Goal: Obtain resource: Obtain resource

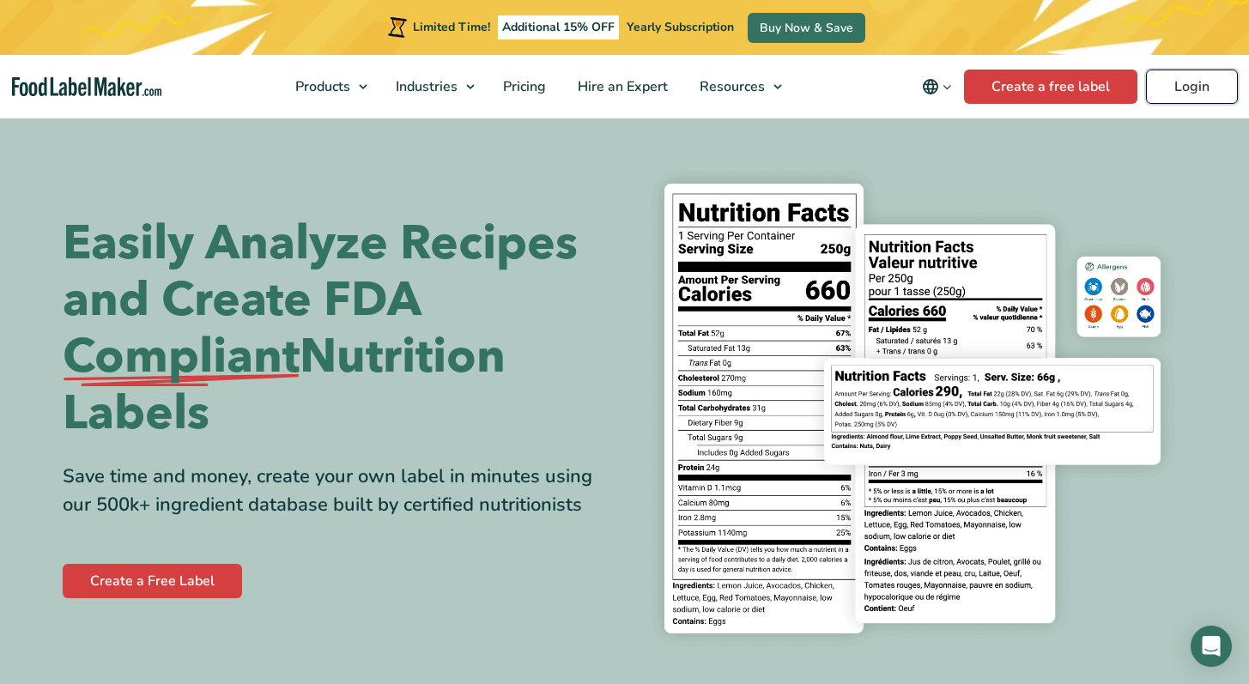
click at [1177, 92] on link "Login" at bounding box center [1192, 87] width 92 height 34
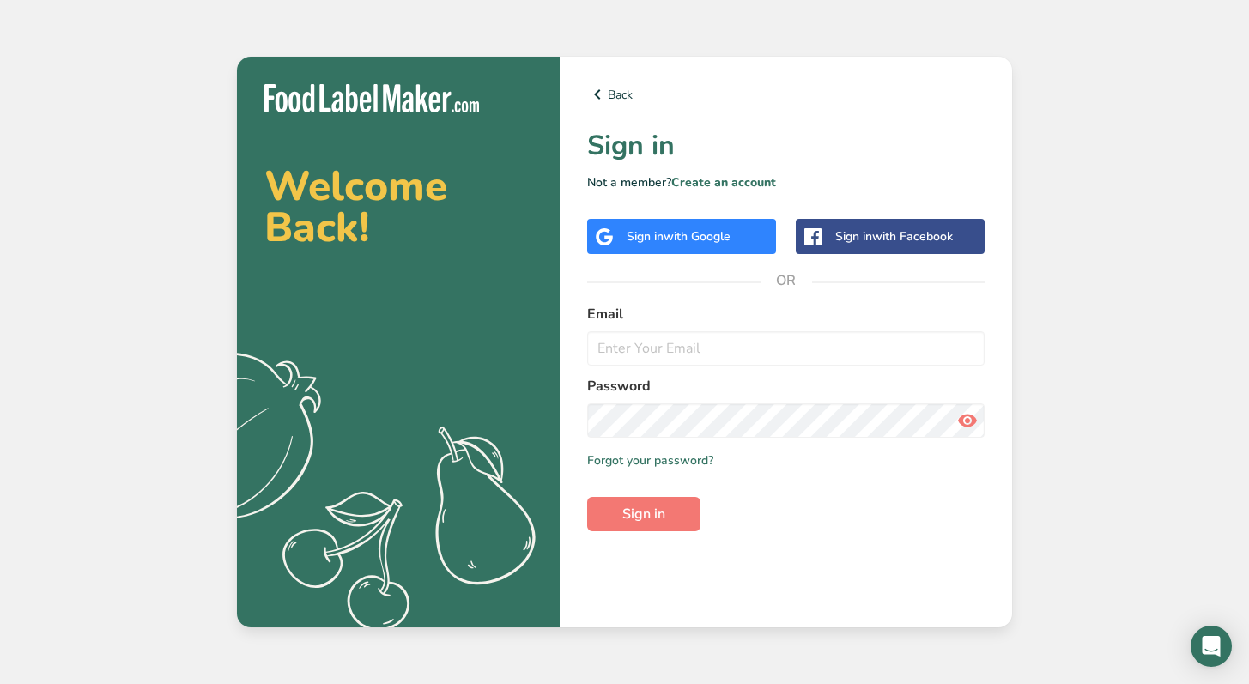
click at [729, 238] on span "with Google" at bounding box center [696, 236] width 67 height 16
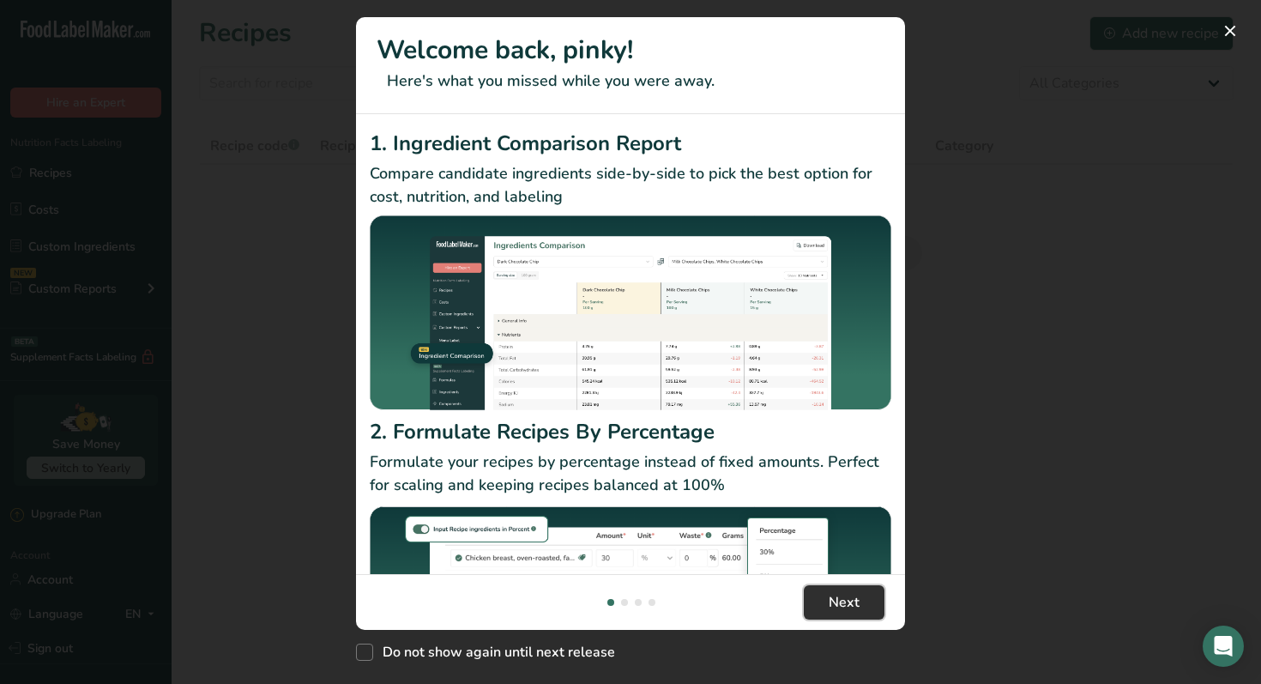
click at [849, 606] on span "Next" at bounding box center [844, 602] width 31 height 21
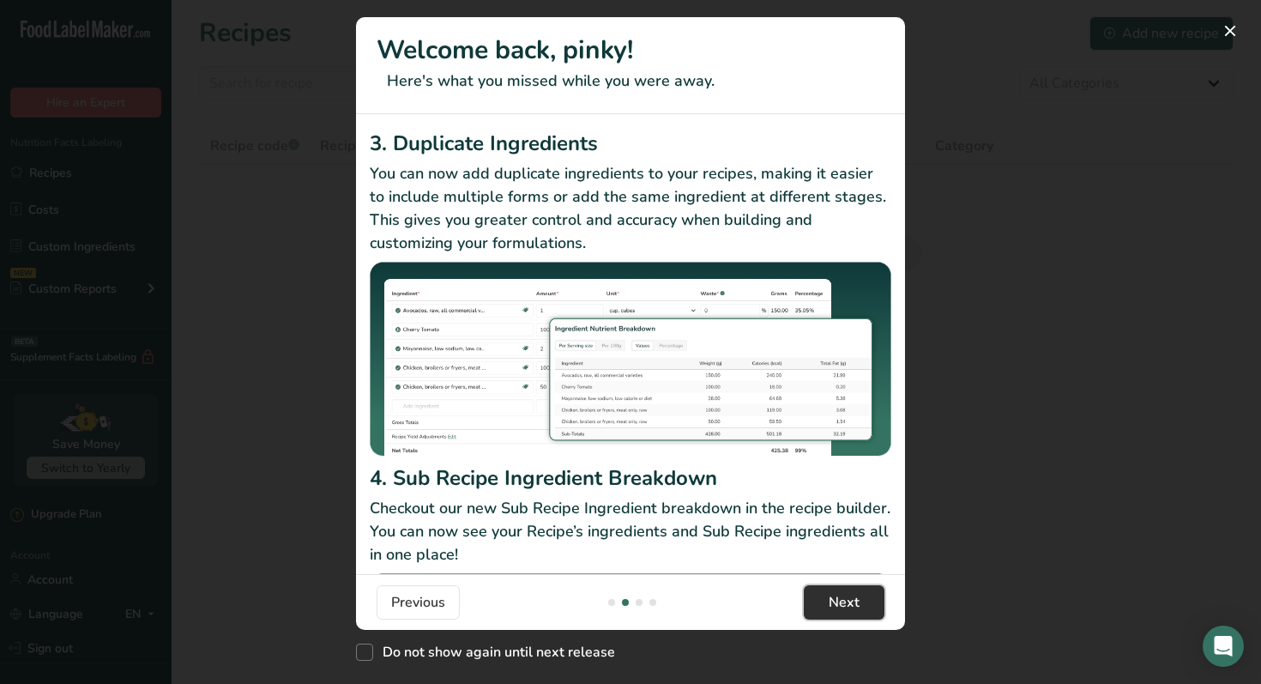
click at [849, 608] on span "Next" at bounding box center [844, 602] width 31 height 21
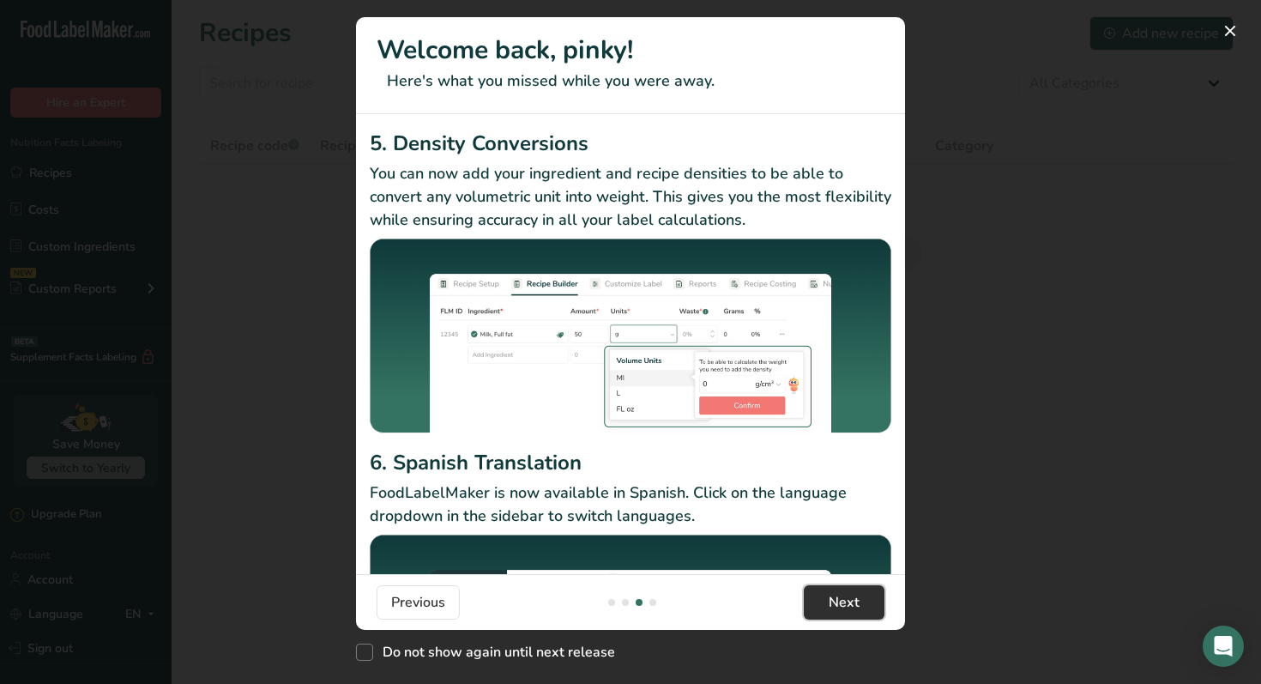
click at [850, 608] on span "Next" at bounding box center [844, 602] width 31 height 21
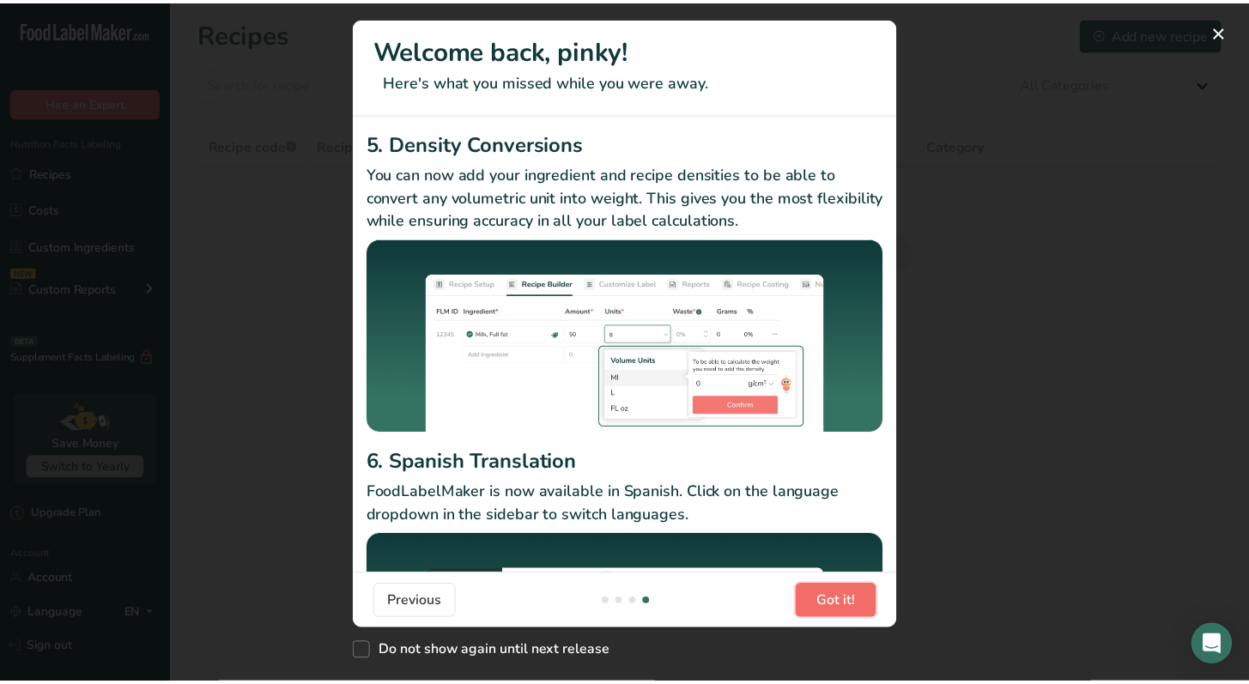
scroll to position [0, 1648]
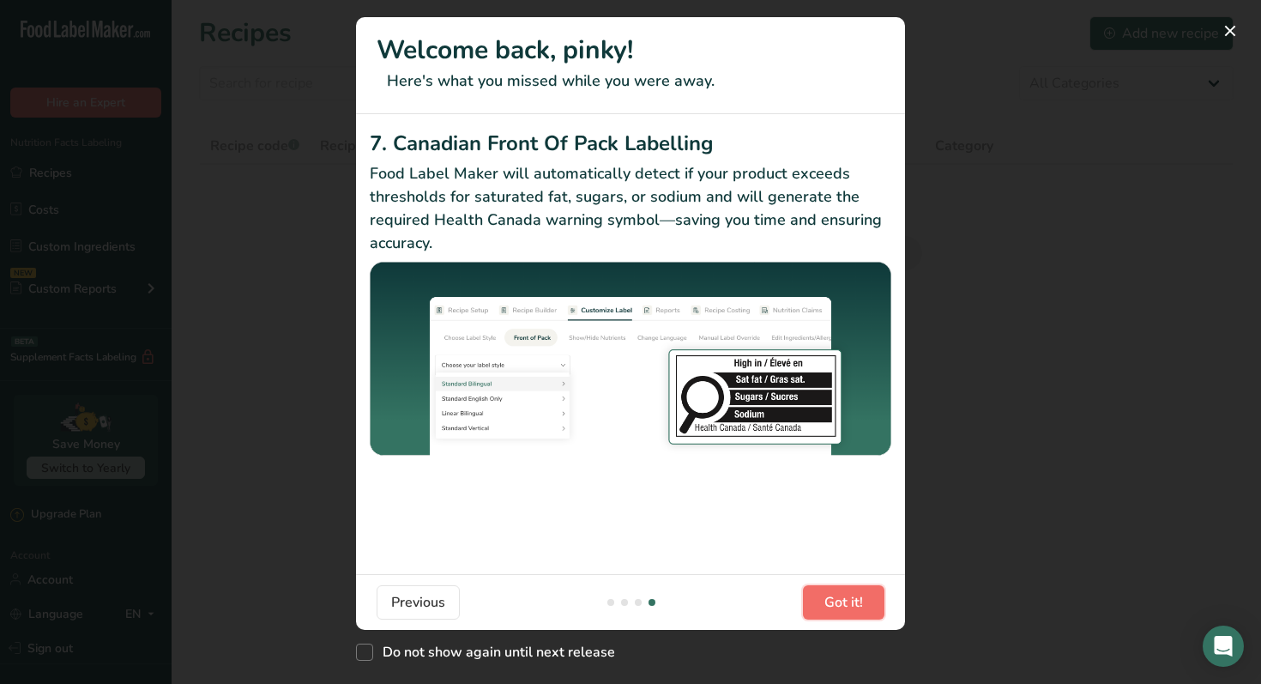
click at [850, 609] on span "Got it!" at bounding box center [844, 602] width 39 height 21
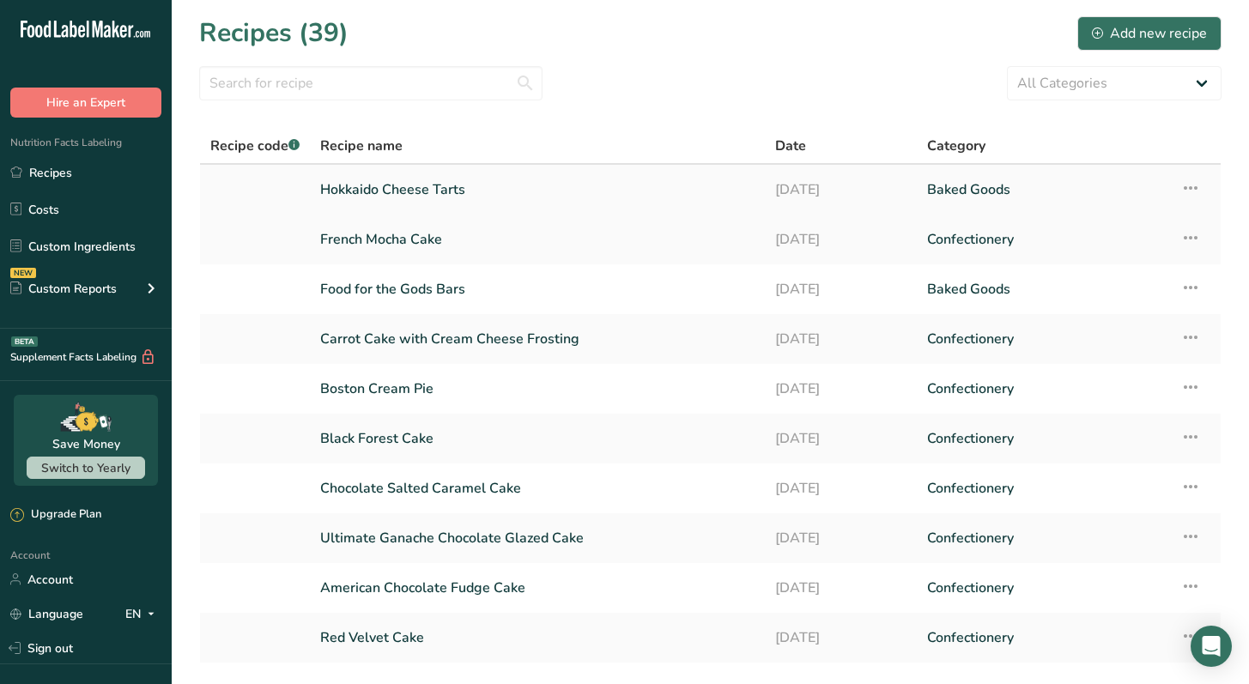
click at [513, 187] on link "Hokkaido Cheese Tarts" at bounding box center [537, 190] width 434 height 36
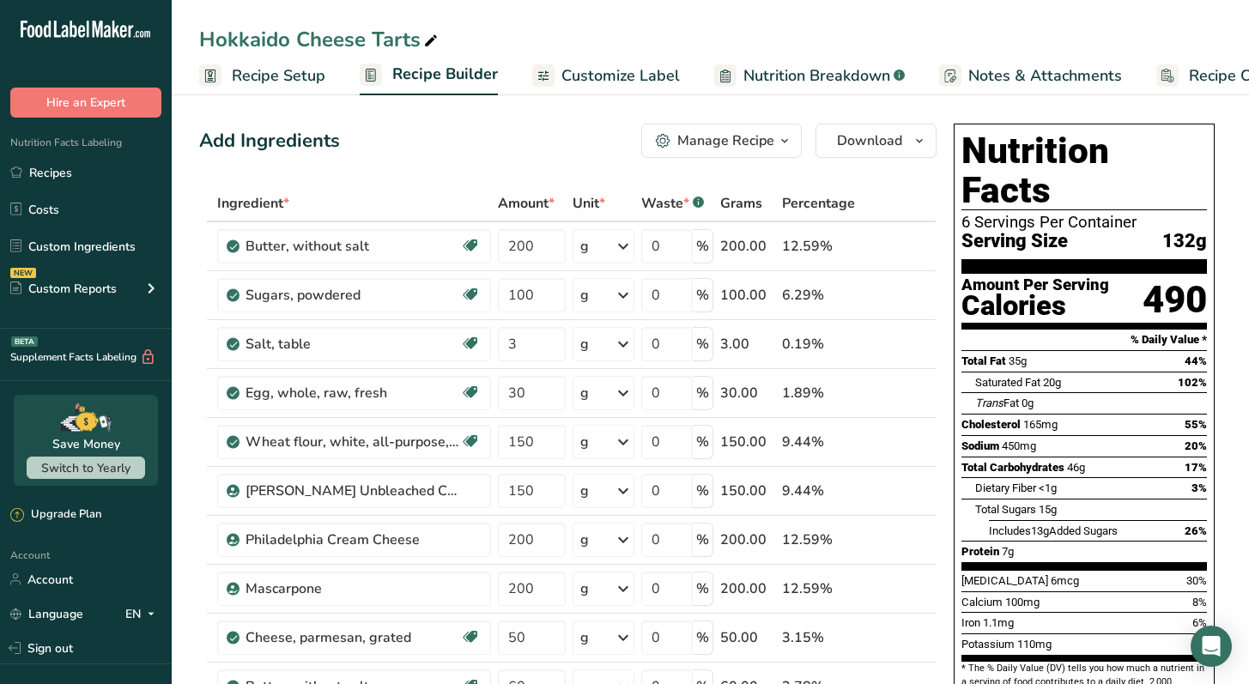
click at [1223, 86] on span "Recipe Costing" at bounding box center [1241, 75] width 105 height 23
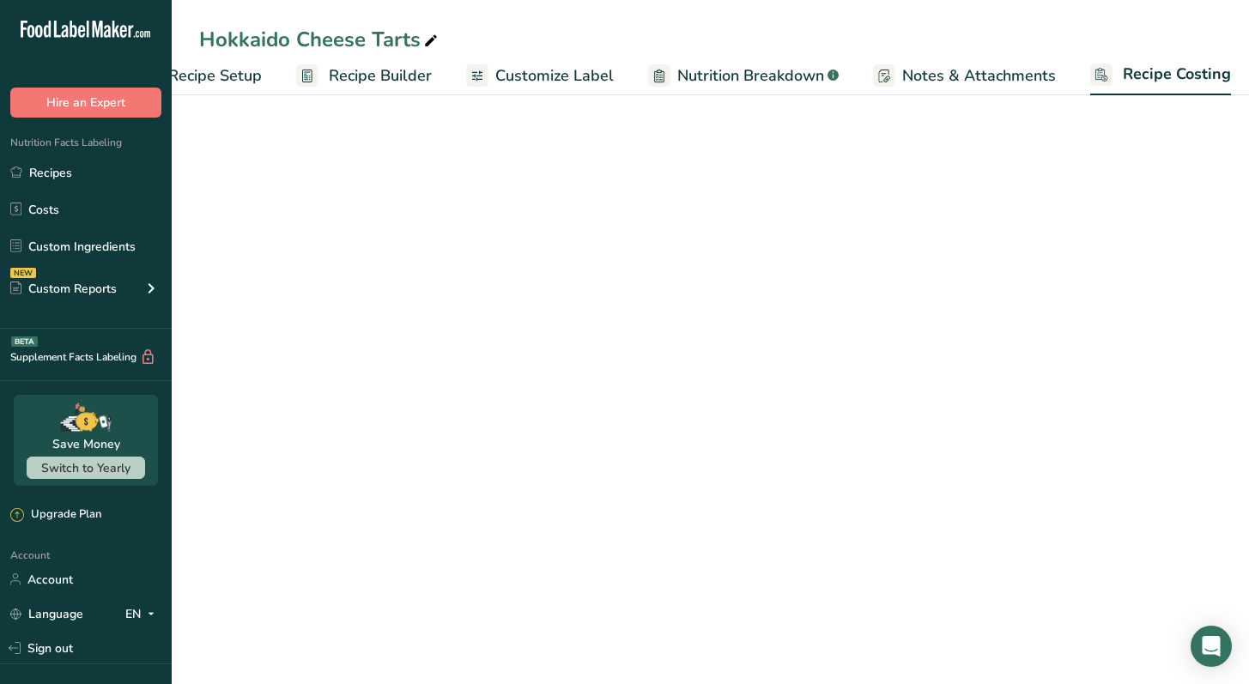
select select "12"
select select "1"
select select "5"
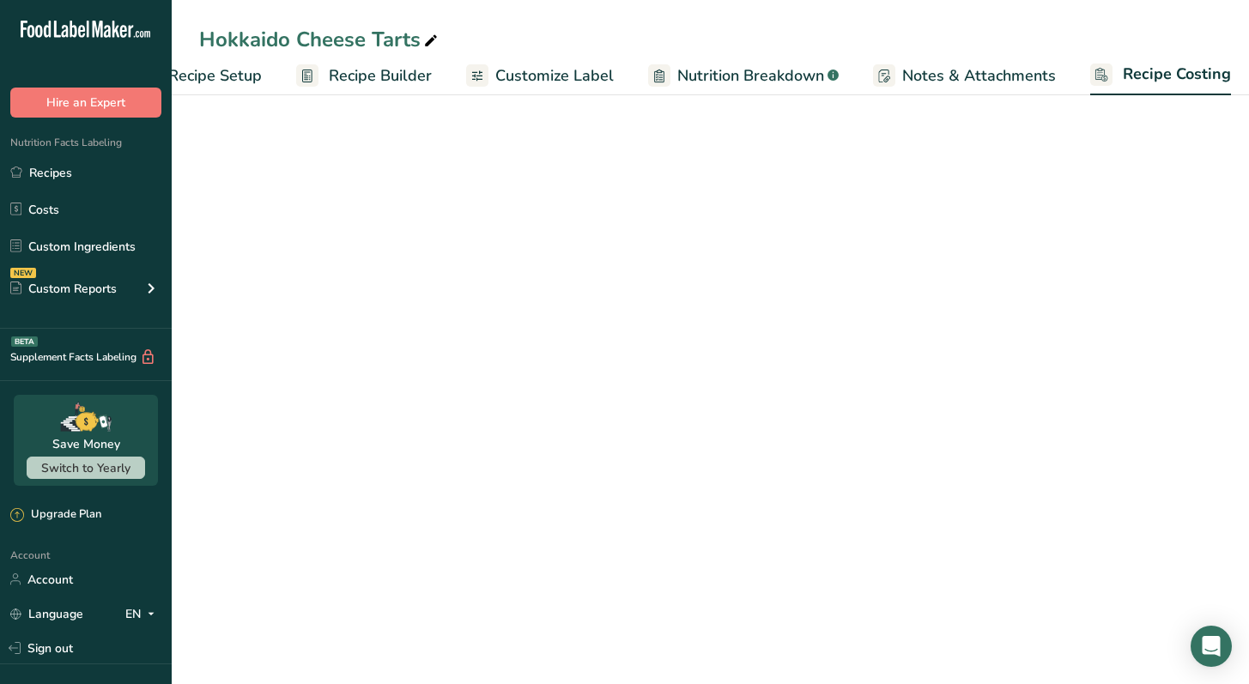
select select "5"
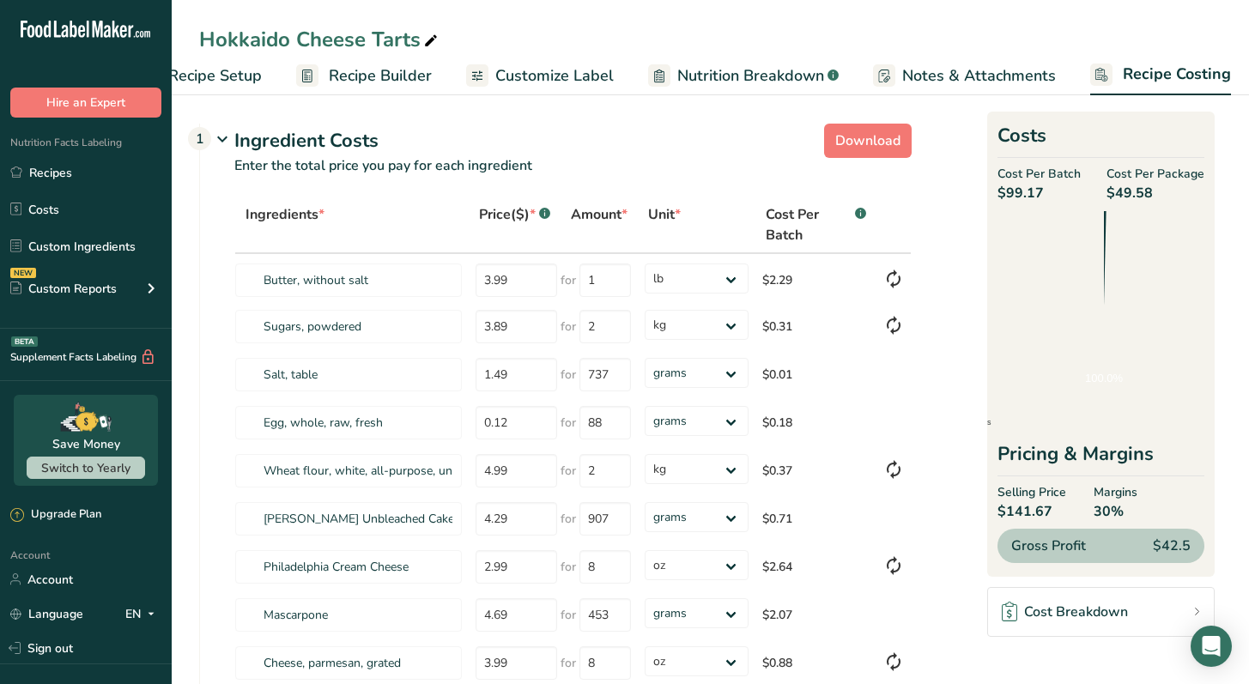
scroll to position [0, 71]
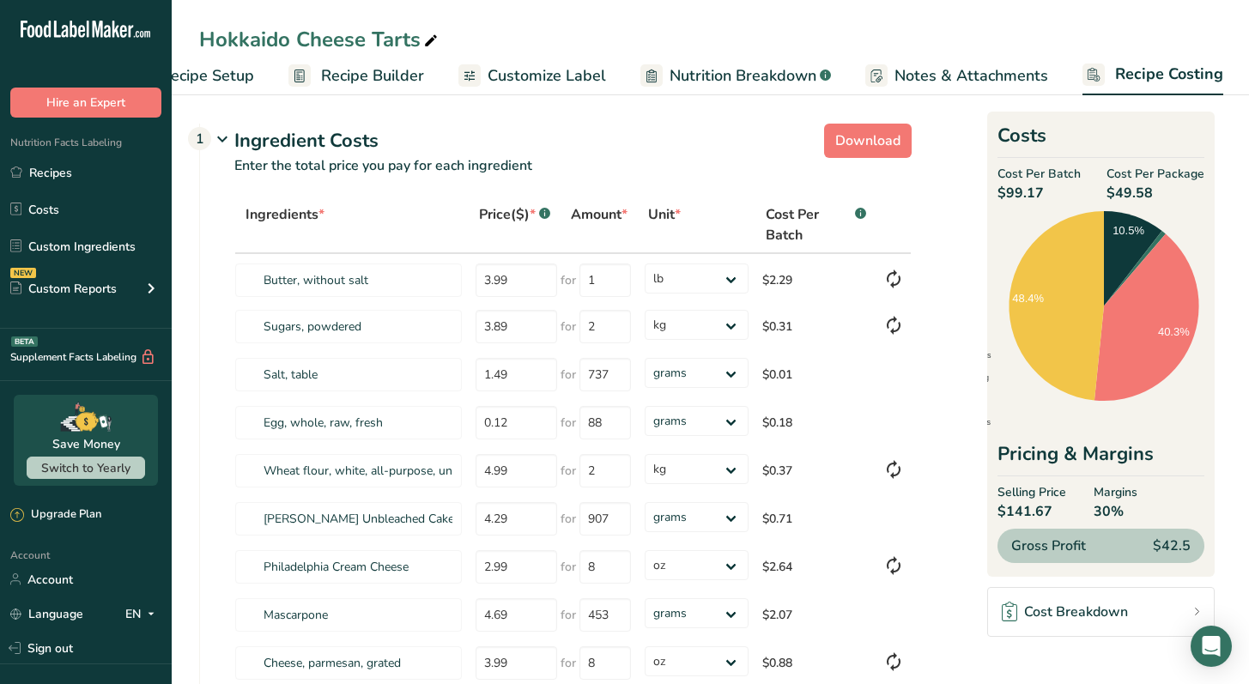
click at [1150, 612] on link "Cost Breakdown" at bounding box center [1100, 612] width 227 height 50
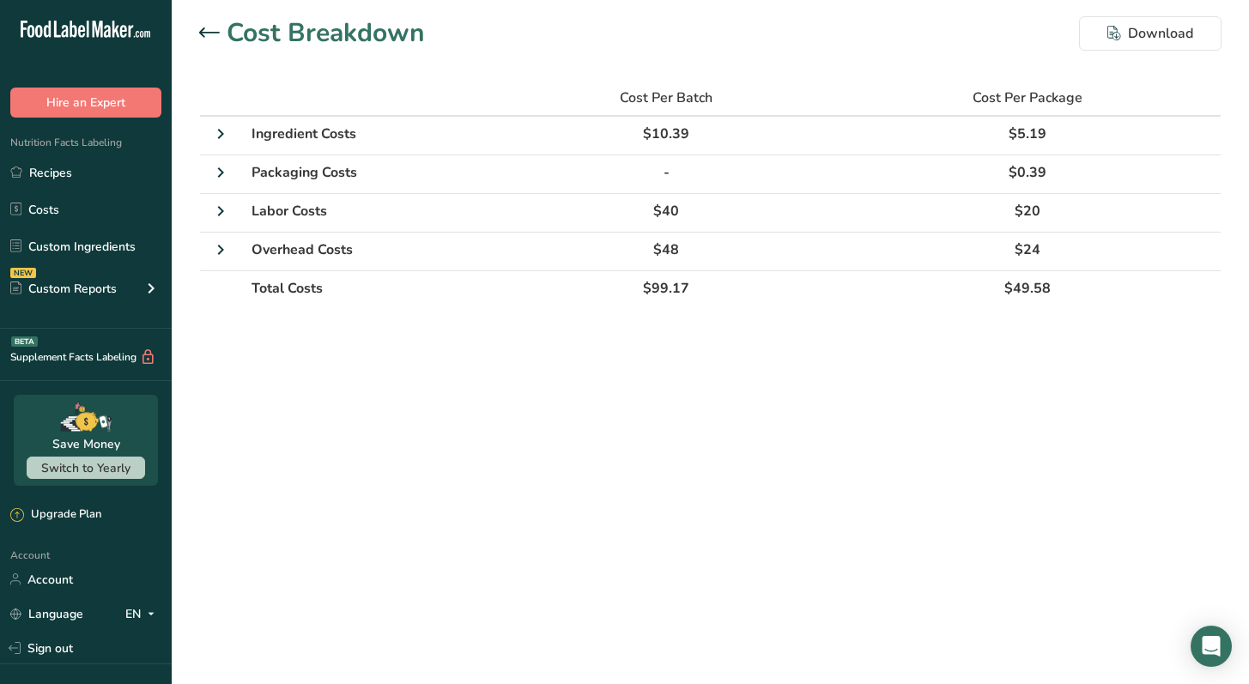
click at [213, 32] on icon at bounding box center [209, 31] width 21 height 9
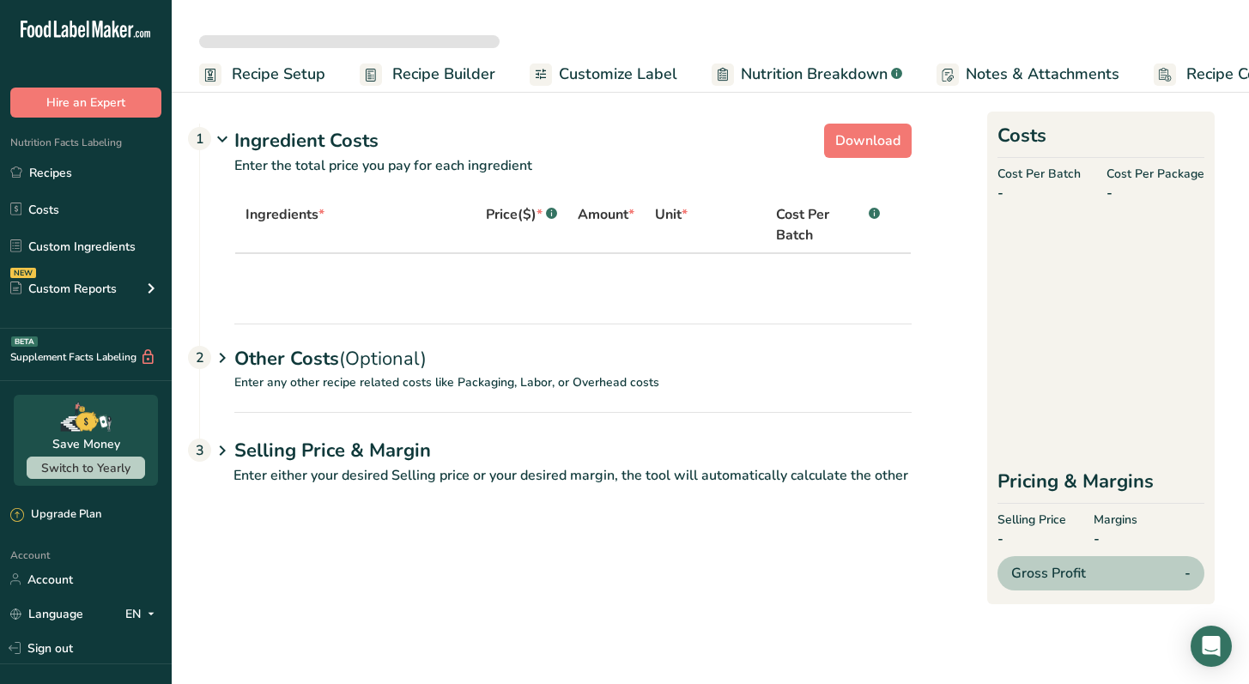
select select "12"
select select "1"
select select "5"
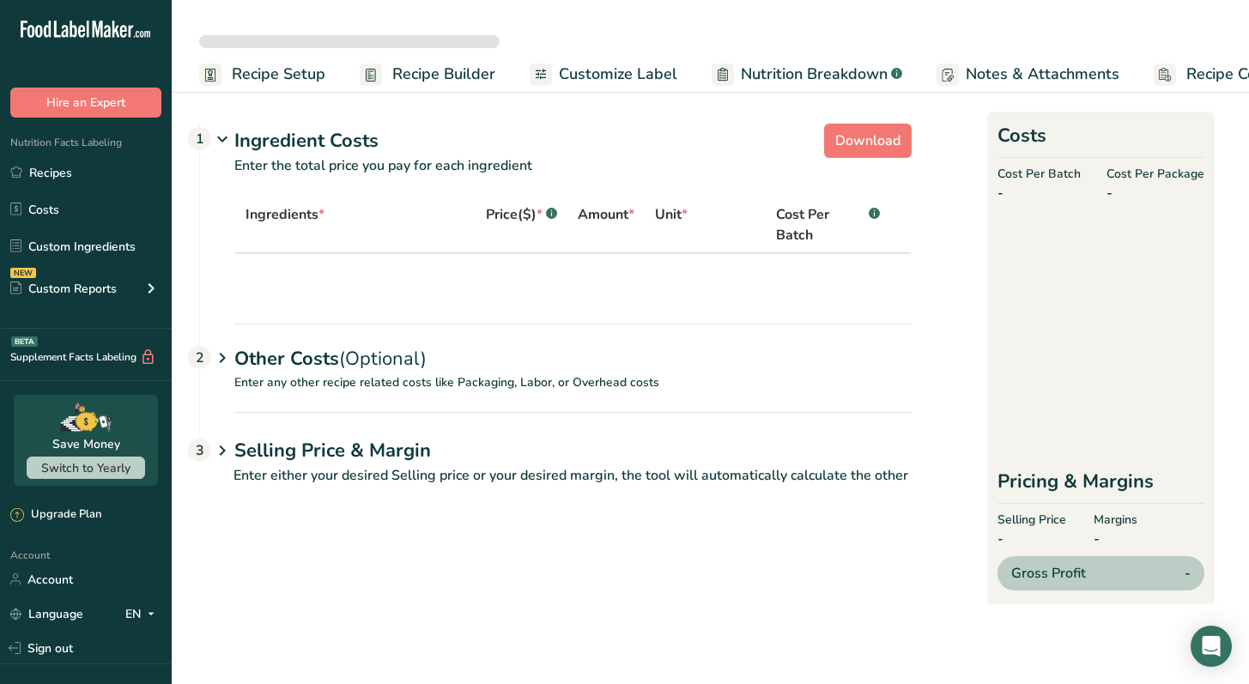
select select "5"
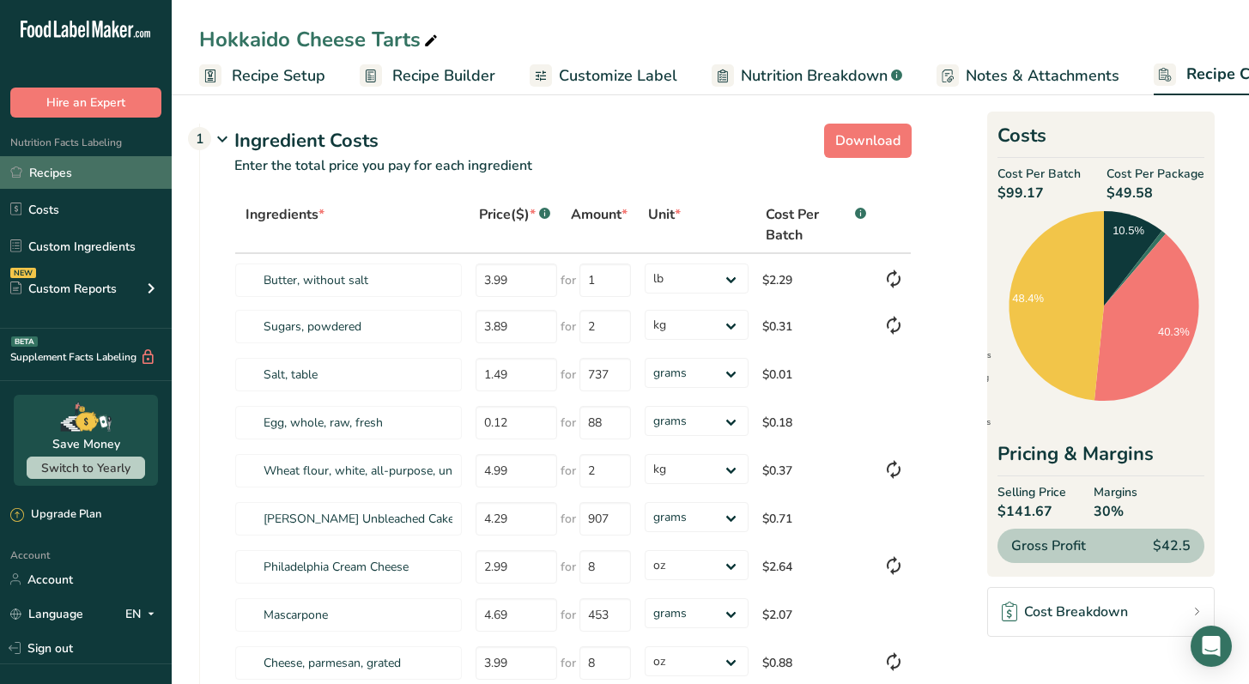
click at [143, 170] on link "Recipes" at bounding box center [86, 172] width 172 height 33
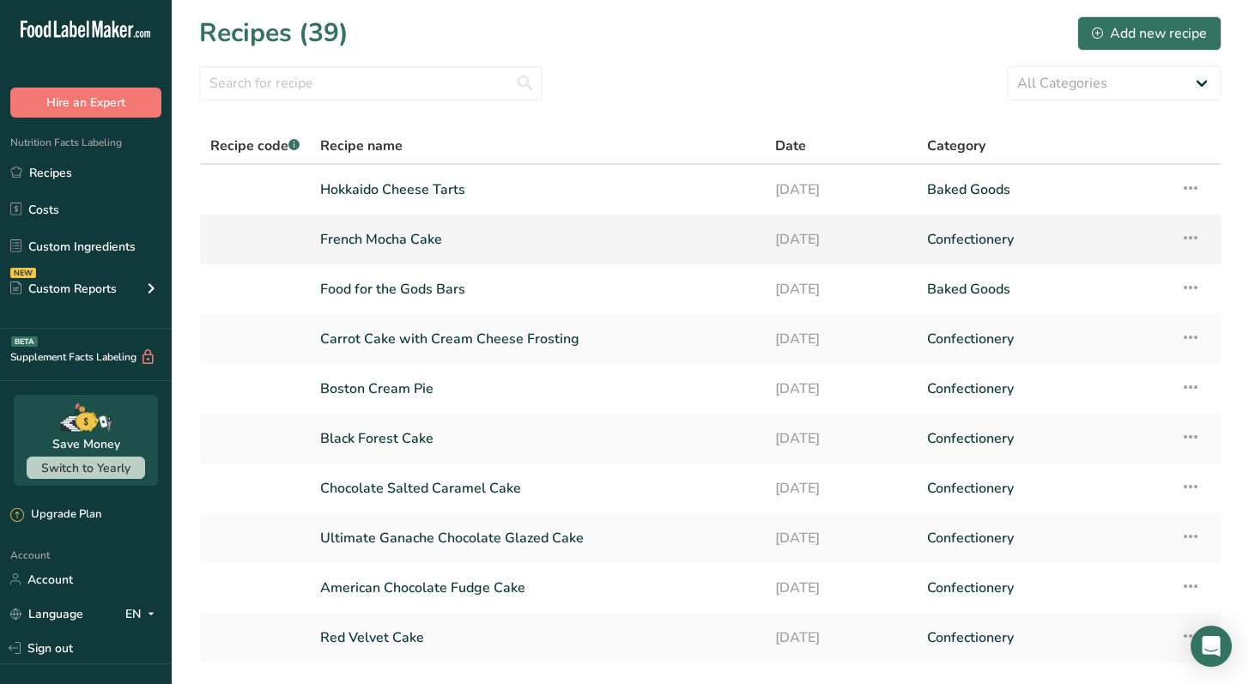
click at [449, 243] on link "French Mocha Cake" at bounding box center [537, 239] width 434 height 36
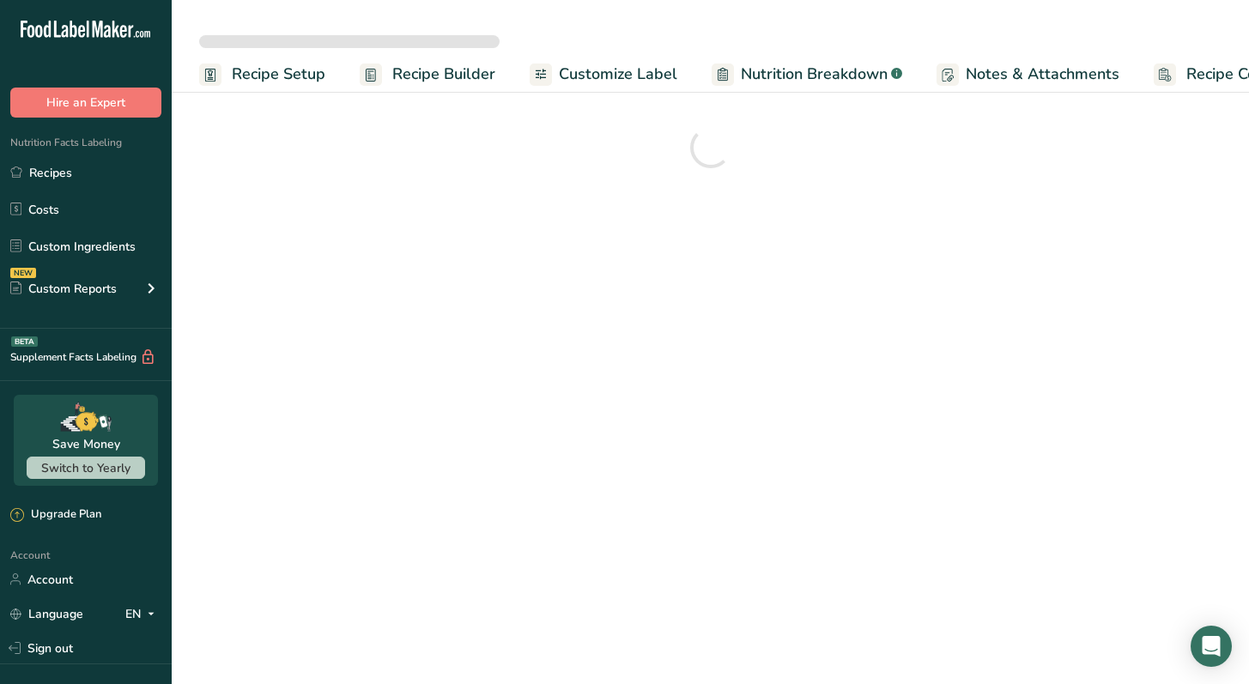
click at [1225, 84] on span "Recipe Costing" at bounding box center [1238, 74] width 105 height 23
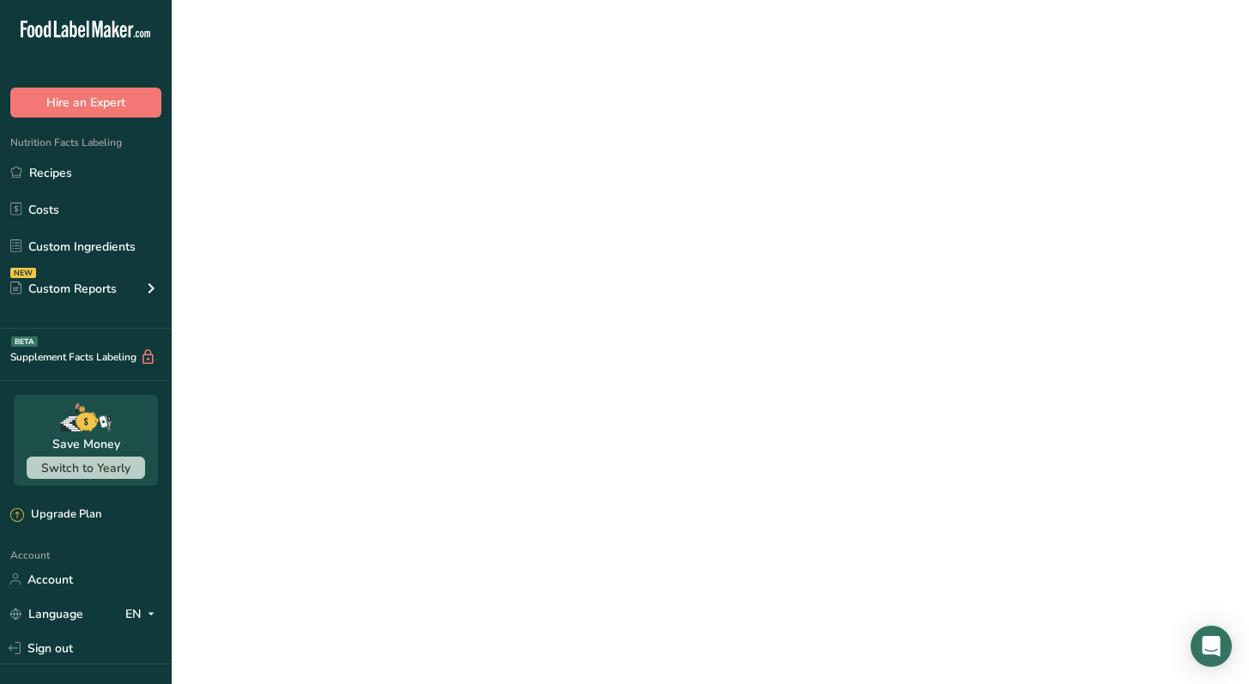
scroll to position [0, 70]
select select "12"
select select "5"
select select "12"
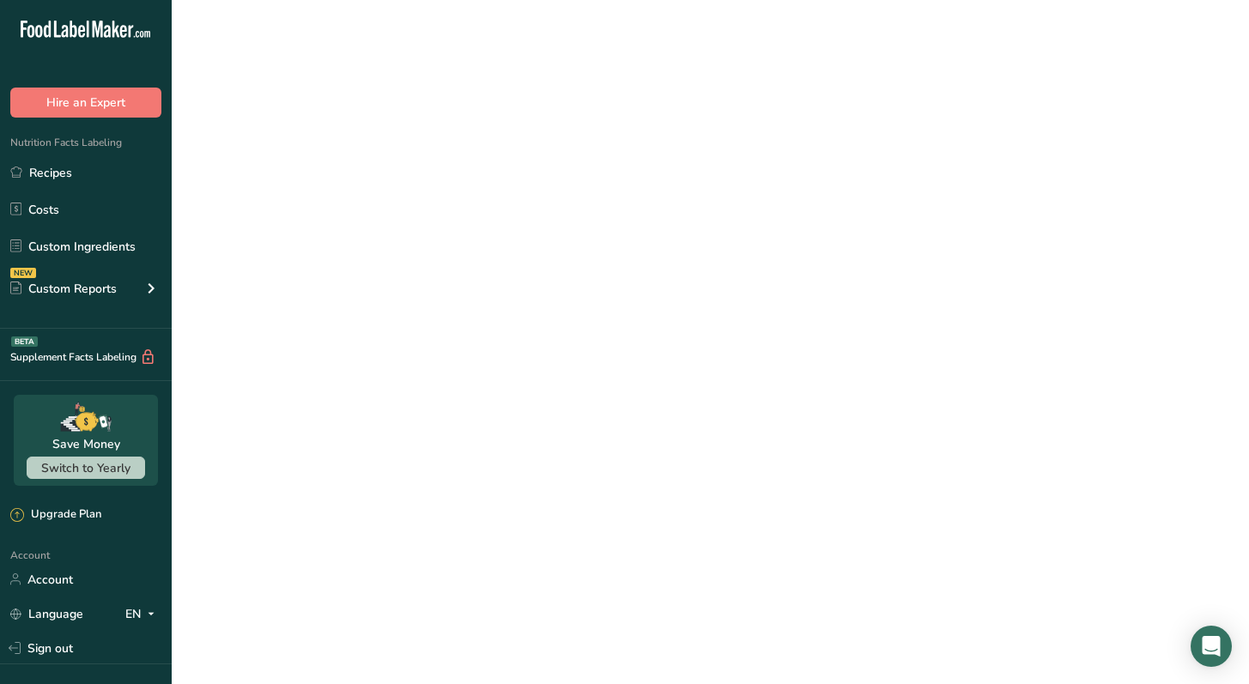
select select "5"
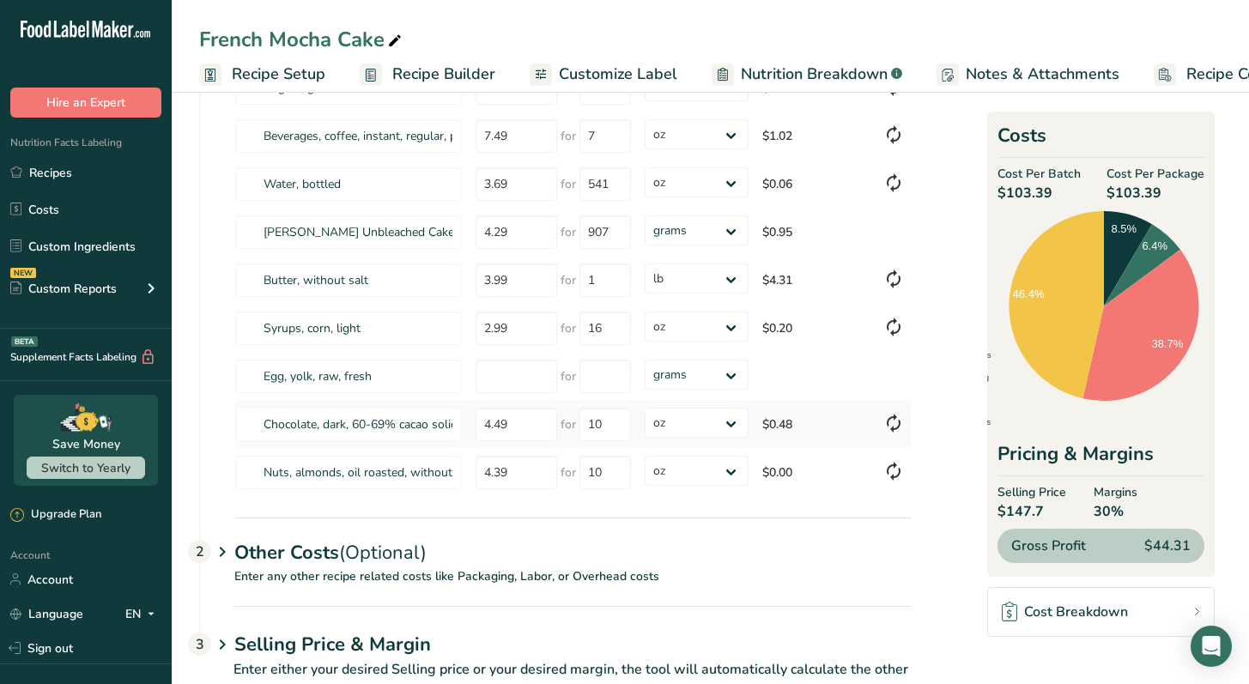
scroll to position [0, 0]
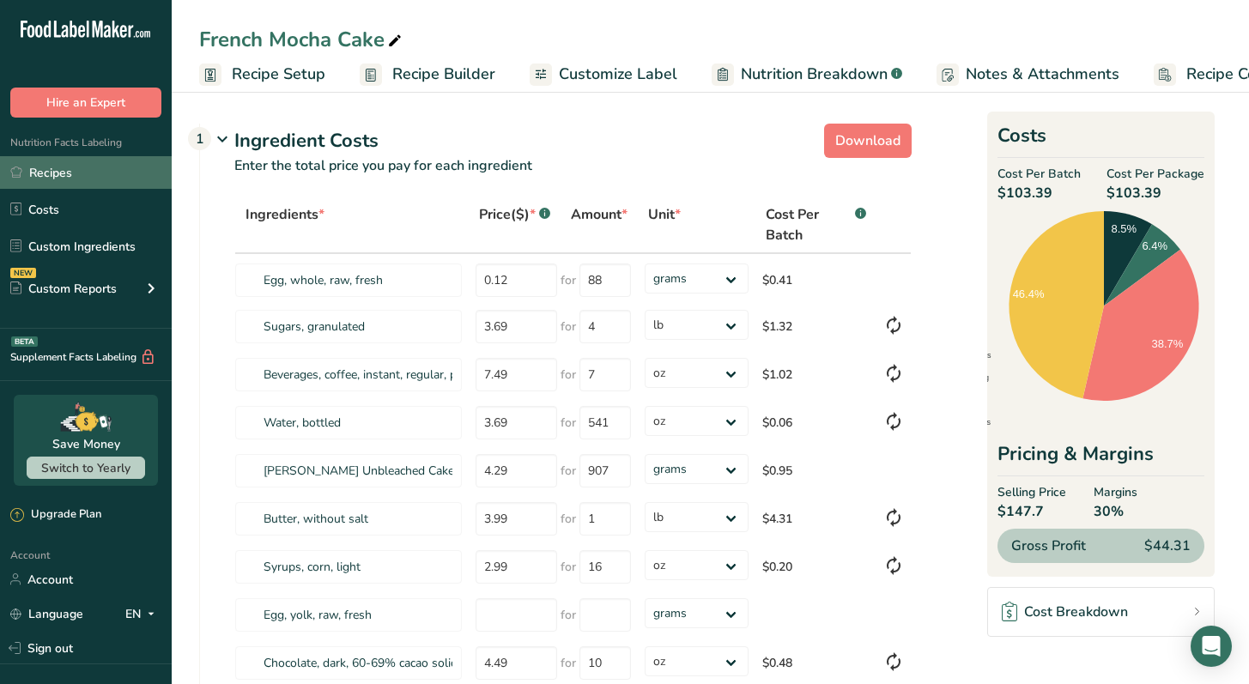
click at [48, 163] on link "Recipes" at bounding box center [86, 172] width 172 height 33
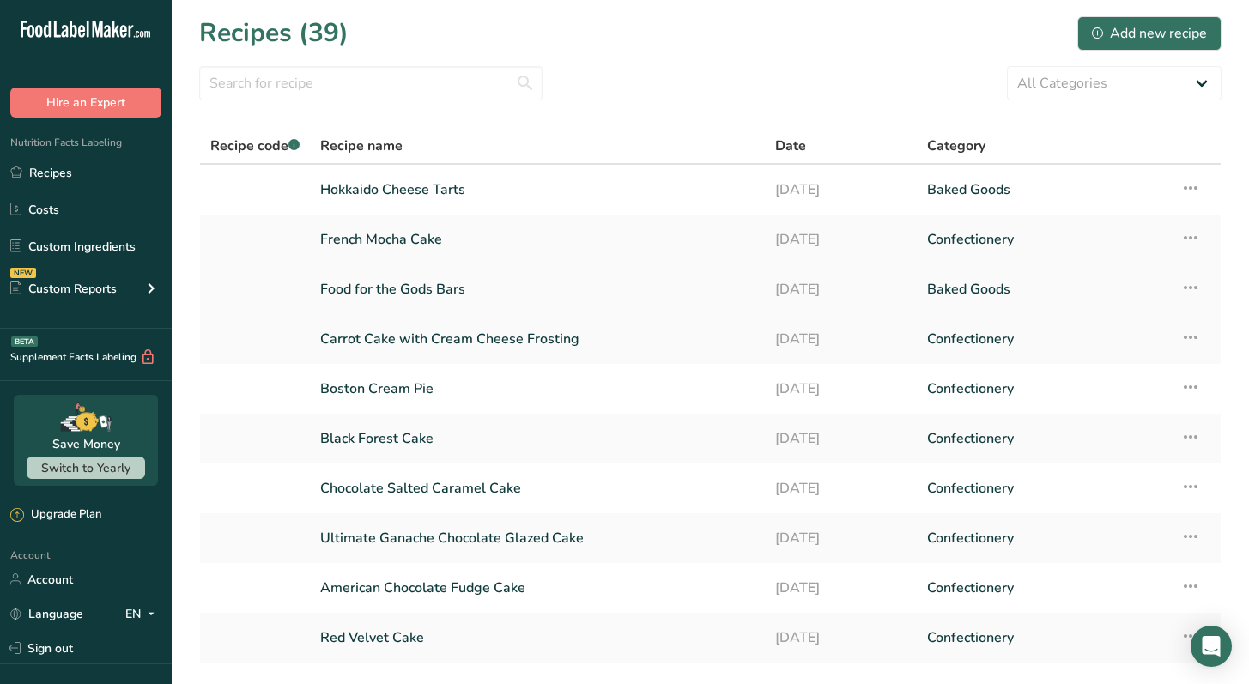
click at [539, 292] on link "Food for the Gods Bars" at bounding box center [537, 289] width 434 height 36
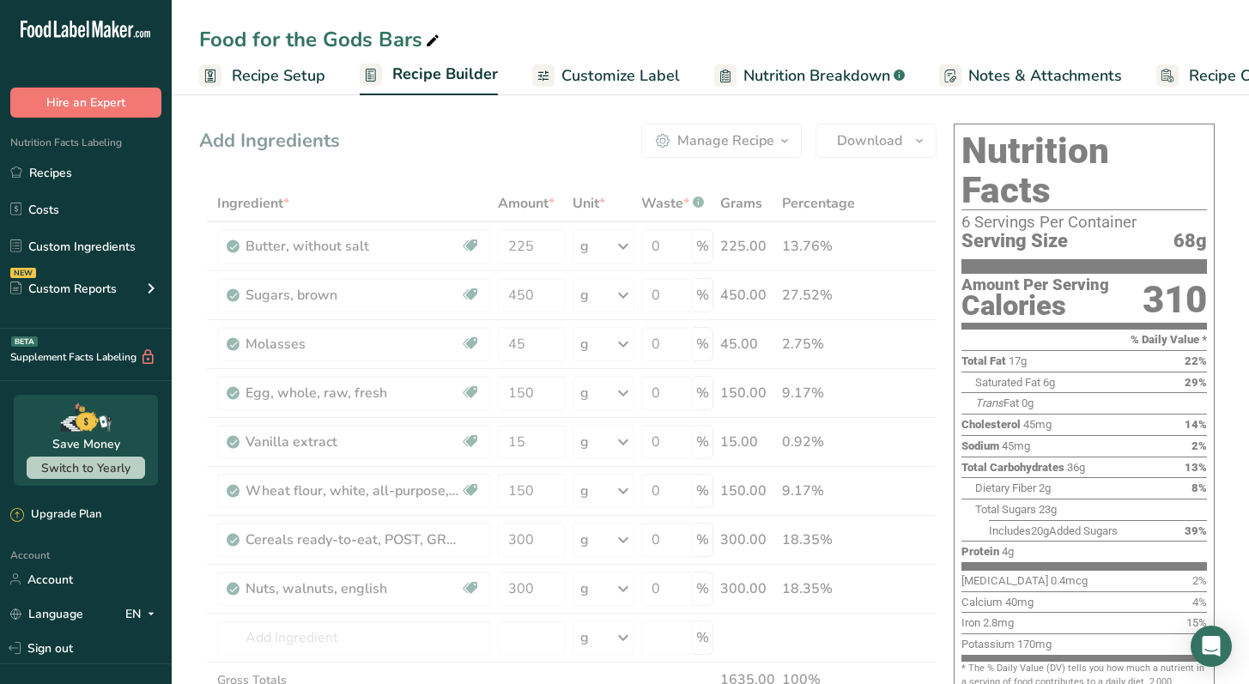
click at [1213, 82] on span "Recipe Costing" at bounding box center [1241, 75] width 105 height 23
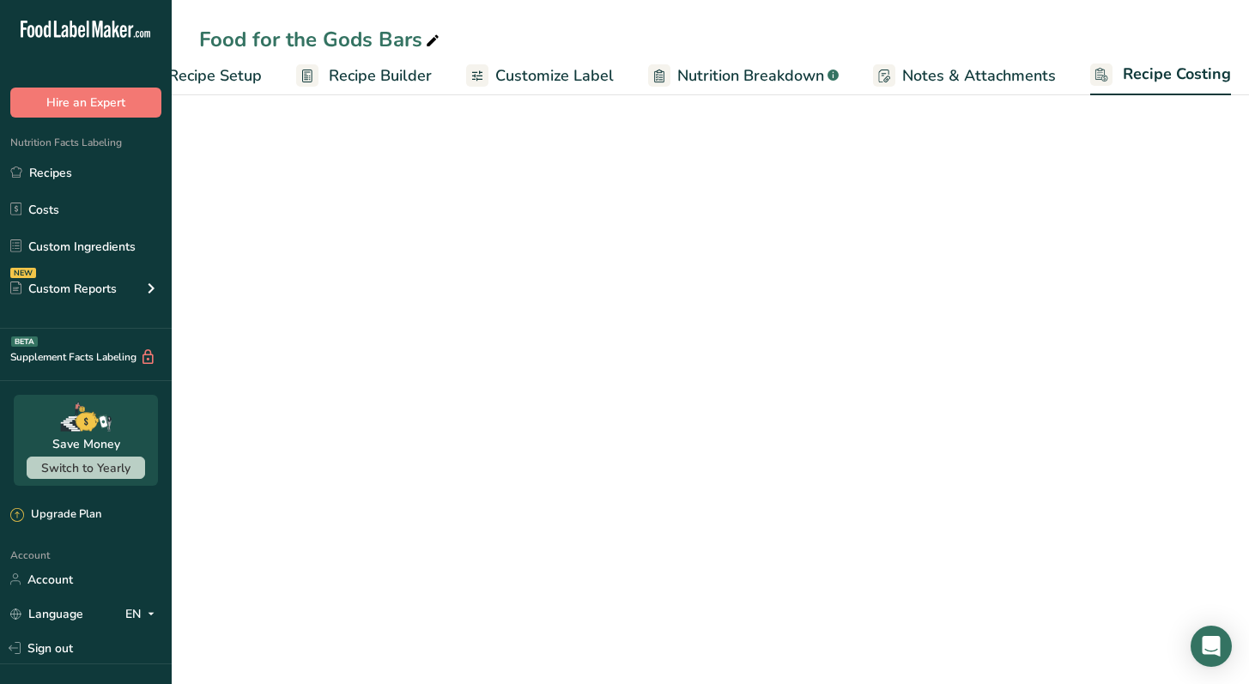
select select "12"
select select "5"
select select "12"
select select "5"
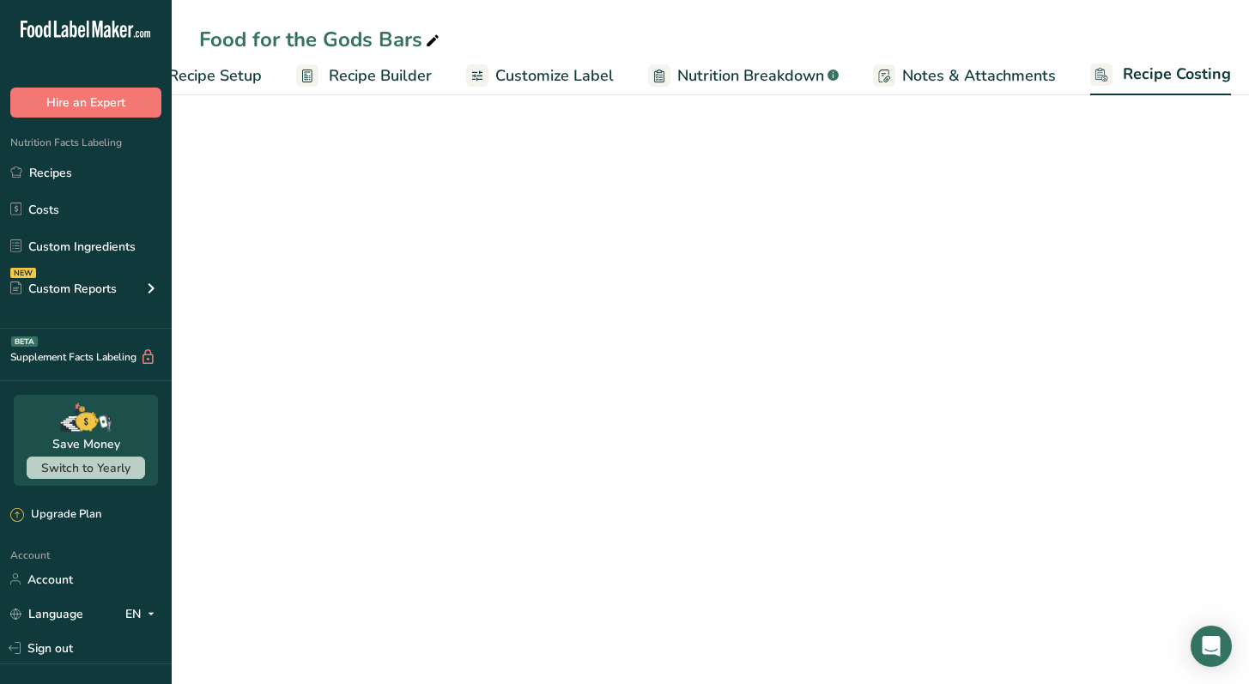
select select "5"
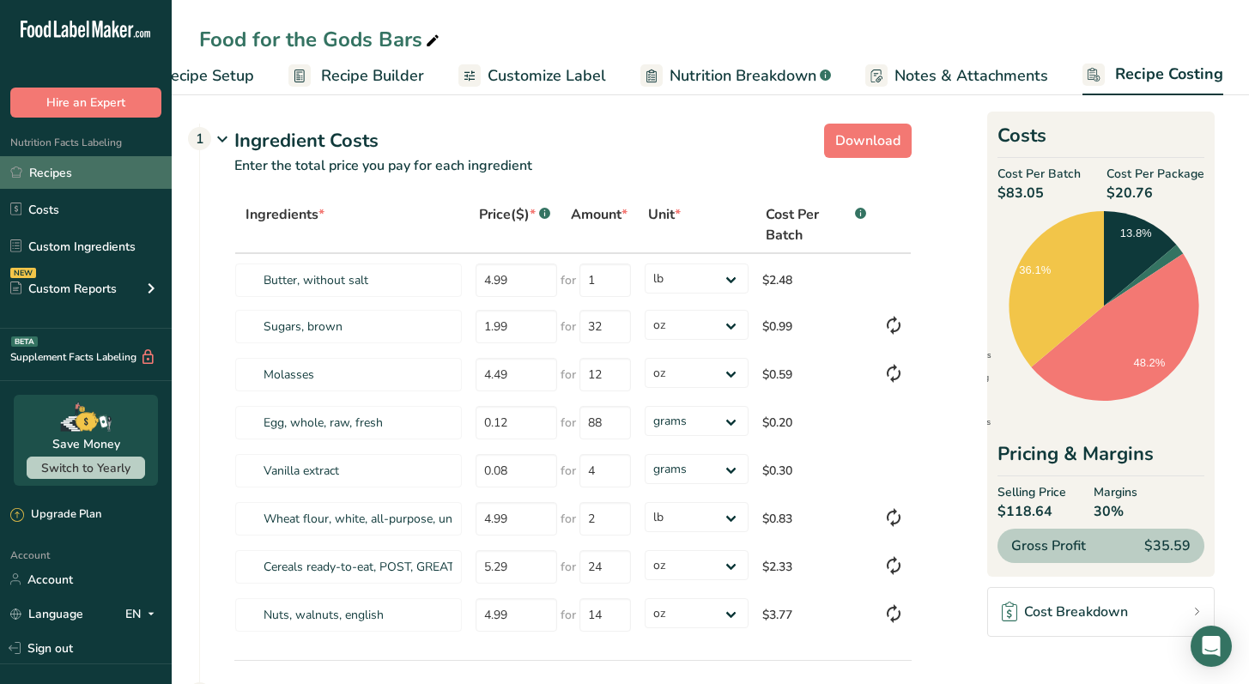
click at [118, 178] on link "Recipes" at bounding box center [86, 172] width 172 height 33
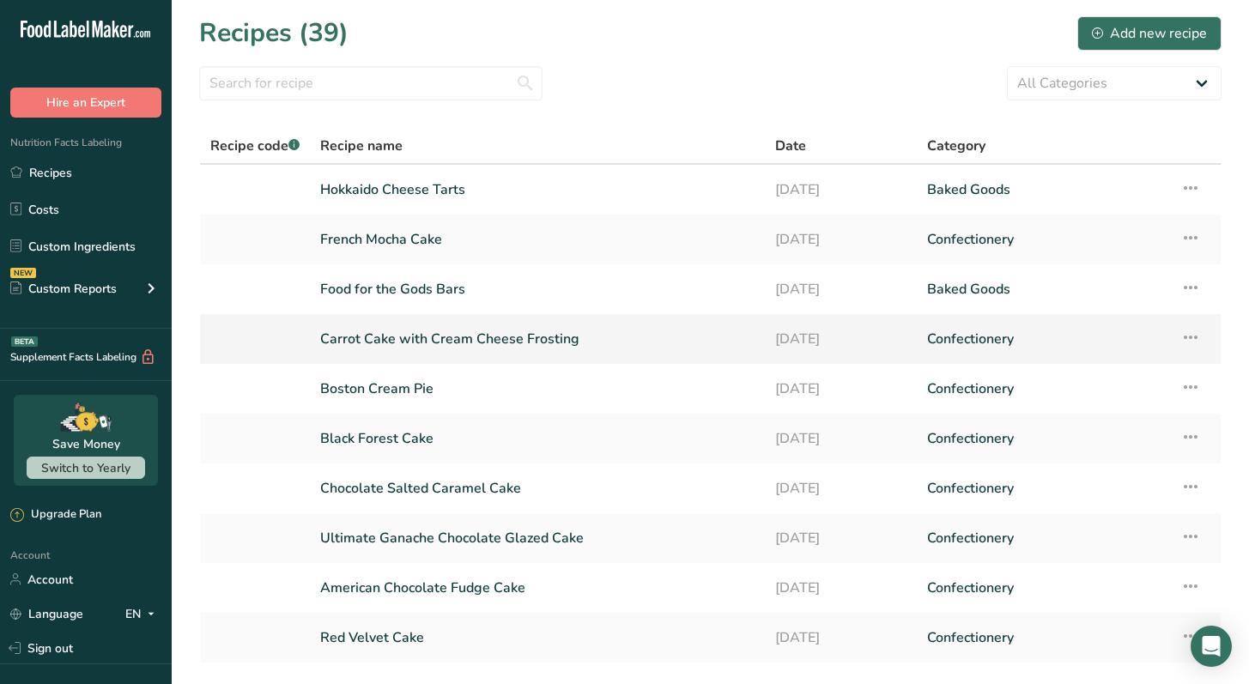
click at [478, 342] on link "Carrot Cake with Cream Cheese Frosting" at bounding box center [537, 339] width 434 height 36
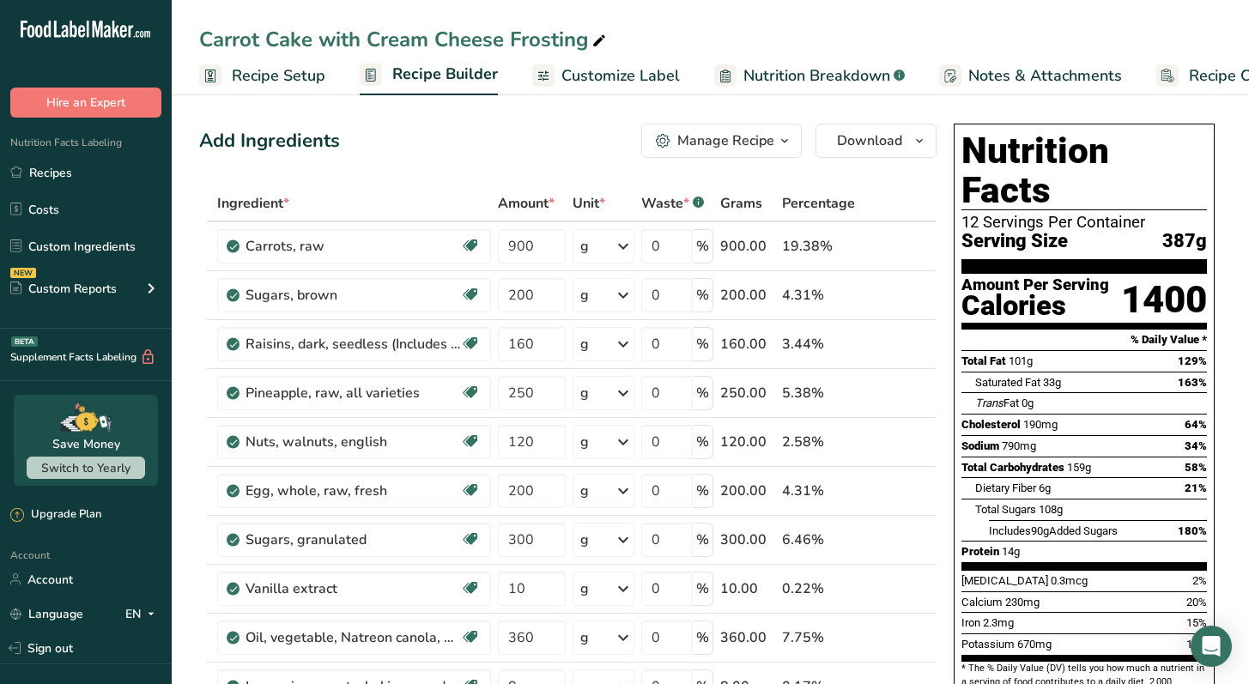
click at [1196, 75] on span "Recipe Costing" at bounding box center [1241, 75] width 105 height 23
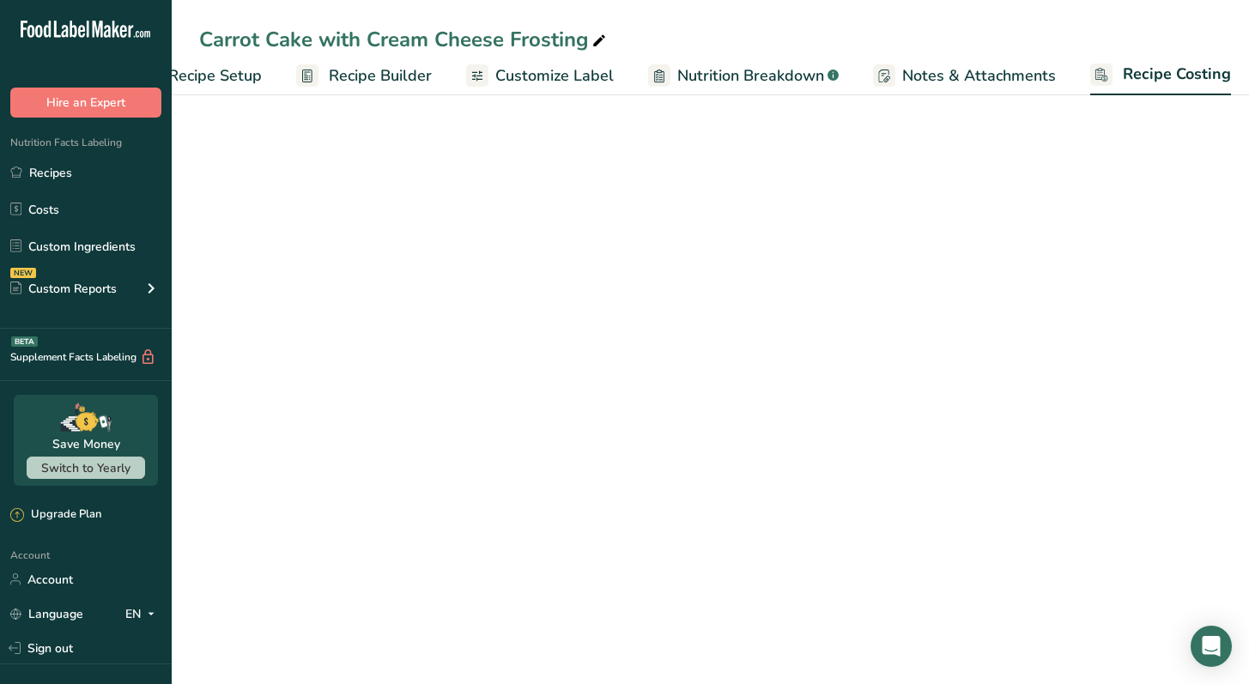
select select "12"
select select "5"
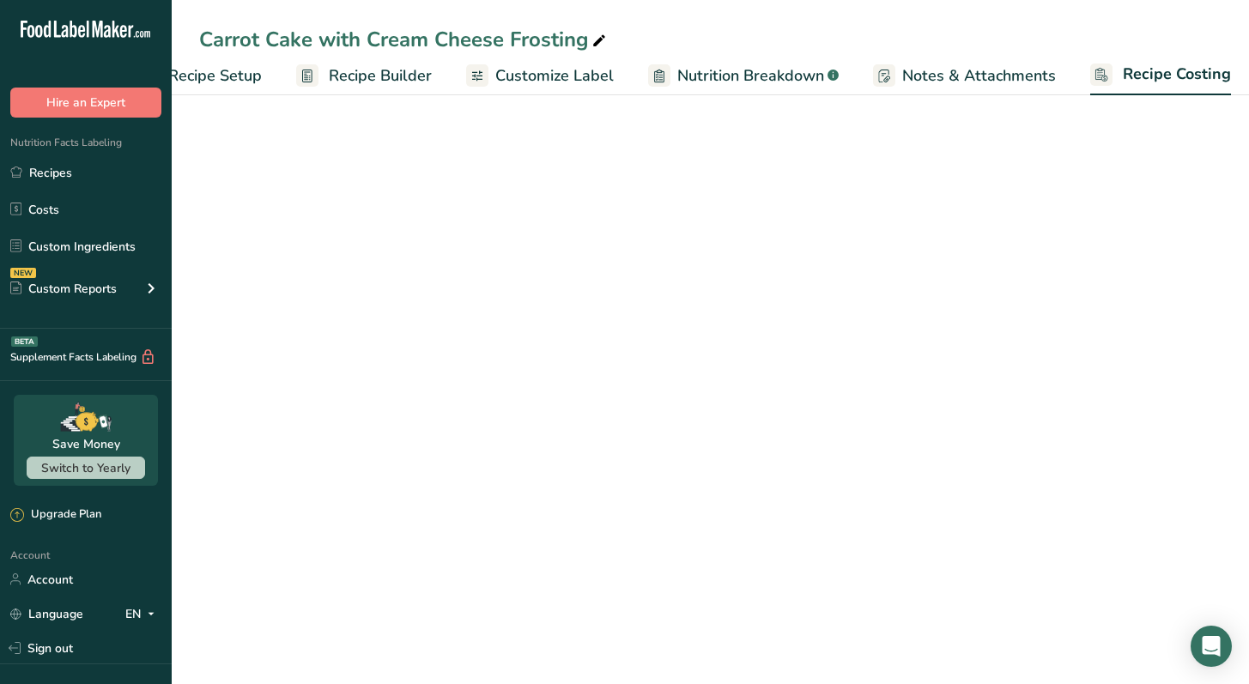
select select "5"
select select "12"
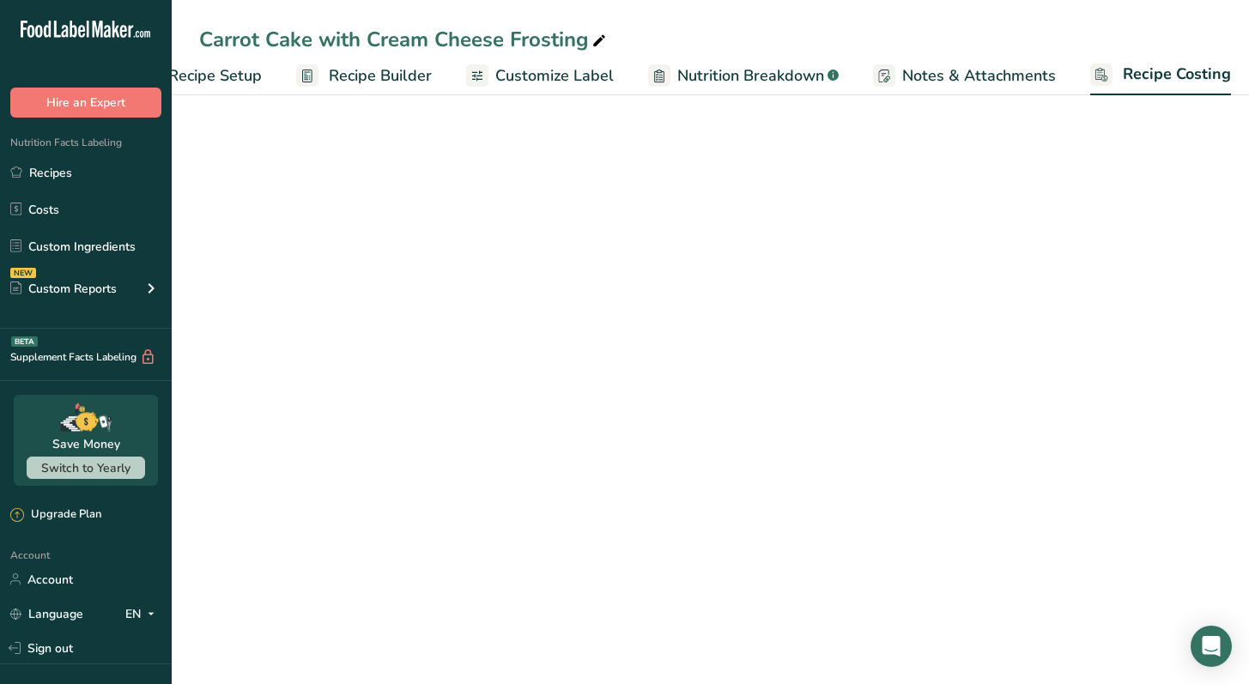
select select "5"
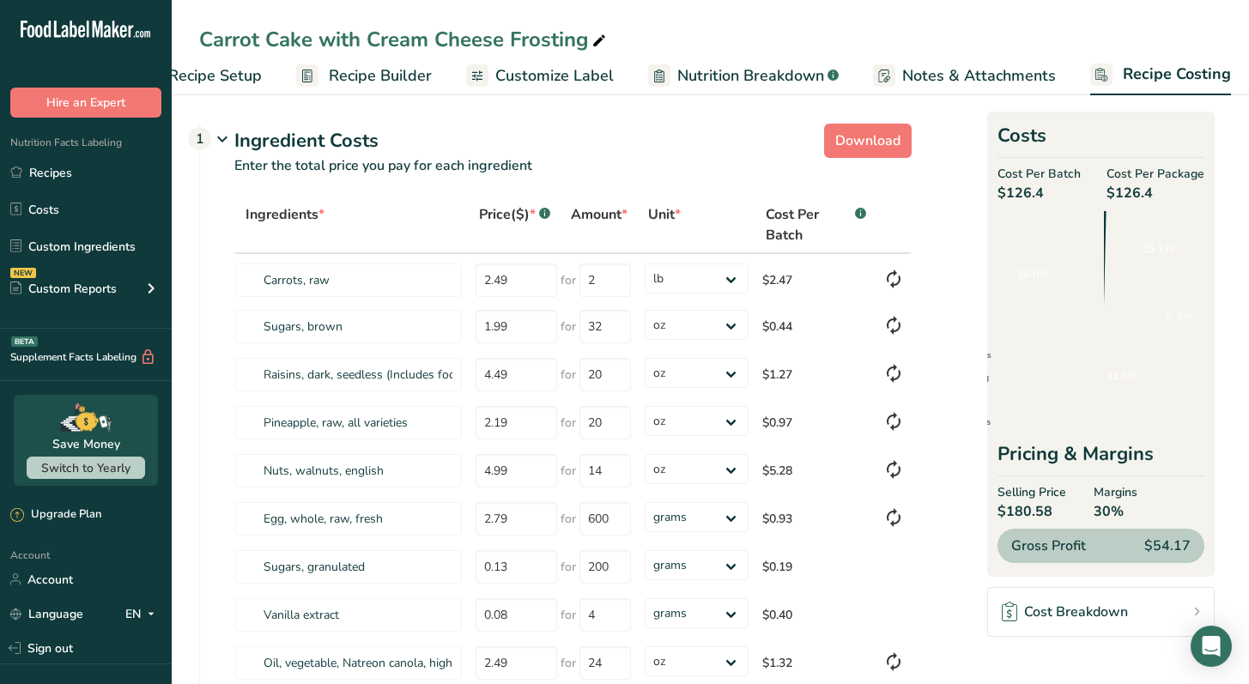
scroll to position [0, 71]
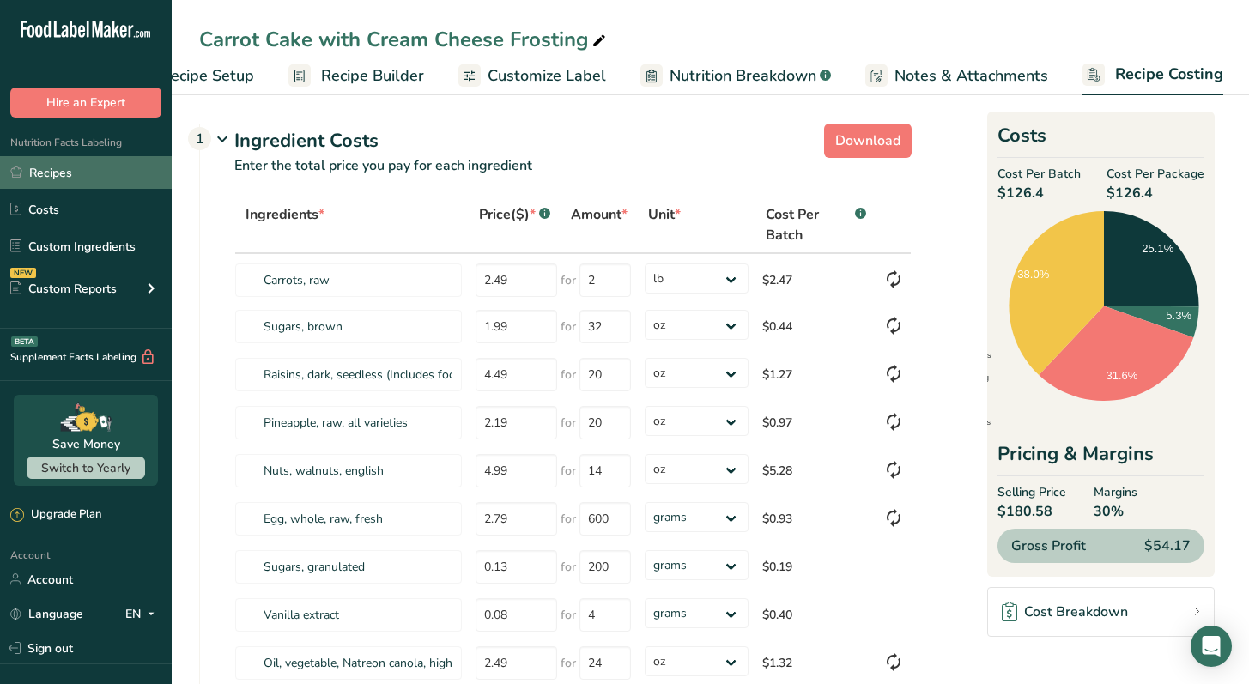
click at [71, 163] on link "Recipes" at bounding box center [86, 172] width 172 height 33
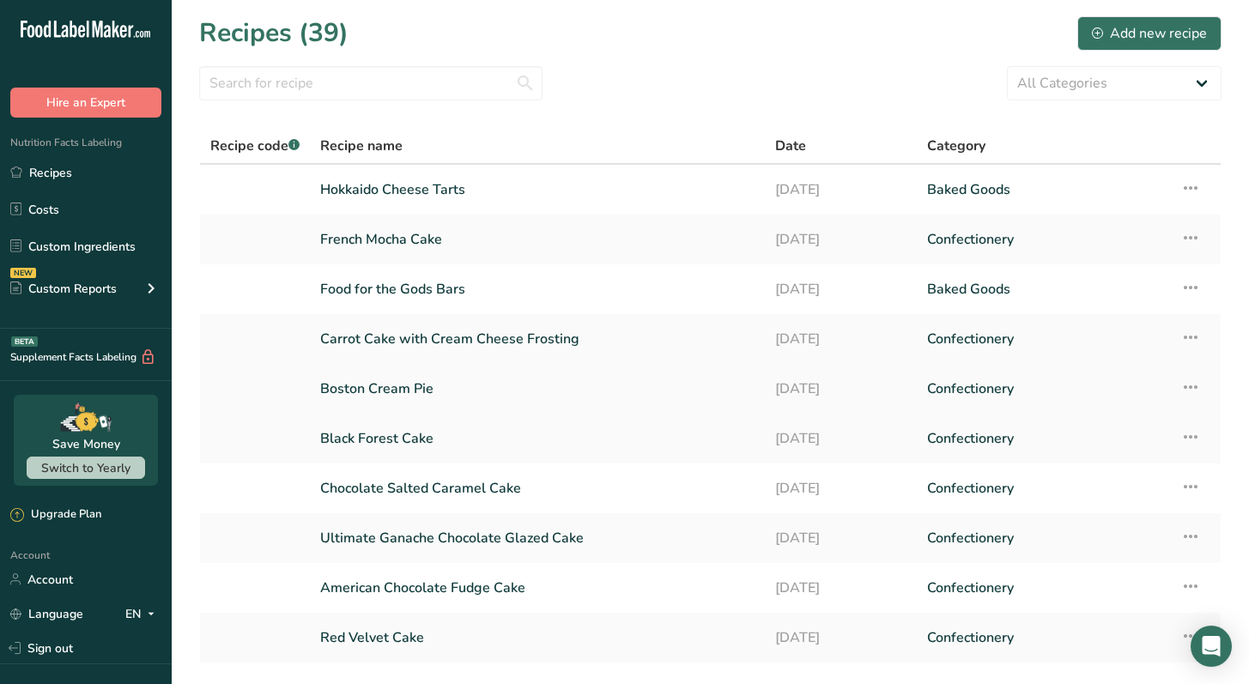
click at [572, 395] on link "Boston Cream Pie" at bounding box center [537, 389] width 434 height 36
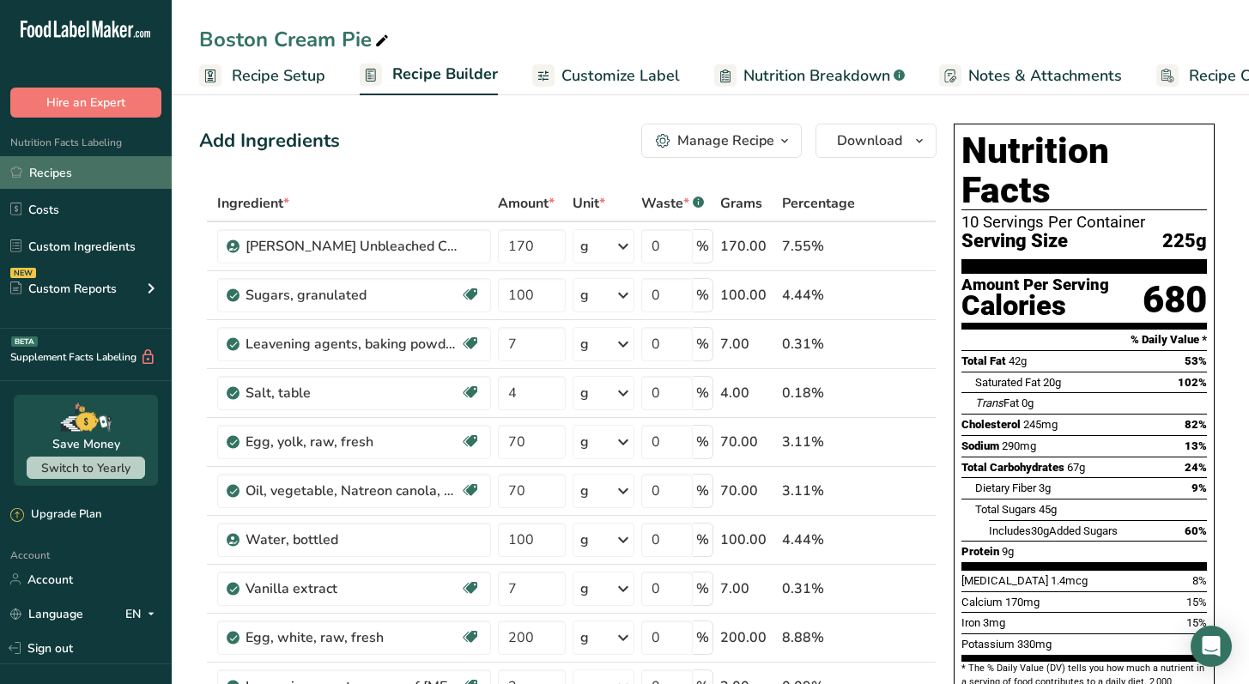
click at [115, 168] on link "Recipes" at bounding box center [86, 172] width 172 height 33
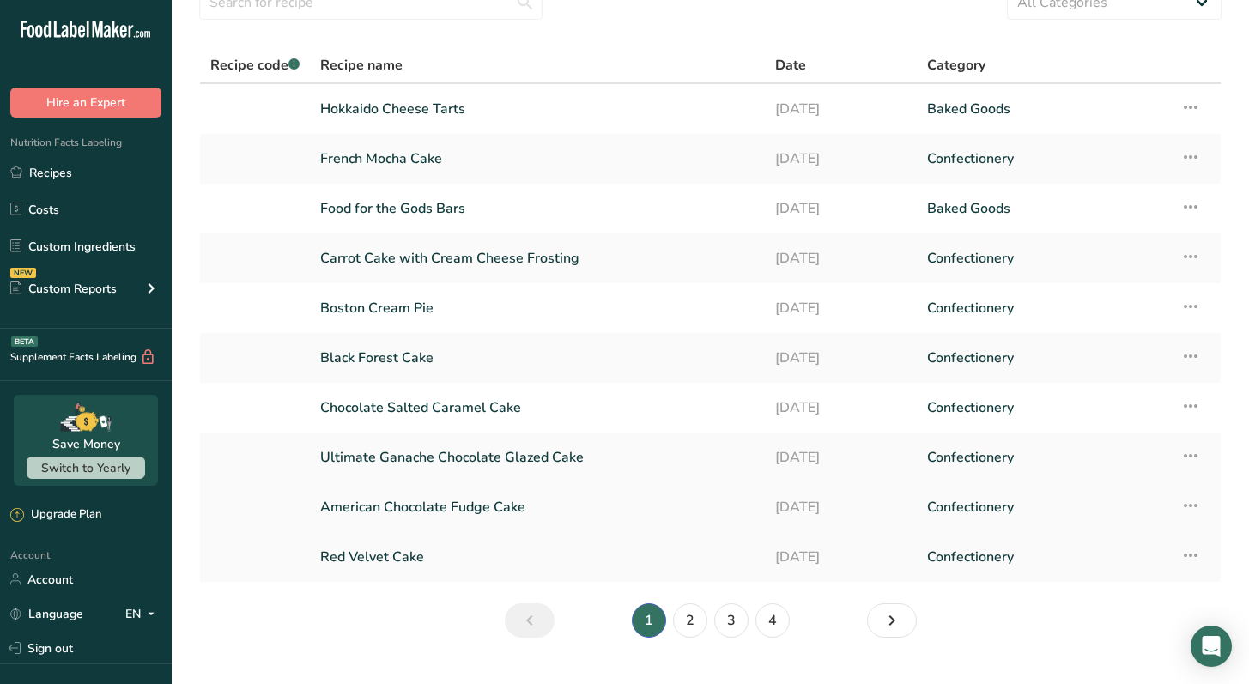
scroll to position [117, 0]
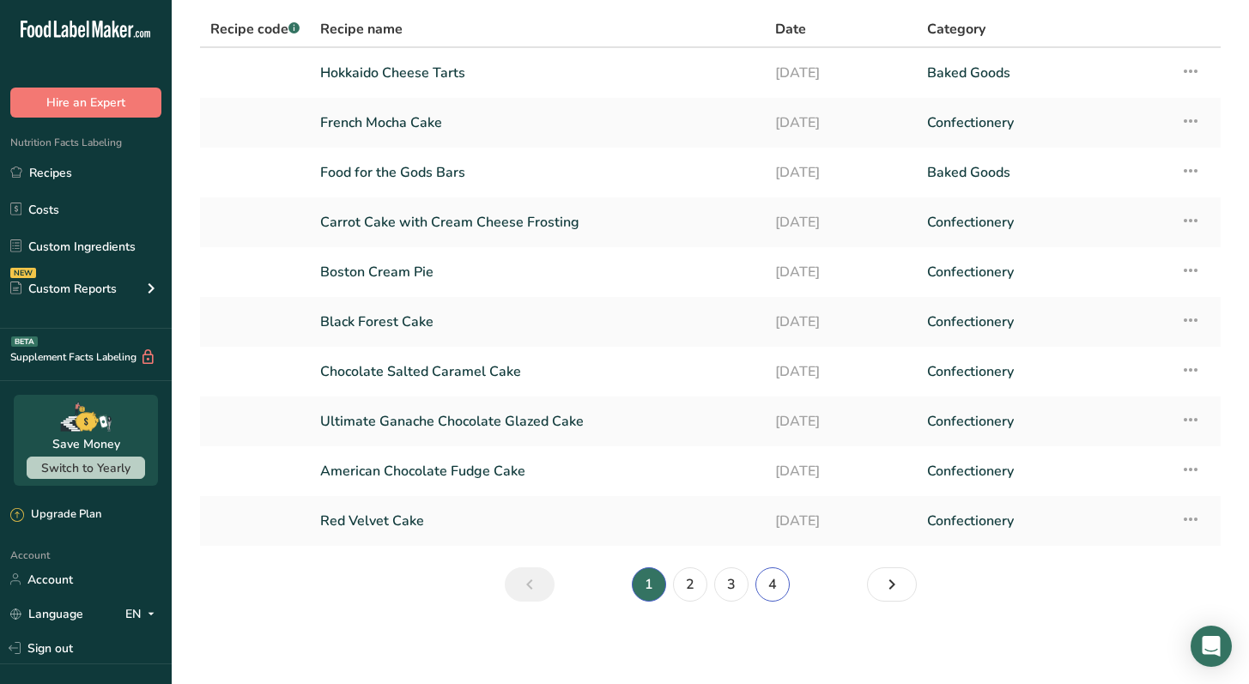
click at [779, 594] on link "4" at bounding box center [772, 584] width 34 height 34
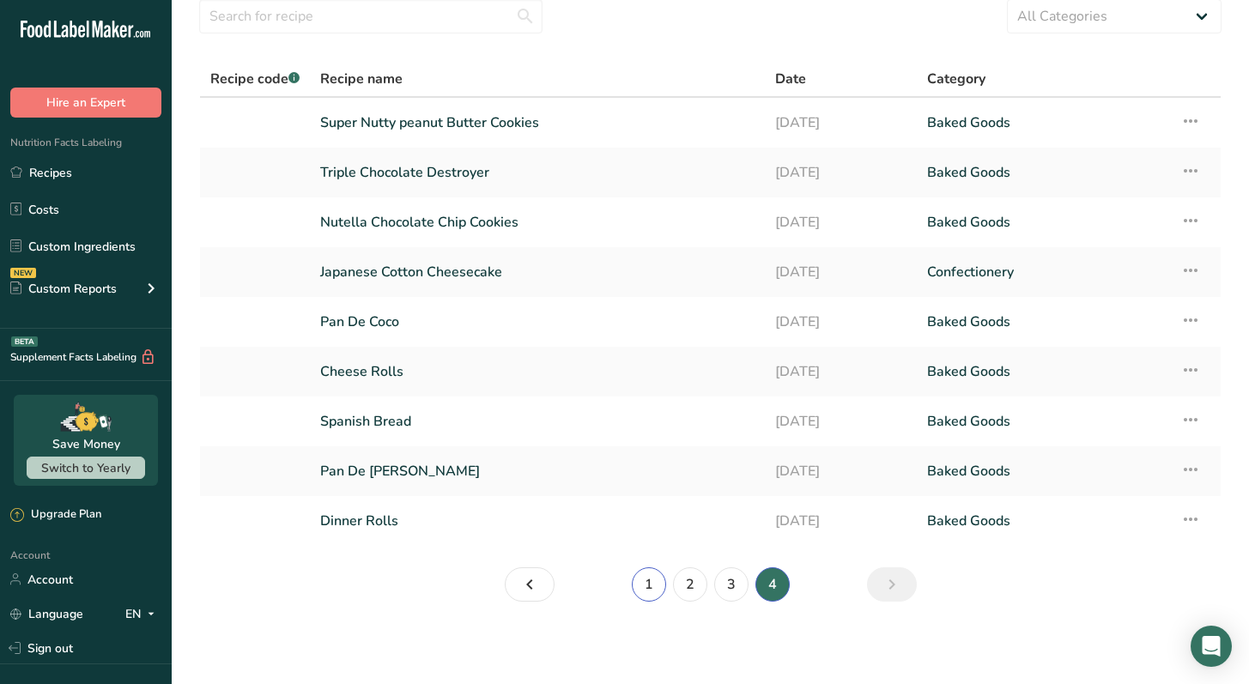
scroll to position [67, 0]
click at [678, 472] on link "Pan De [PERSON_NAME]" at bounding box center [537, 471] width 434 height 36
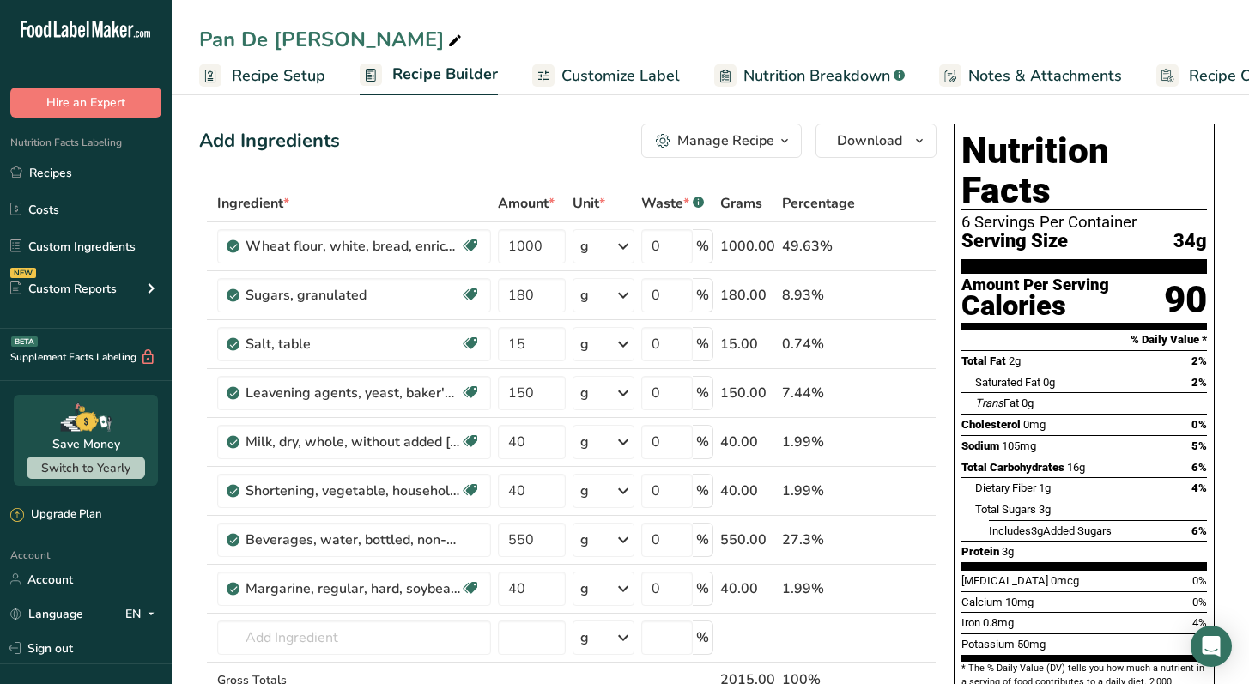
click at [644, 76] on span "Customize Label" at bounding box center [620, 75] width 118 height 23
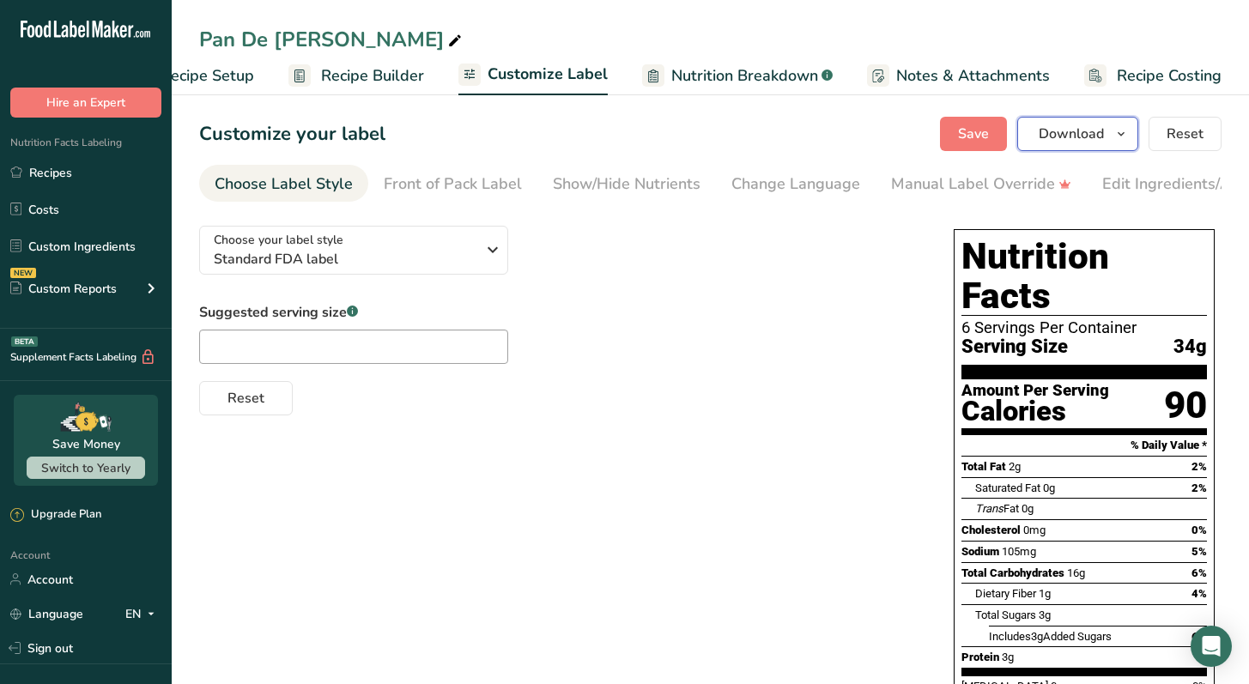
click at [1079, 138] on span "Download" at bounding box center [1070, 134] width 65 height 21
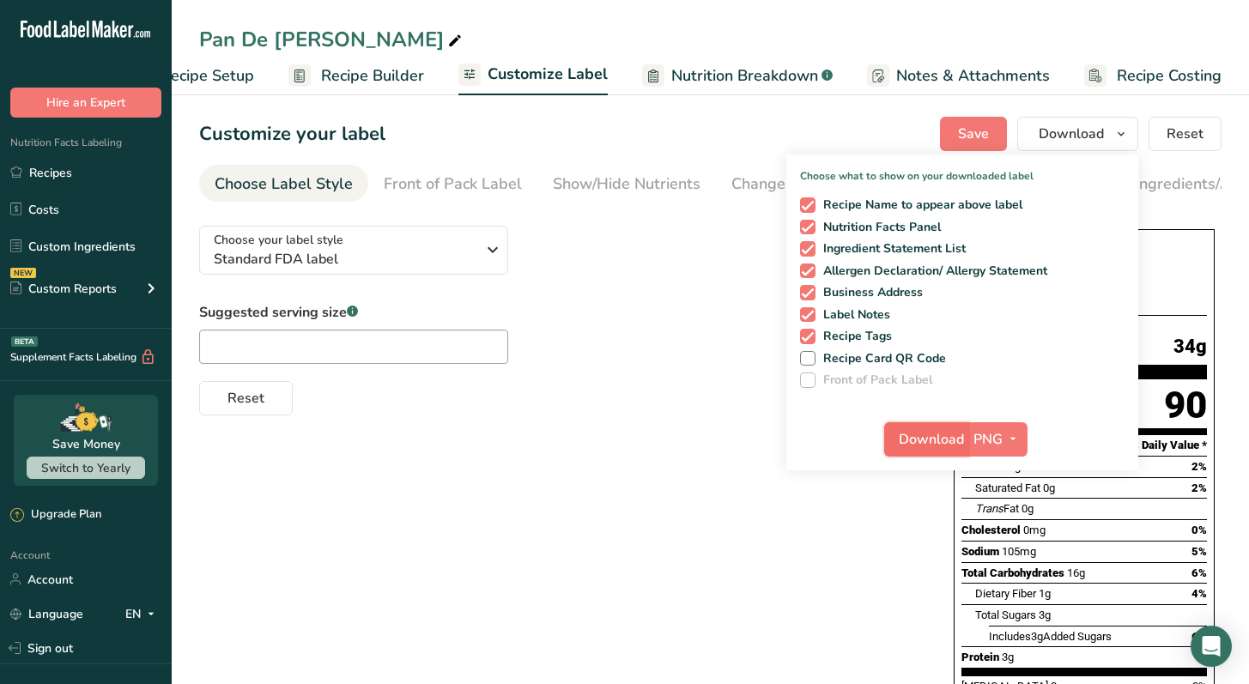
click at [917, 442] on span "Download" at bounding box center [930, 439] width 65 height 21
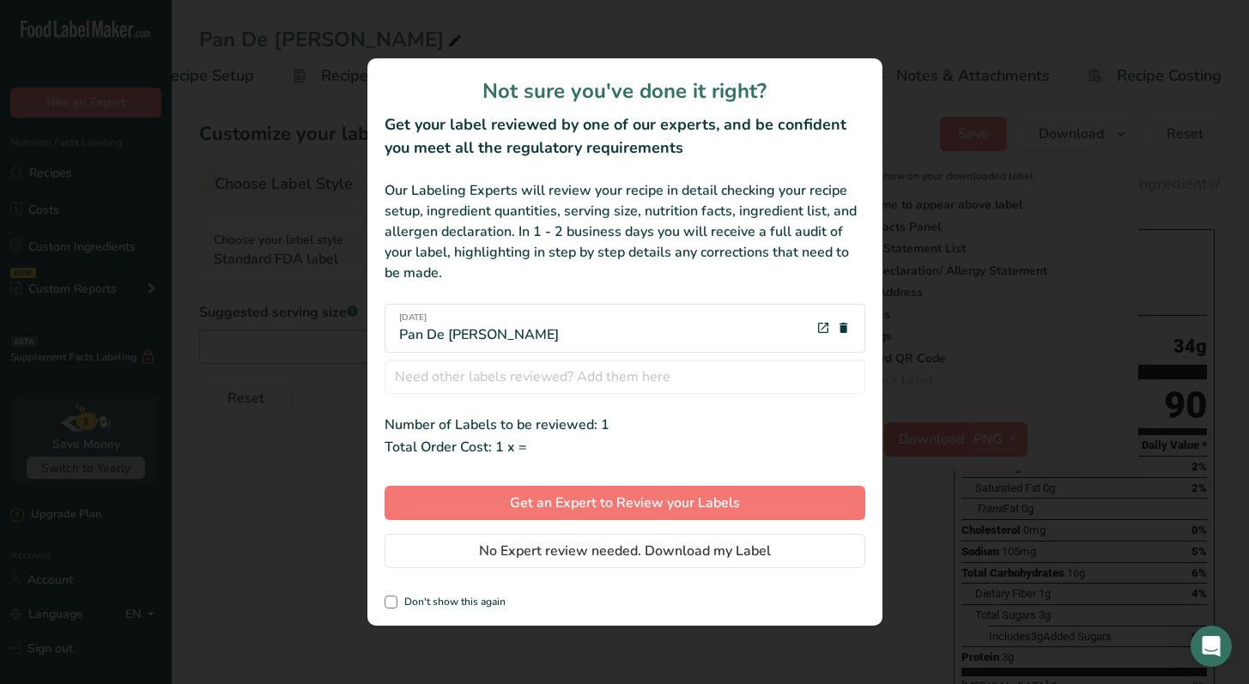
scroll to position [0, 58]
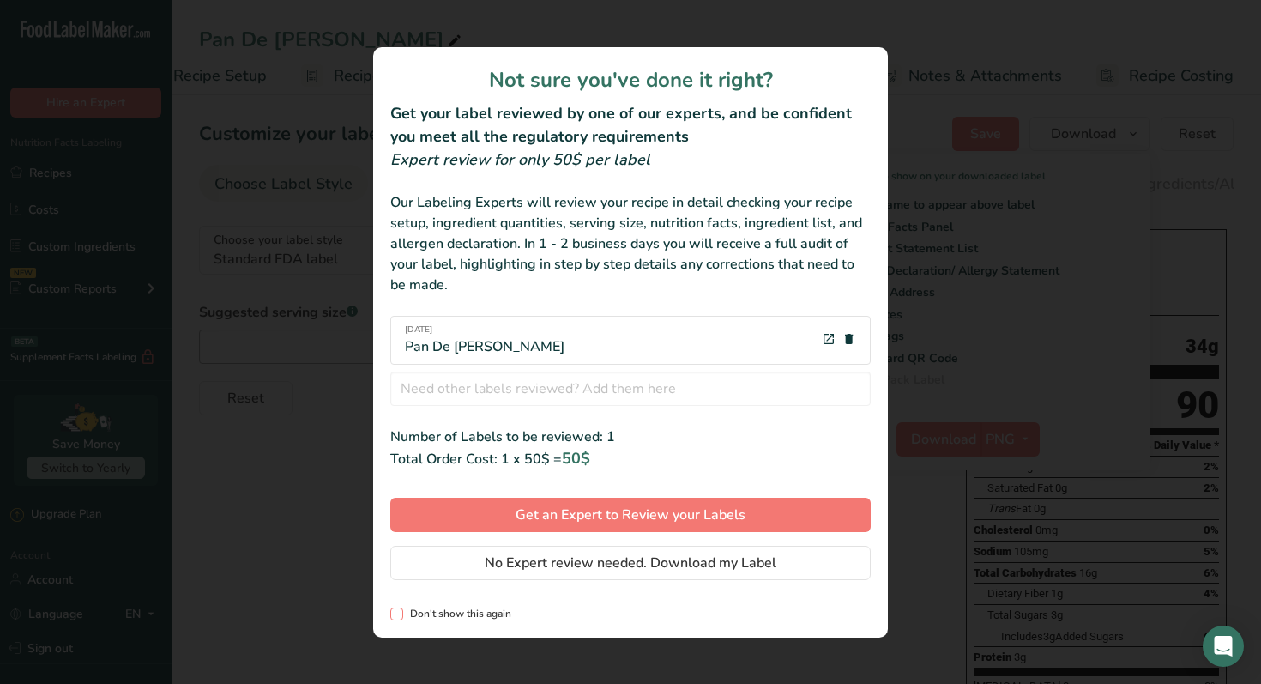
click at [403, 615] on span "Don't show this again" at bounding box center [457, 614] width 108 height 13
click at [402, 615] on input "Don't show this again" at bounding box center [395, 613] width 11 height 11
checkbox input "true"
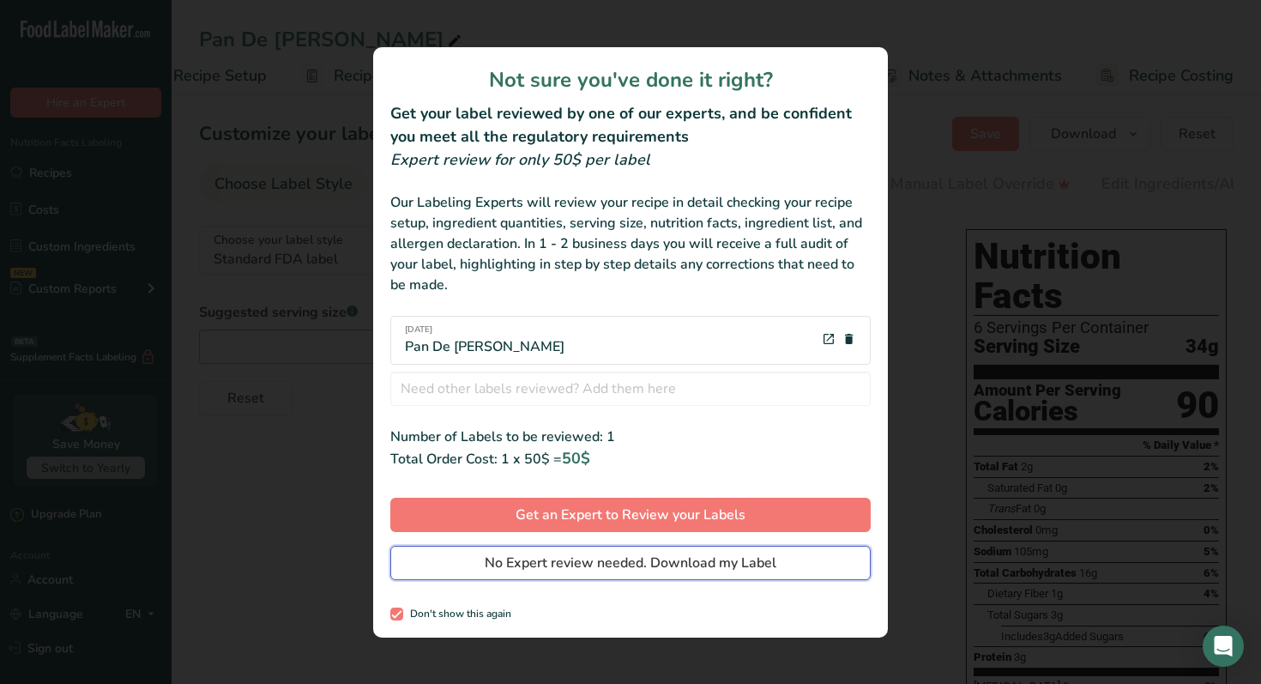
click at [463, 569] on button "No Expert review needed. Download my Label" at bounding box center [630, 563] width 481 height 34
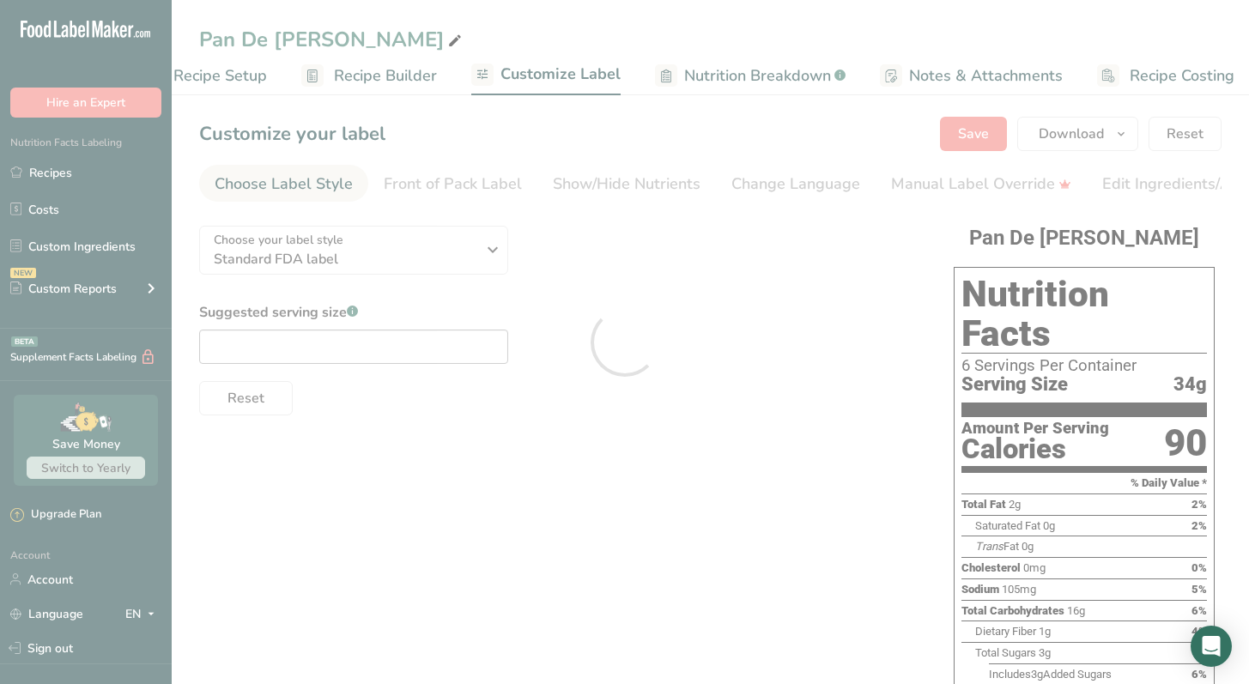
scroll to position [0, 0]
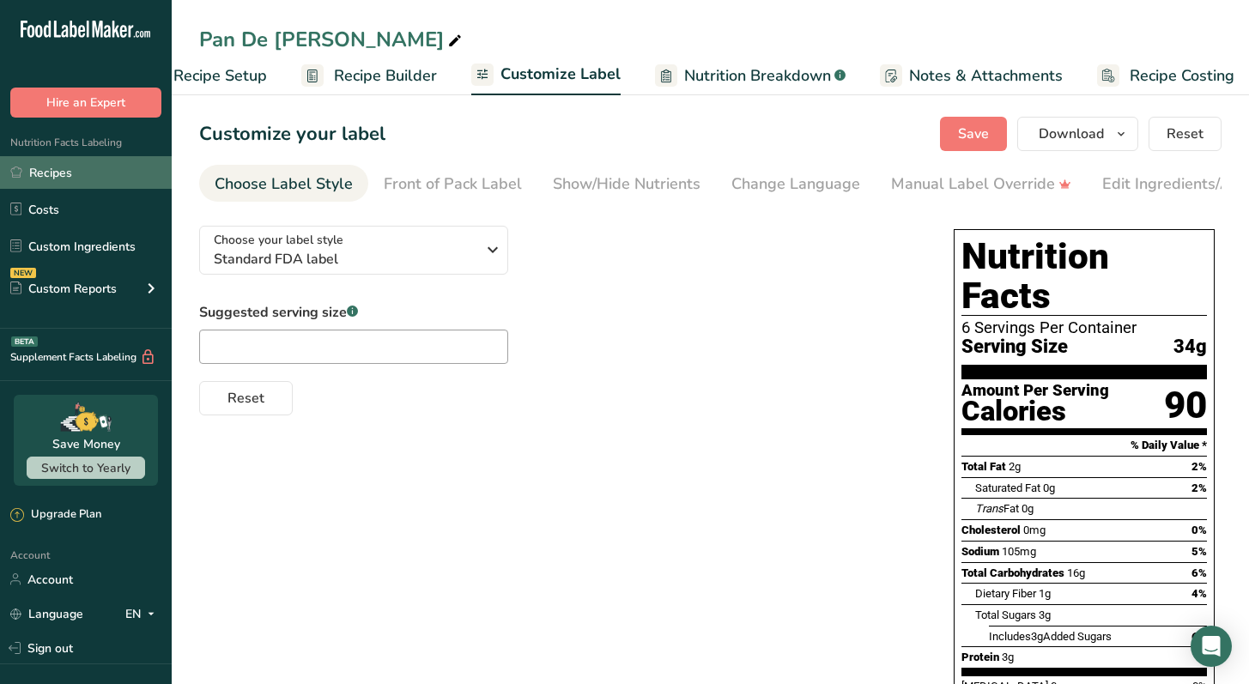
click at [80, 164] on link "Recipes" at bounding box center [86, 172] width 172 height 33
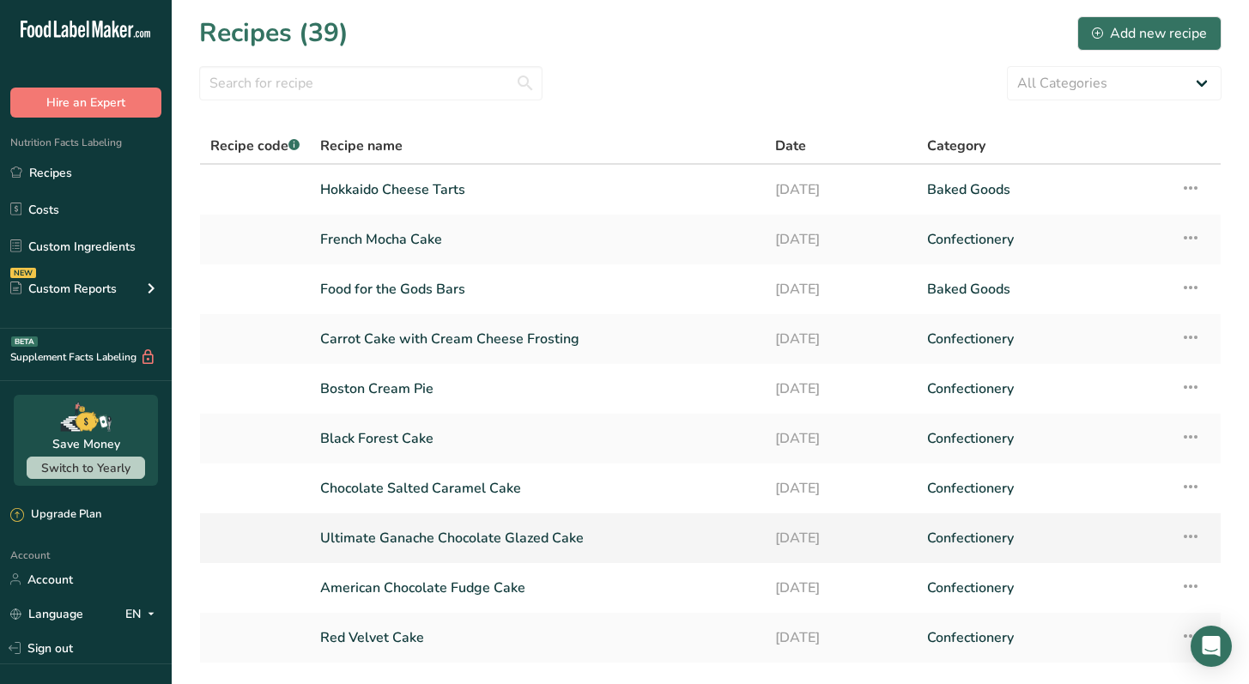
click at [724, 541] on link "Ultimate Ganache Chocolate Glazed Cake" at bounding box center [537, 538] width 434 height 36
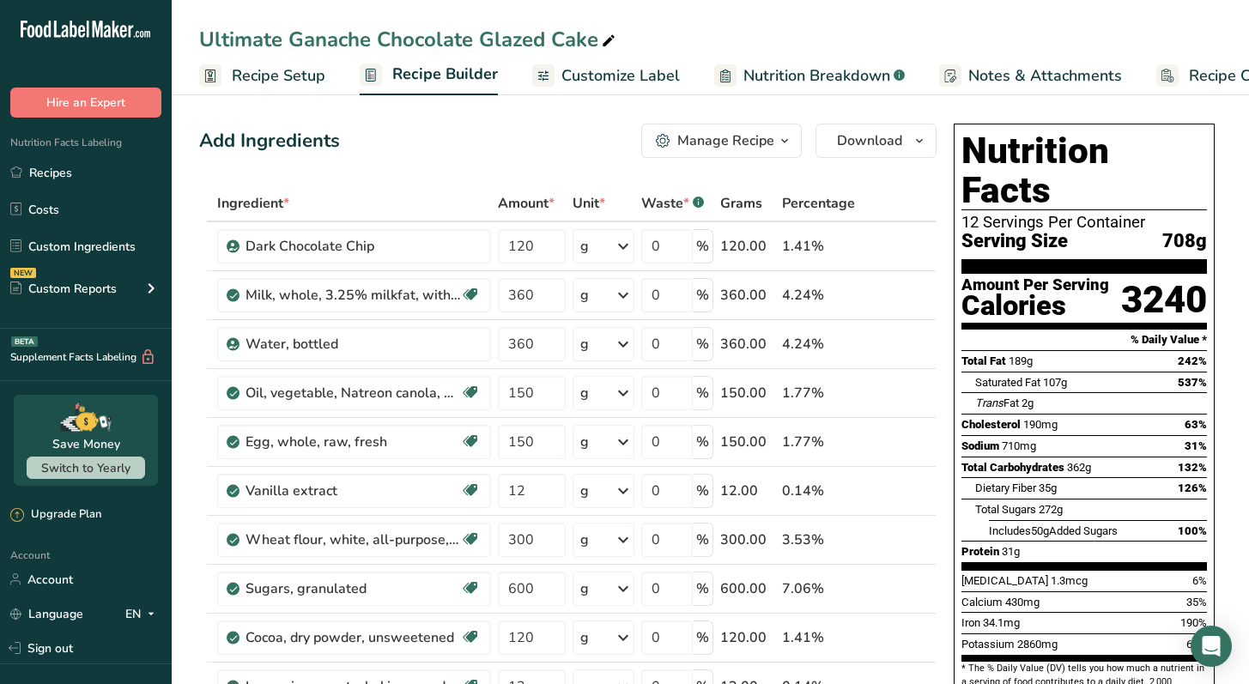
click at [644, 76] on span "Customize Label" at bounding box center [620, 75] width 118 height 23
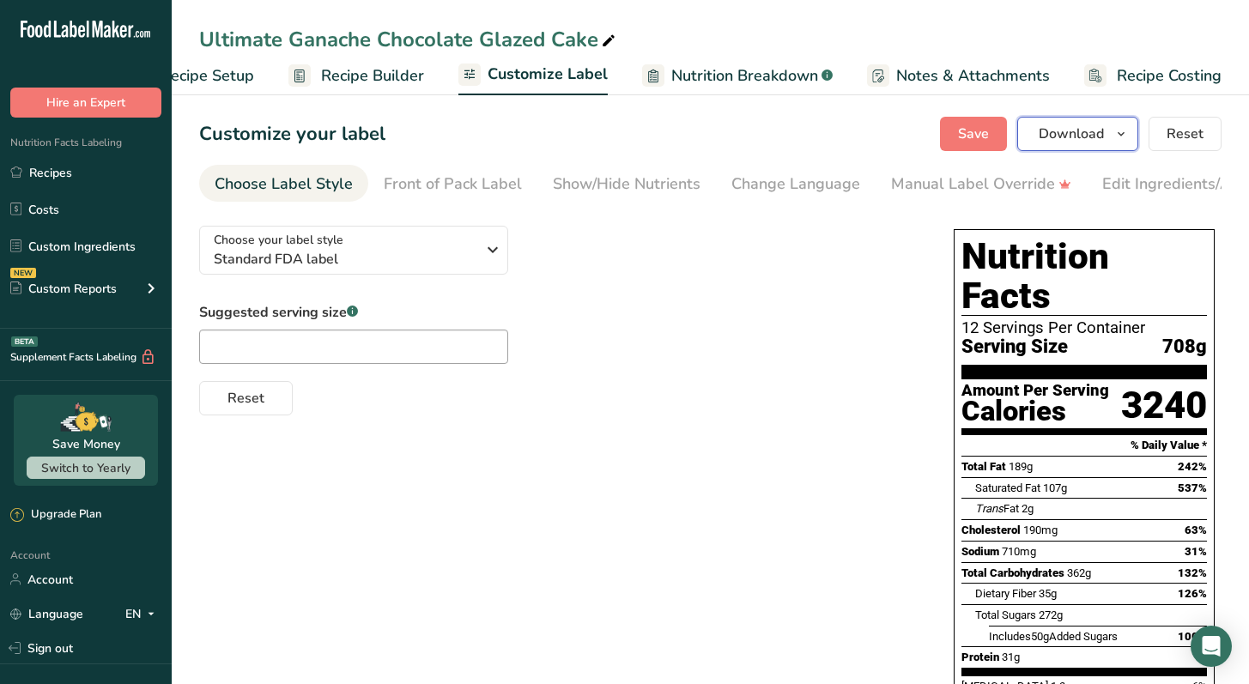
click at [1086, 139] on span "Download" at bounding box center [1070, 134] width 65 height 21
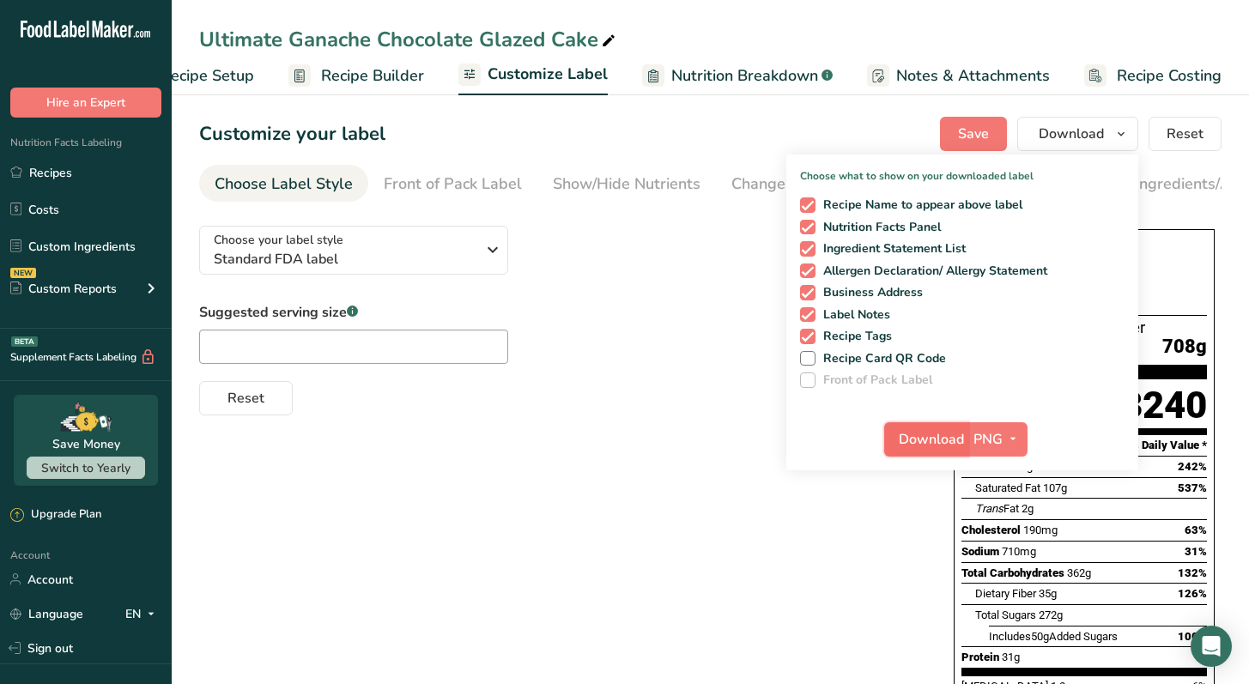
click at [942, 433] on span "Download" at bounding box center [930, 439] width 65 height 21
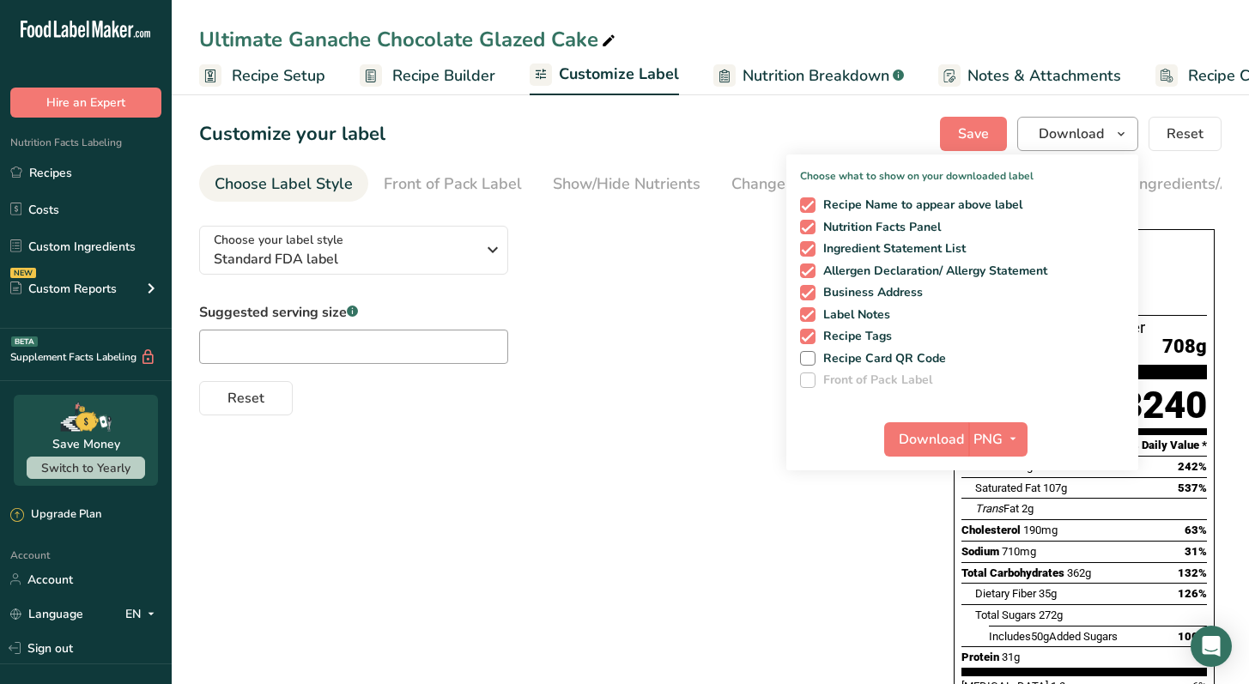
scroll to position [0, 71]
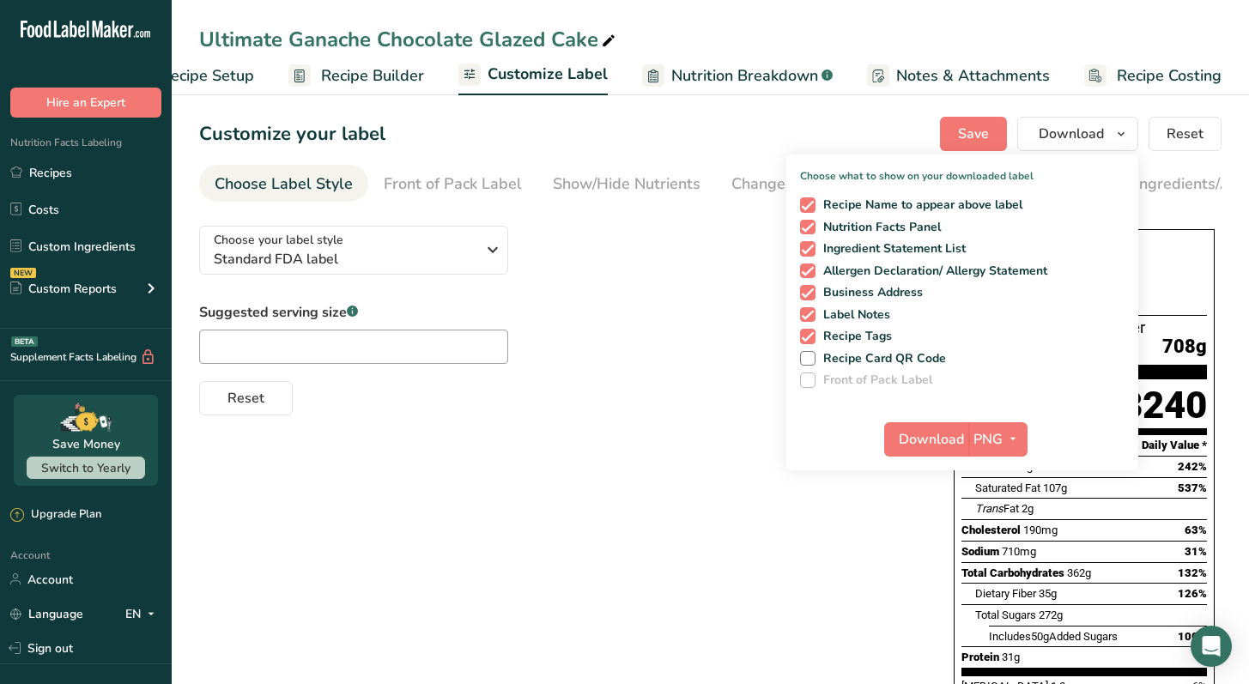
click at [577, 470] on div "Choose your label style Standard FDA label USA (FDA) Standard FDA label Tabular…" at bounding box center [710, 672] width 1022 height 921
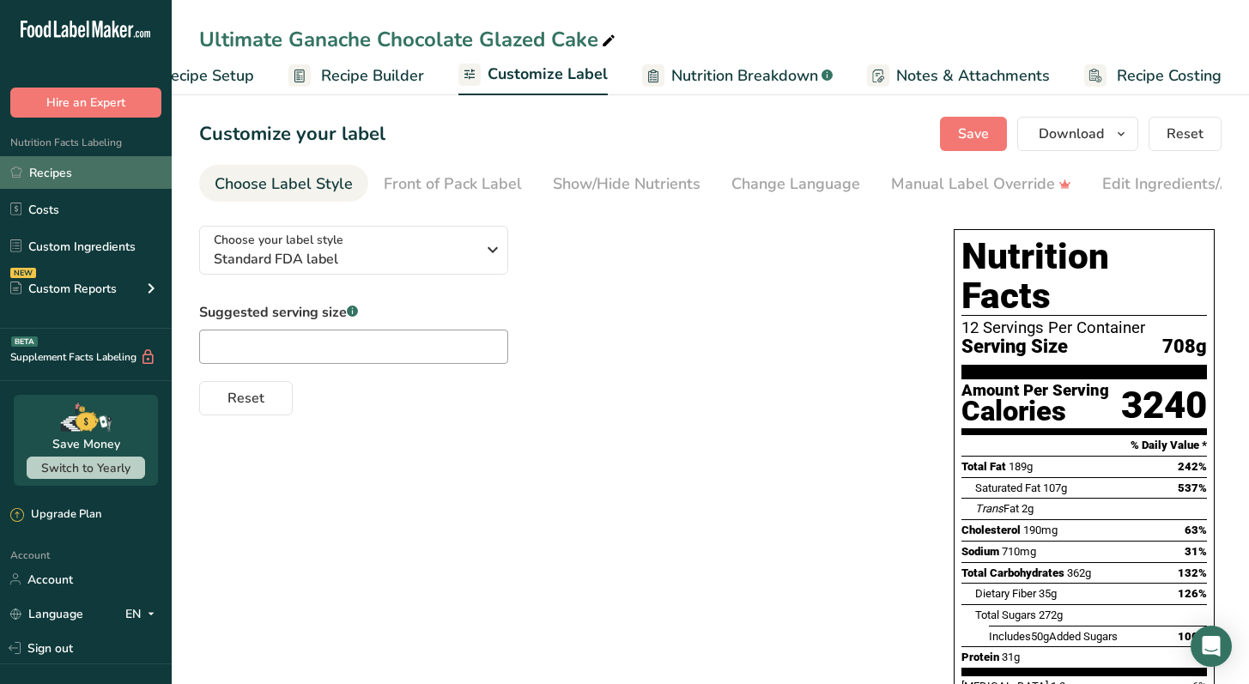
click at [92, 178] on link "Recipes" at bounding box center [86, 172] width 172 height 33
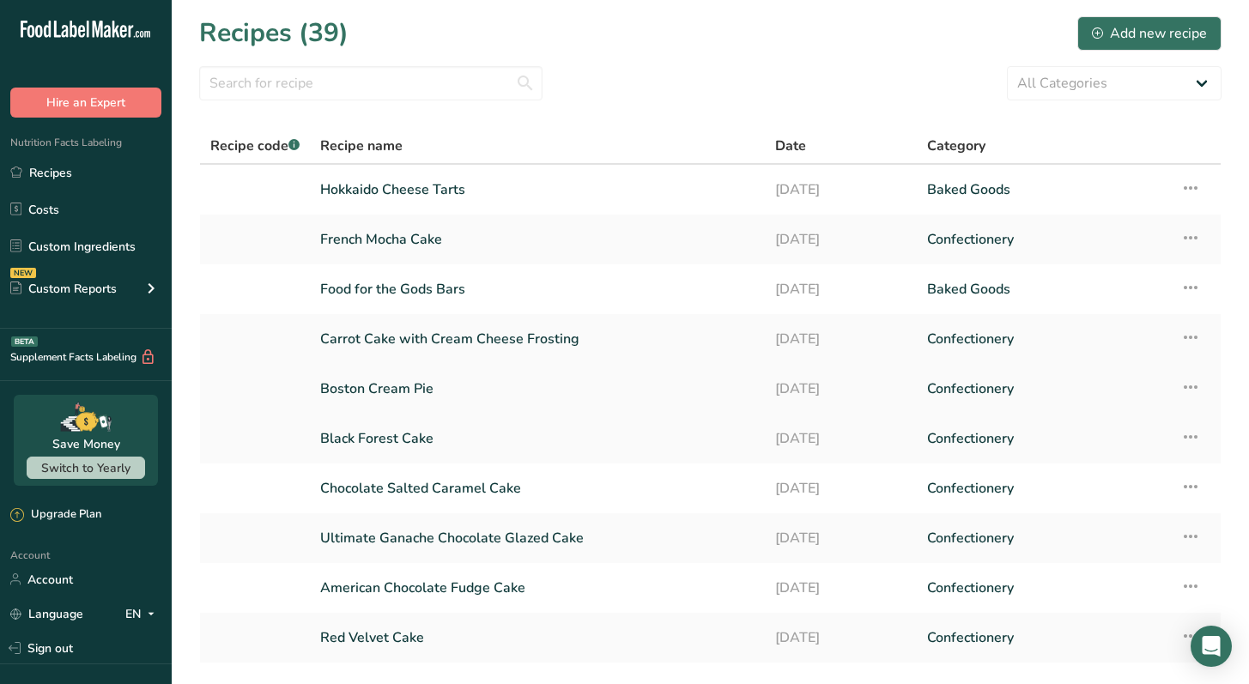
click at [455, 389] on link "Boston Cream Pie" at bounding box center [537, 389] width 434 height 36
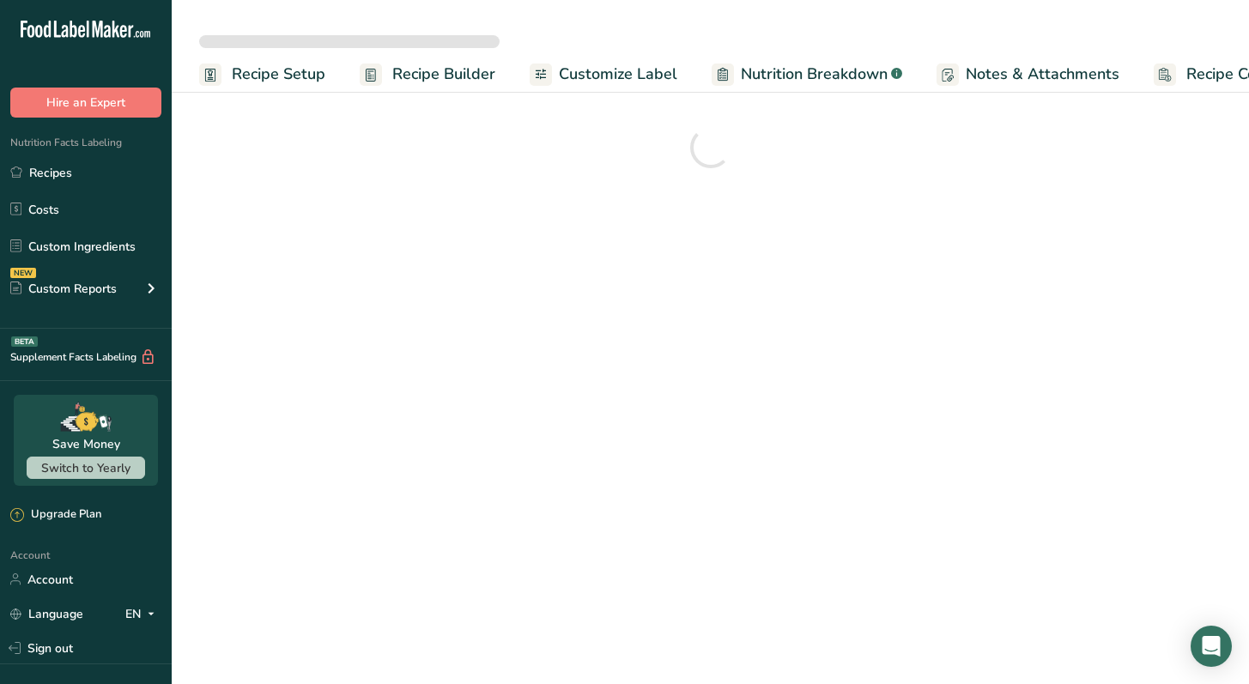
click at [1205, 80] on span "Recipe Costing" at bounding box center [1238, 74] width 105 height 23
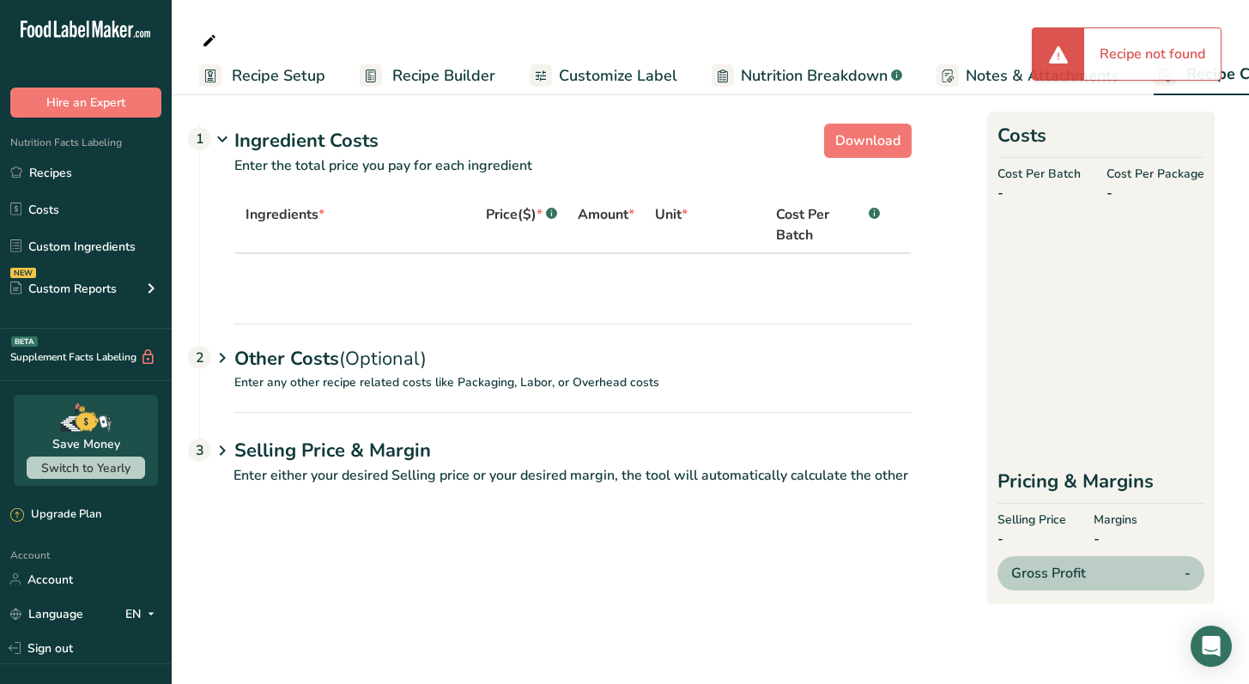
select select "5"
select select "12"
select select "5"
select select "12"
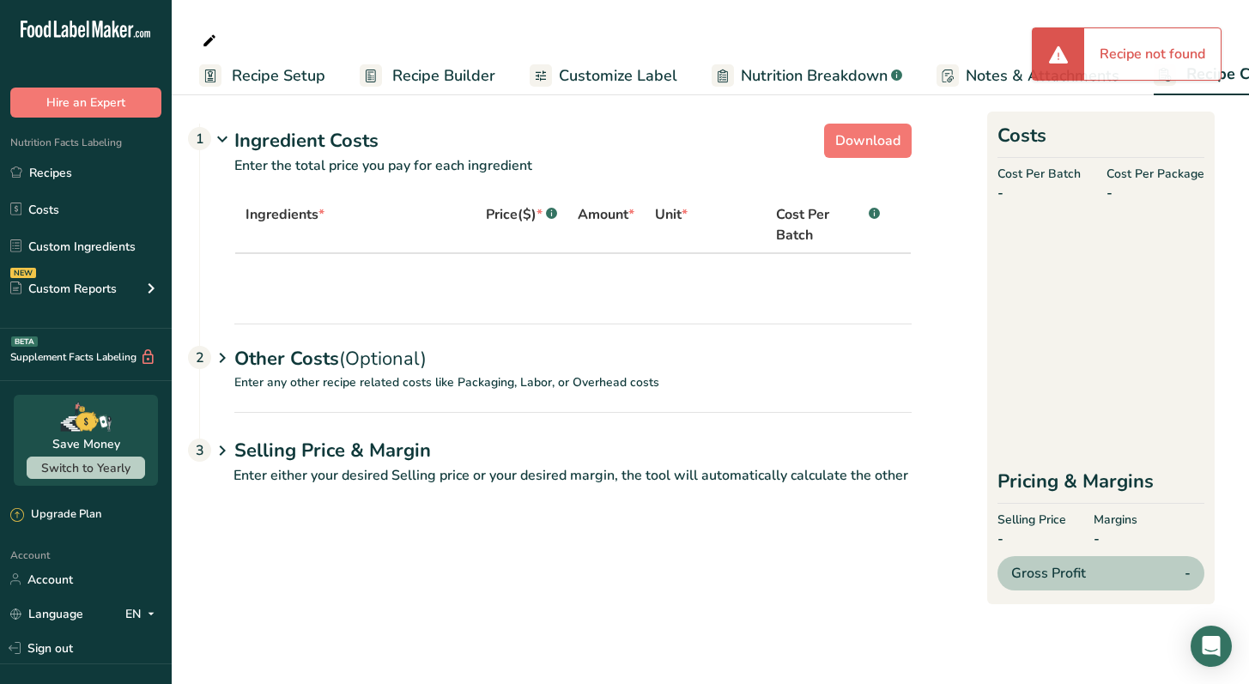
select select "5"
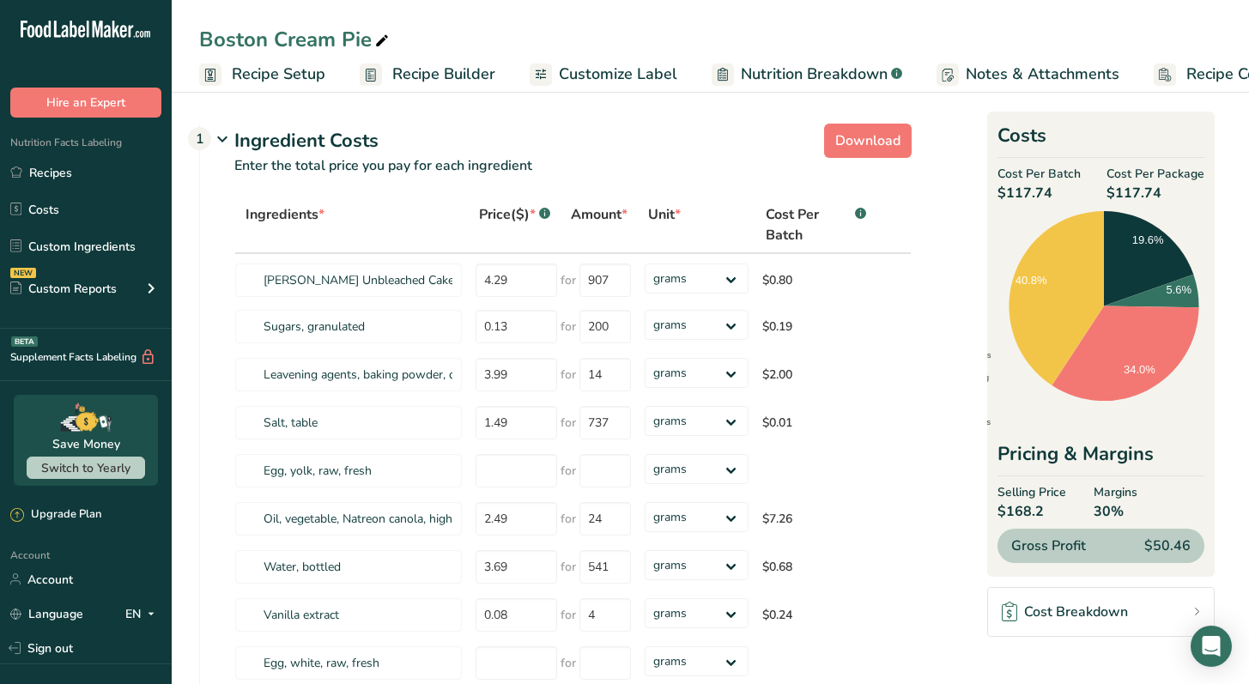
click at [1201, 75] on span "Recipe Costing" at bounding box center [1238, 74] width 105 height 23
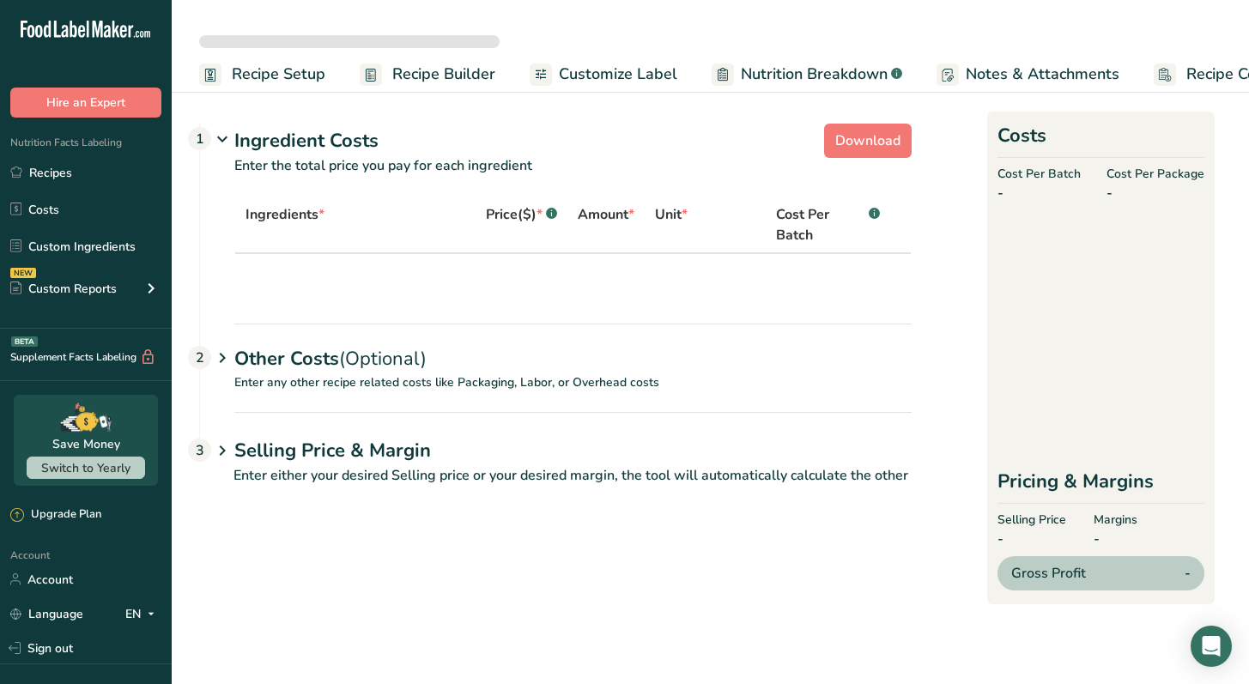
select select "5"
select select "12"
select select "5"
select select "12"
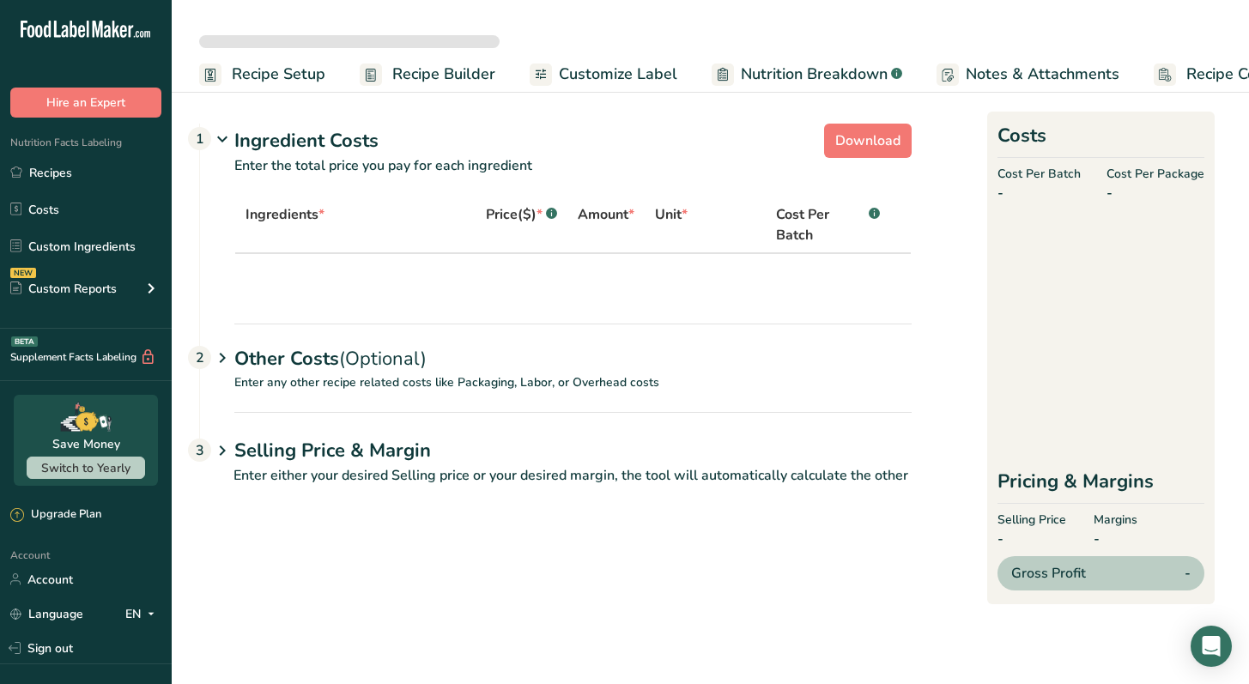
select select "5"
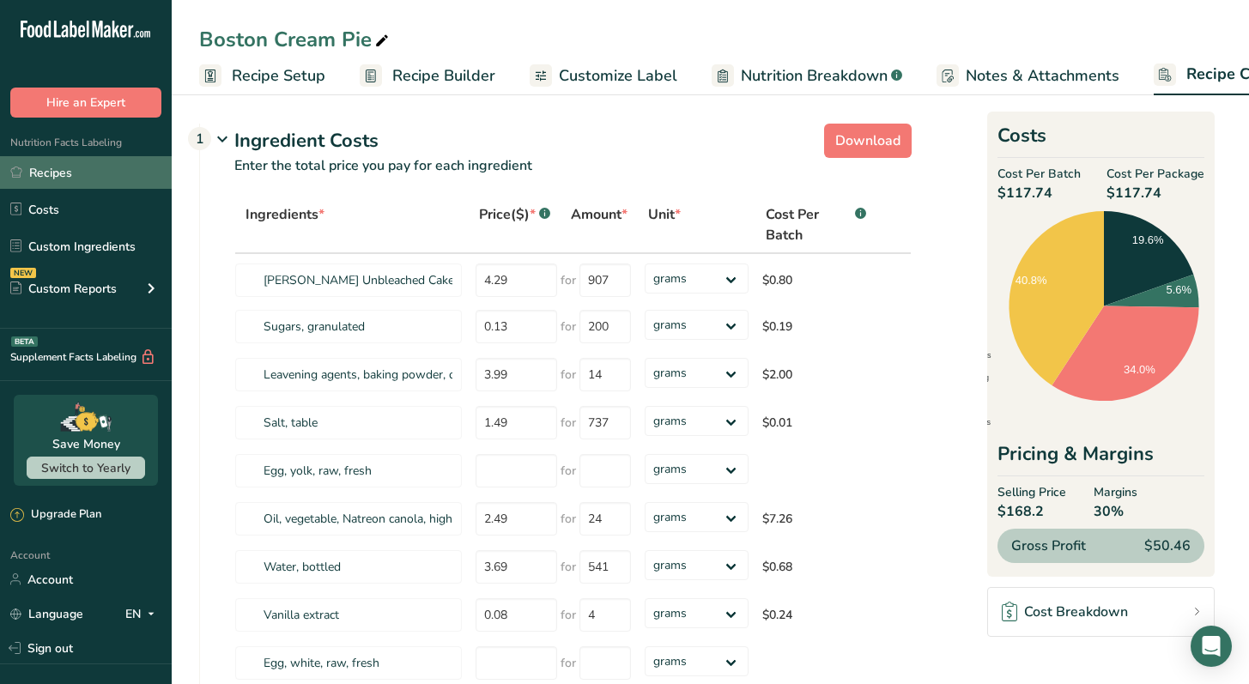
click at [96, 185] on link "Recipes" at bounding box center [86, 172] width 172 height 33
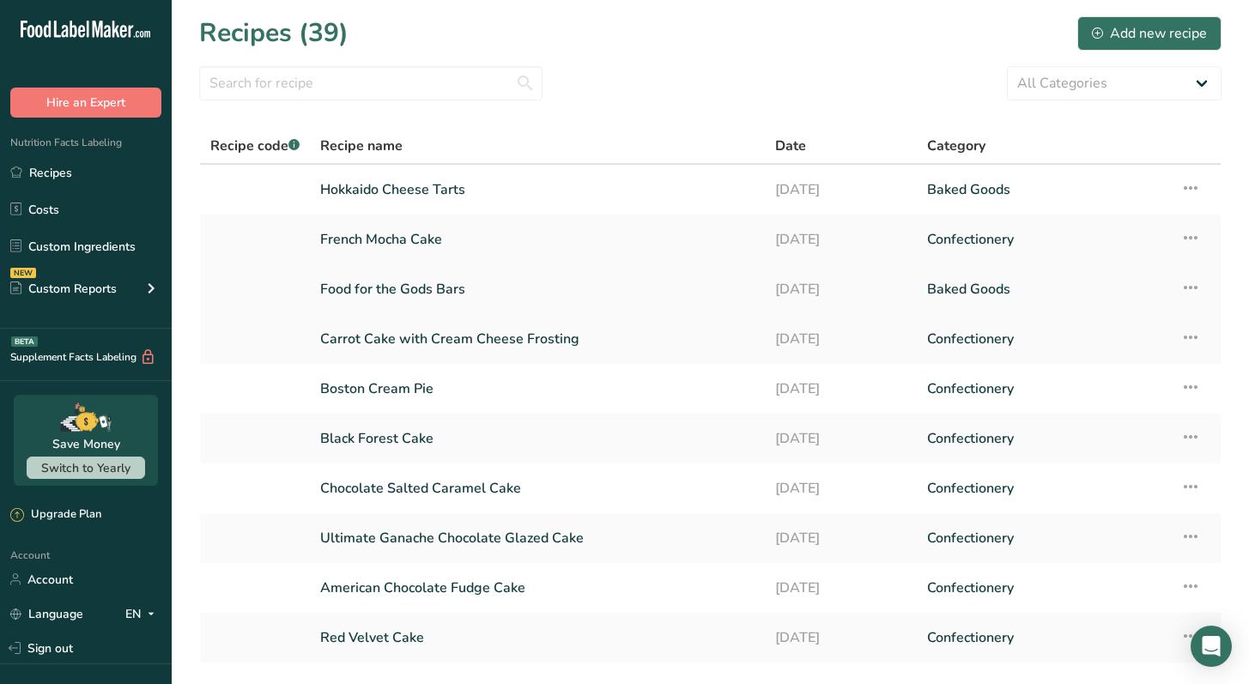
click at [475, 288] on link "Food for the Gods Bars" at bounding box center [537, 289] width 434 height 36
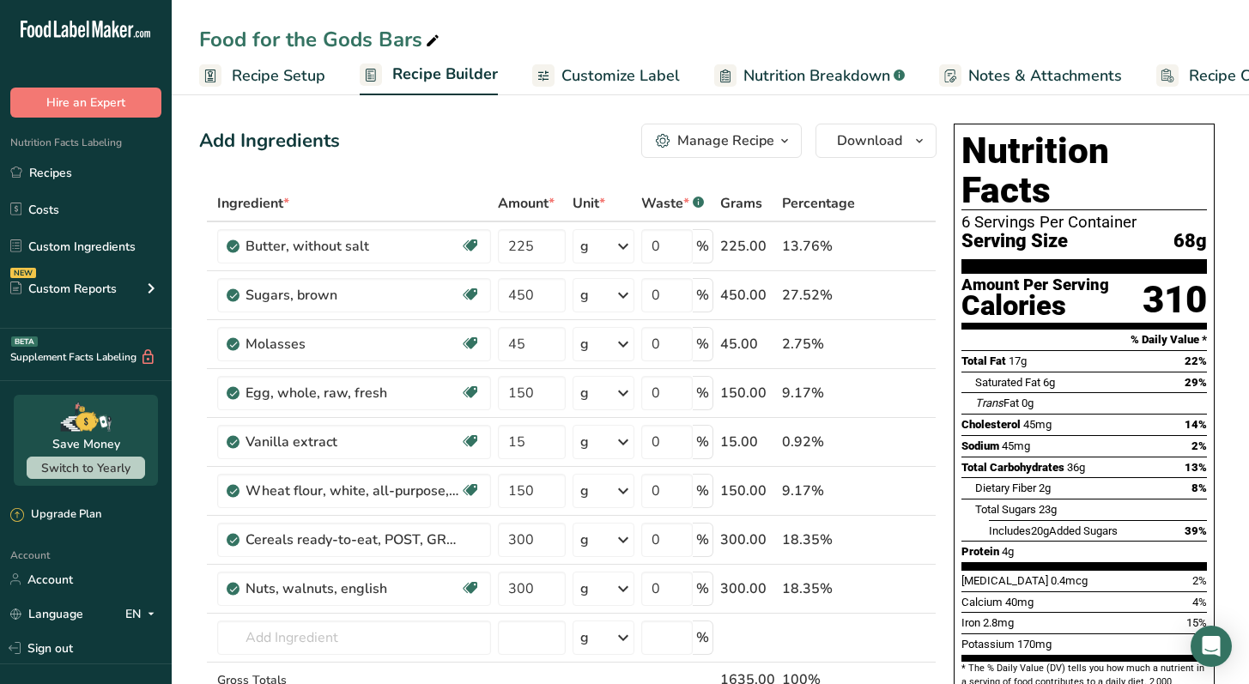
click at [615, 82] on span "Customize Label" at bounding box center [620, 75] width 118 height 23
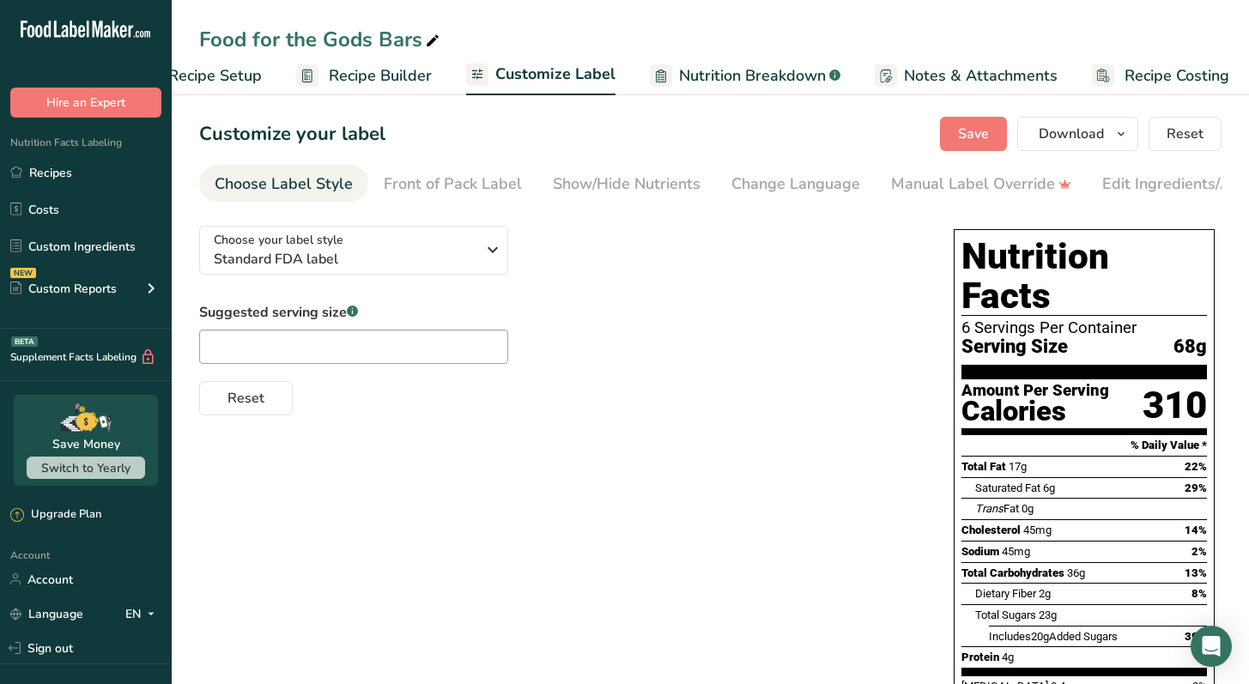
scroll to position [0, 71]
click at [367, 80] on span "Recipe Builder" at bounding box center [372, 75] width 103 height 23
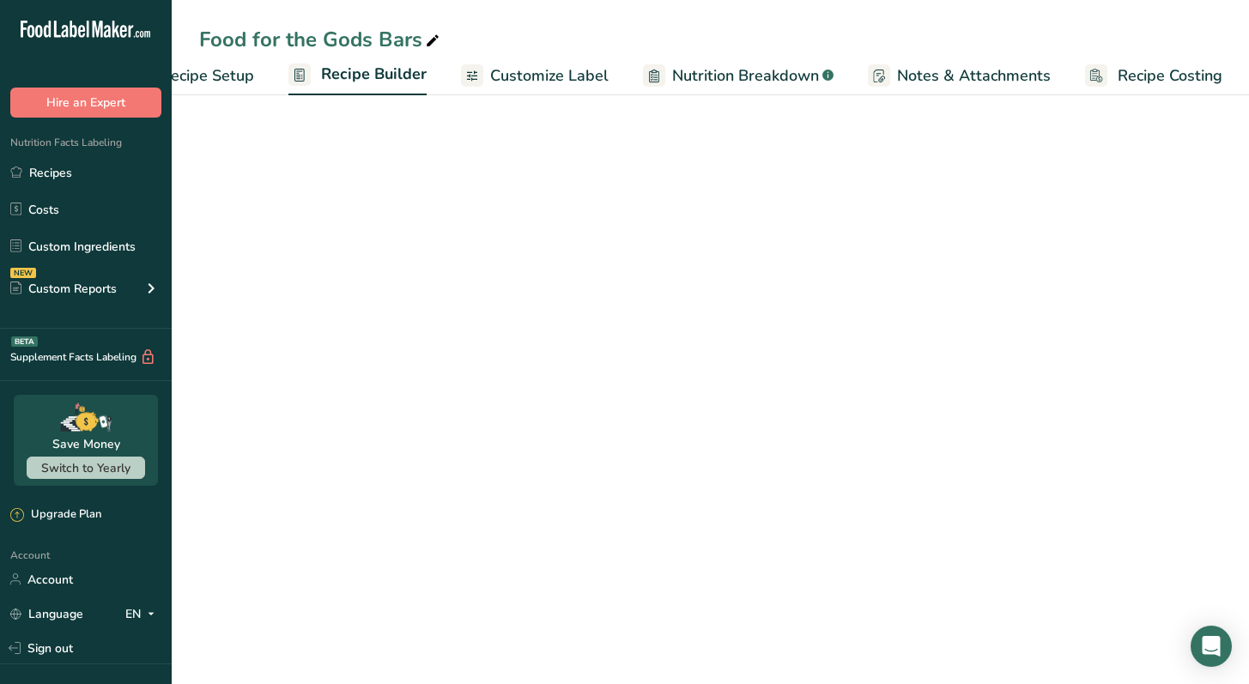
scroll to position [0, 71]
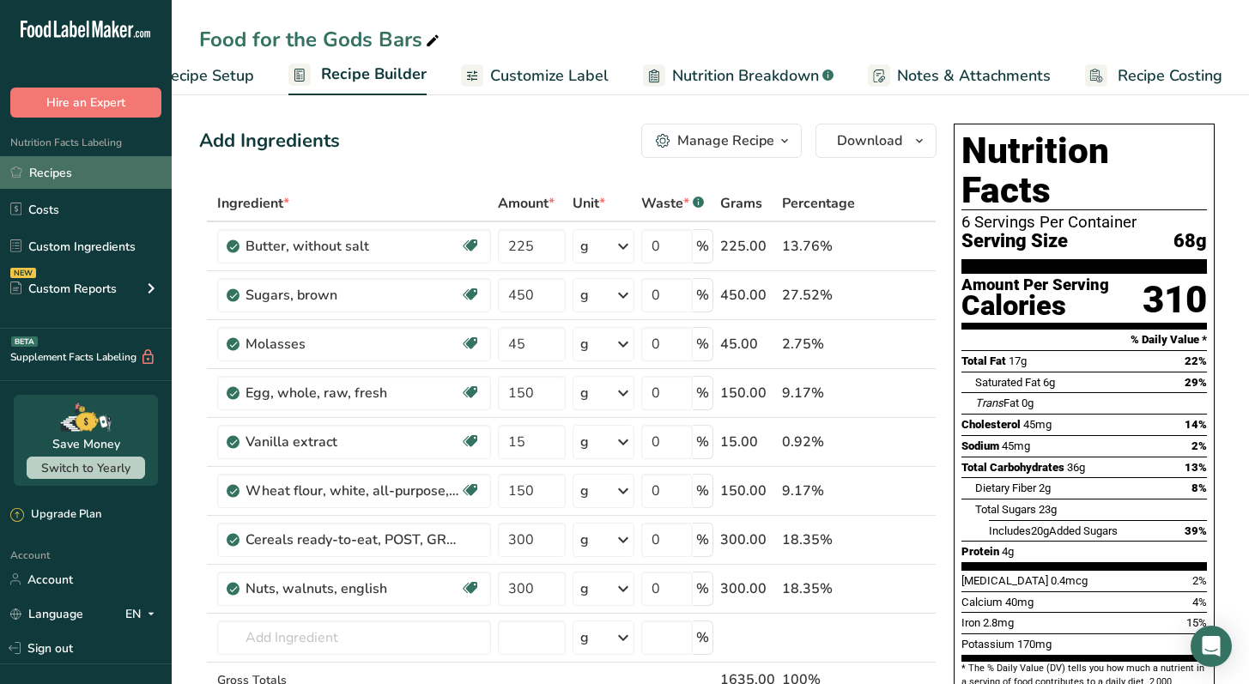
click at [49, 176] on link "Recipes" at bounding box center [86, 172] width 172 height 33
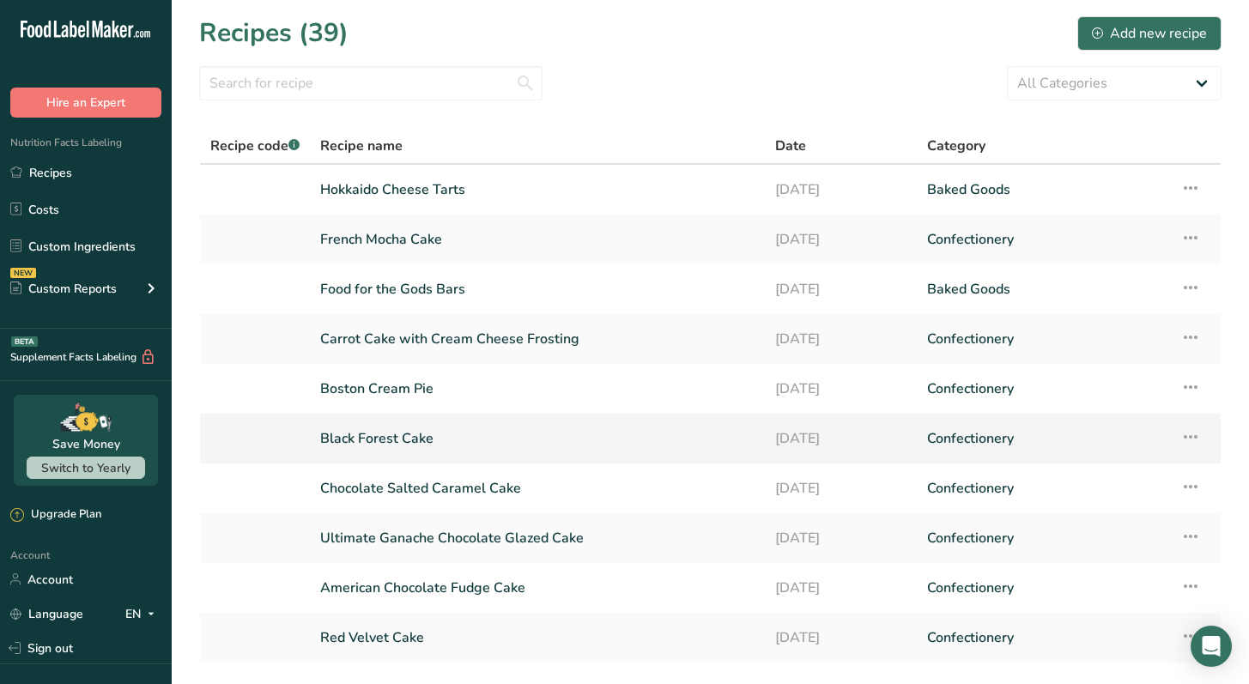
click at [380, 439] on link "Black Forest Cake" at bounding box center [537, 438] width 434 height 36
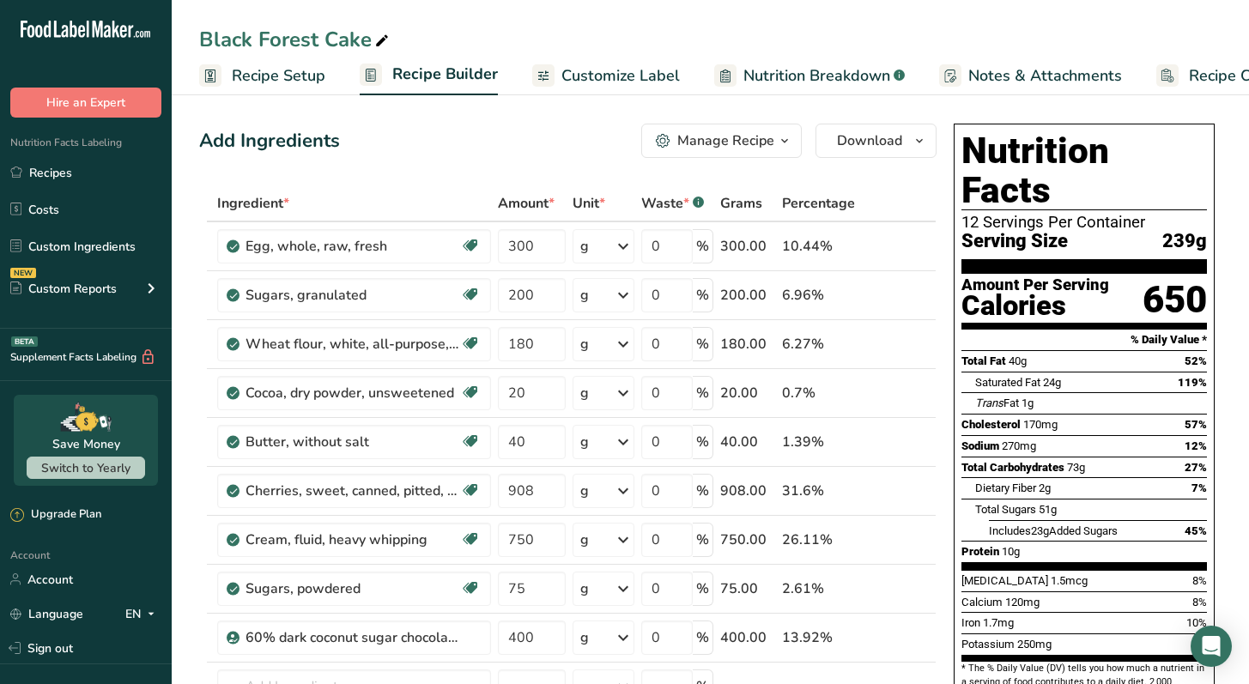
click at [1211, 79] on span "Recipe Costing" at bounding box center [1241, 75] width 105 height 23
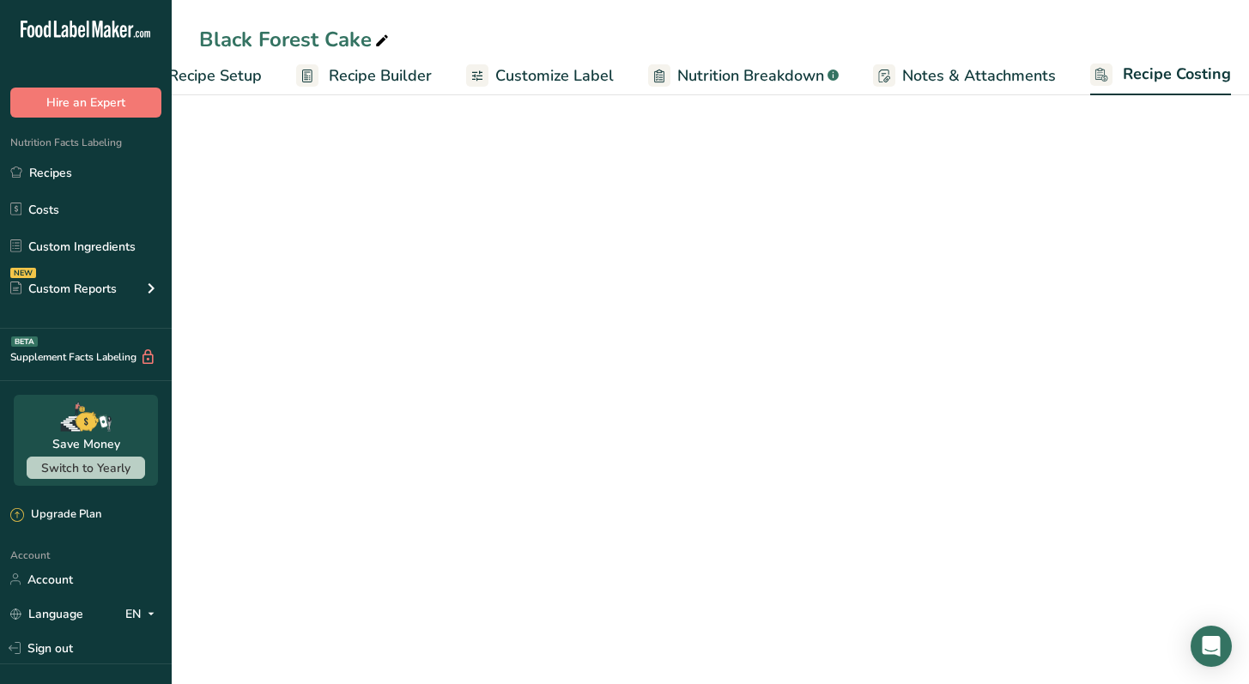
select select "1"
select select "12"
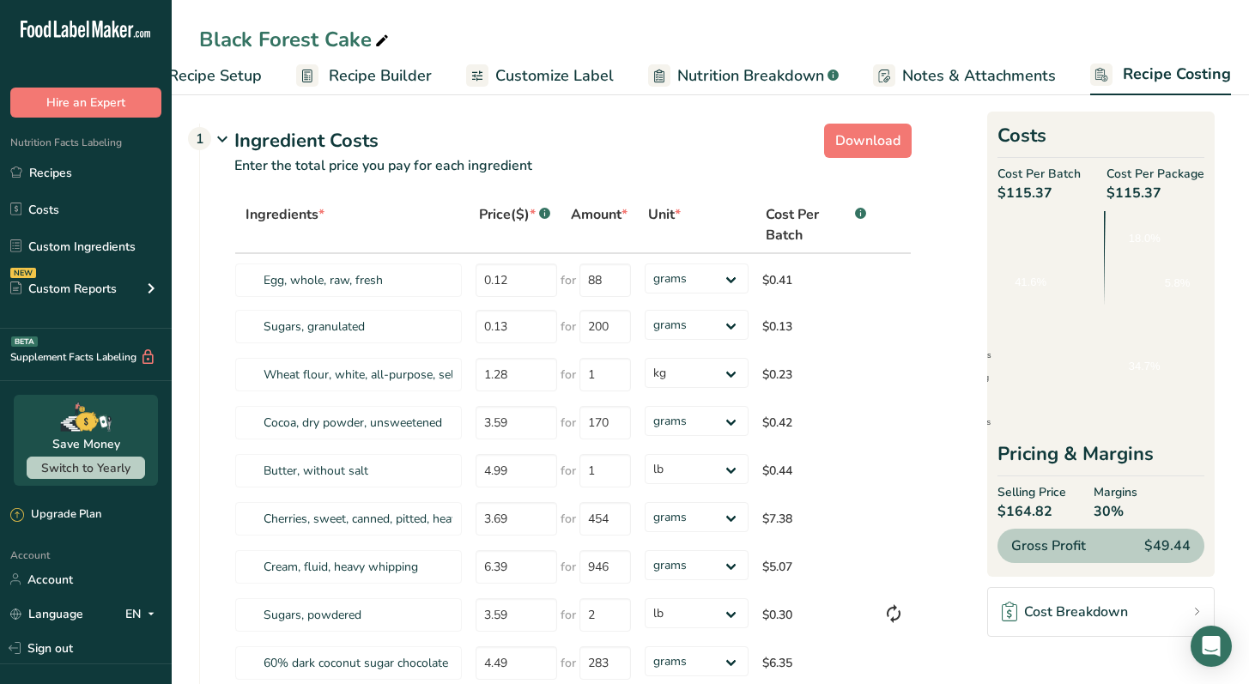
scroll to position [0, 71]
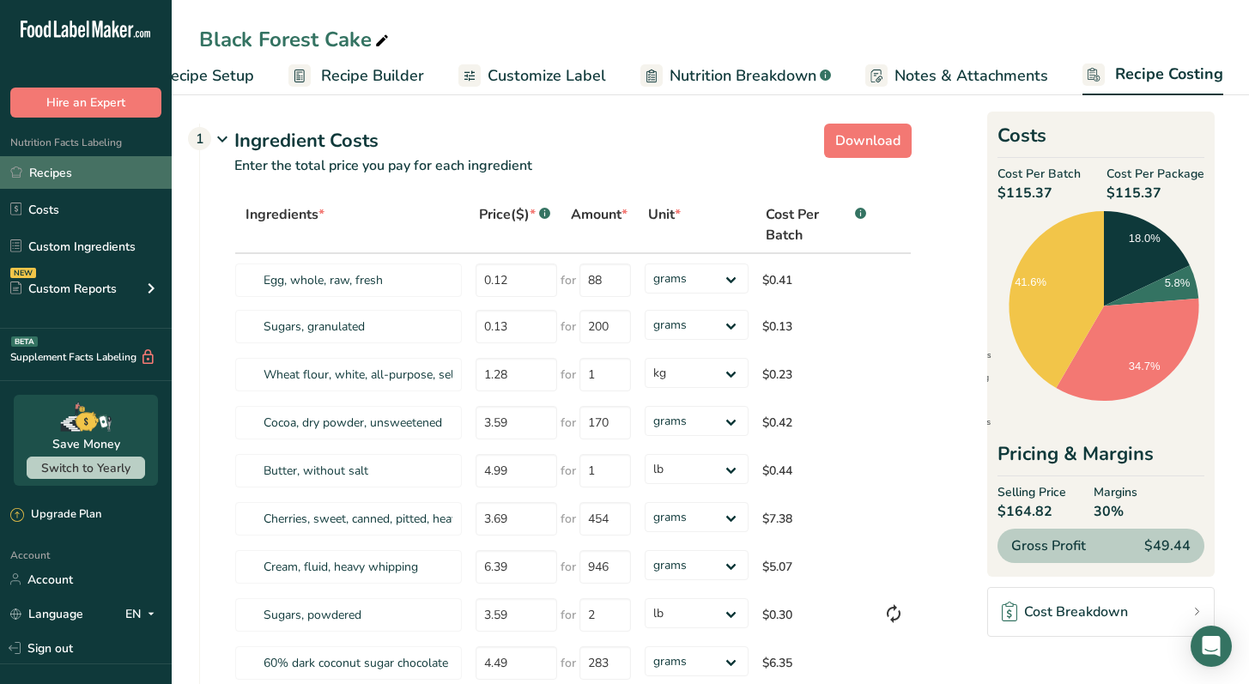
click at [85, 166] on link "Recipes" at bounding box center [86, 172] width 172 height 33
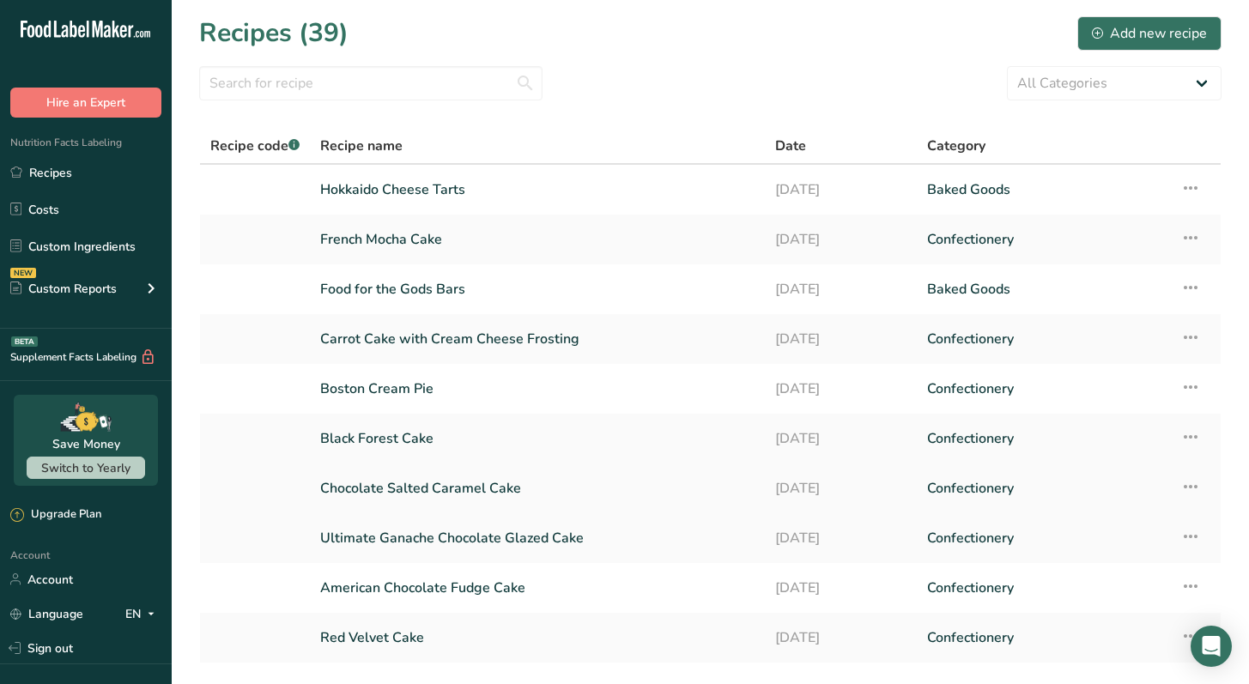
click at [481, 493] on link "Chocolate Salted Caramel Cake" at bounding box center [537, 488] width 434 height 36
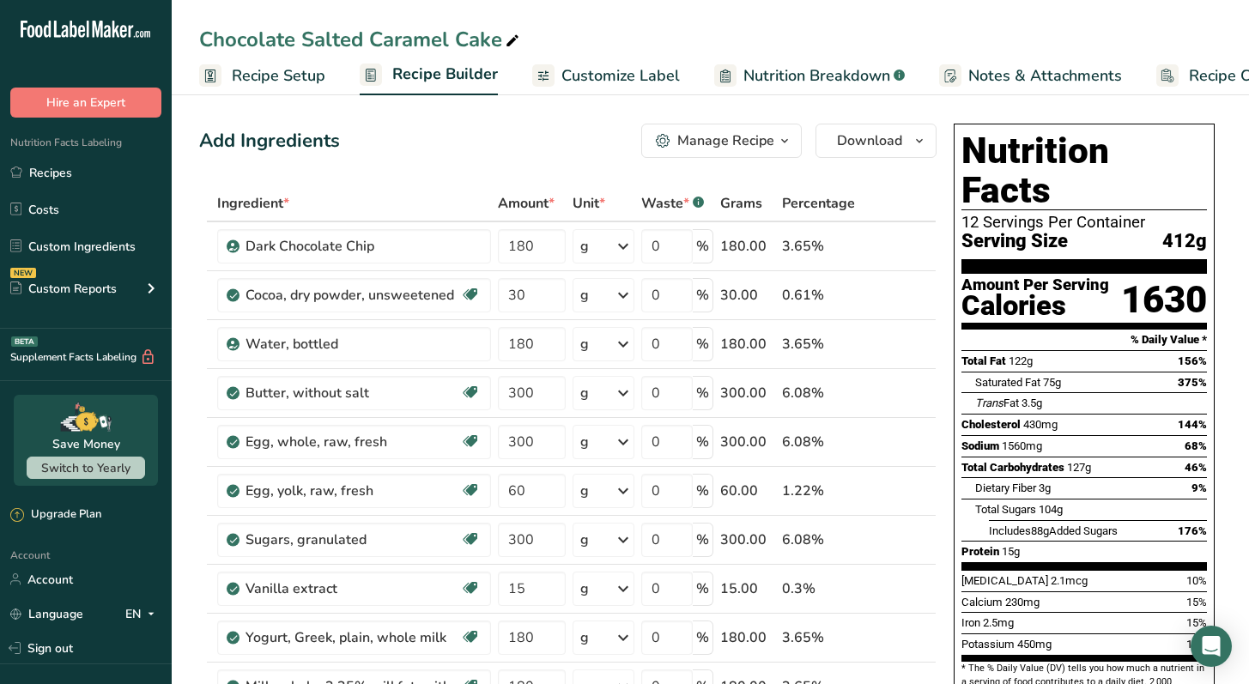
click at [1197, 83] on span "Recipe Costing" at bounding box center [1241, 75] width 105 height 23
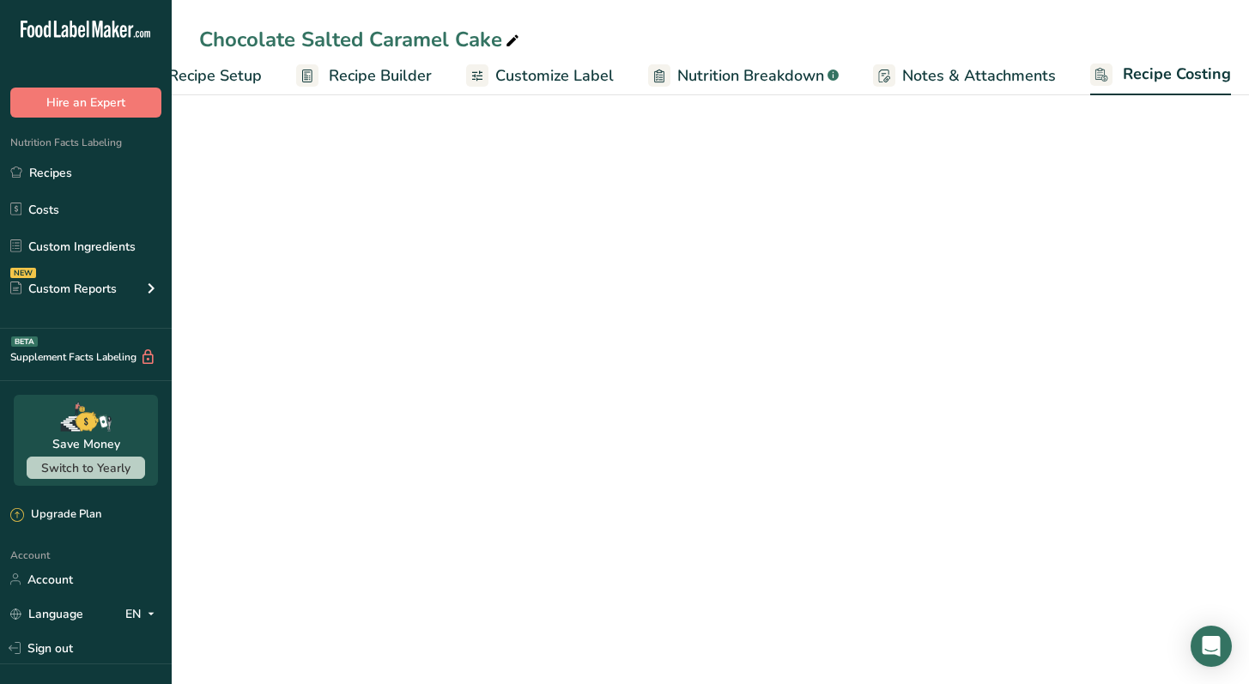
select select "12"
select select "5"
select select "12"
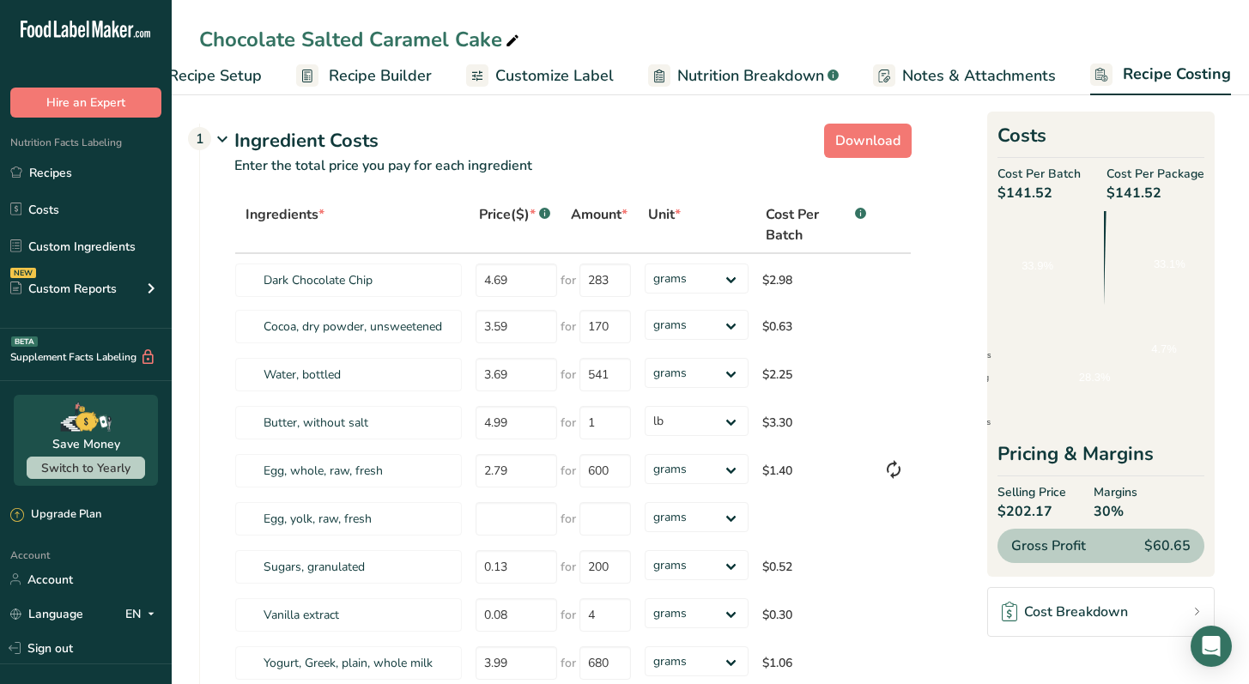
scroll to position [0, 71]
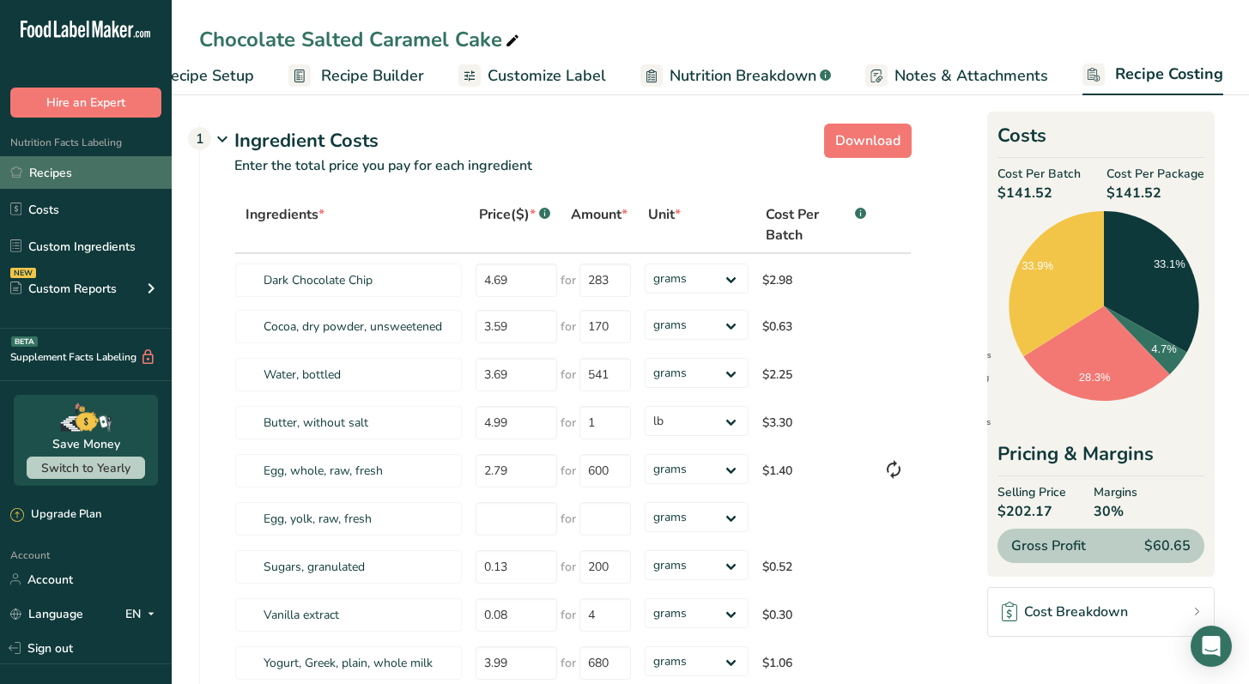
click at [83, 170] on link "Recipes" at bounding box center [86, 172] width 172 height 33
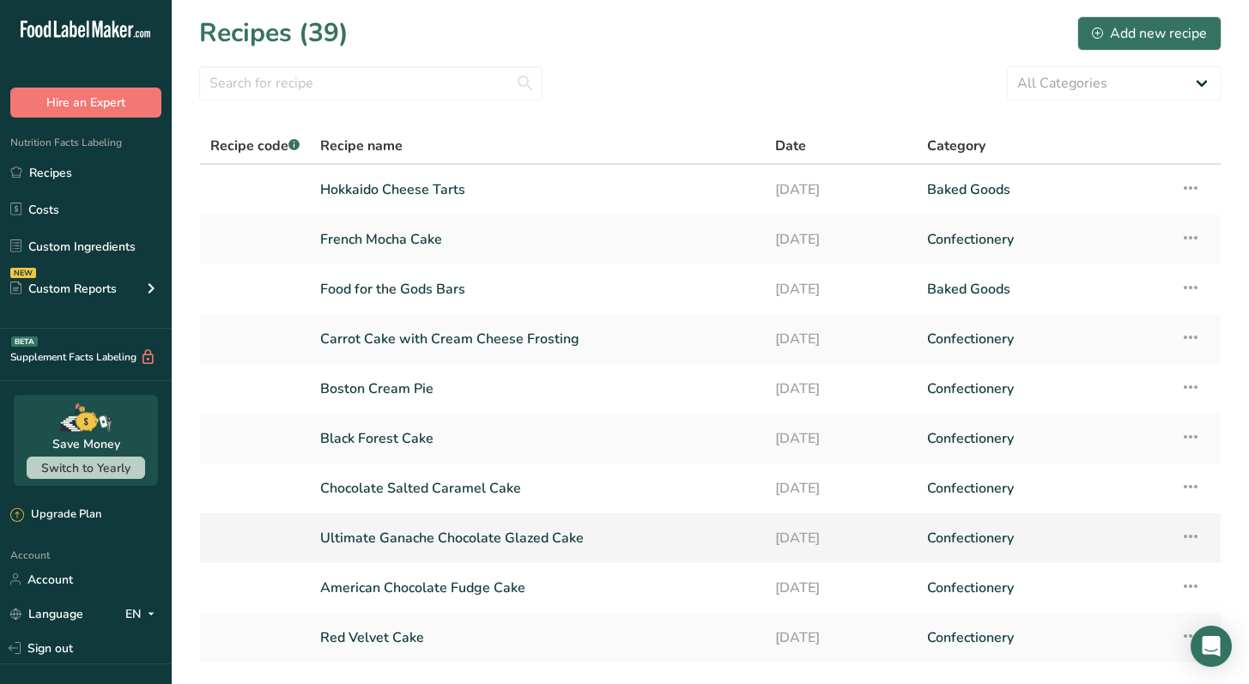
click at [485, 537] on link "Ultimate Ganache Chocolate Glazed Cake" at bounding box center [537, 538] width 434 height 36
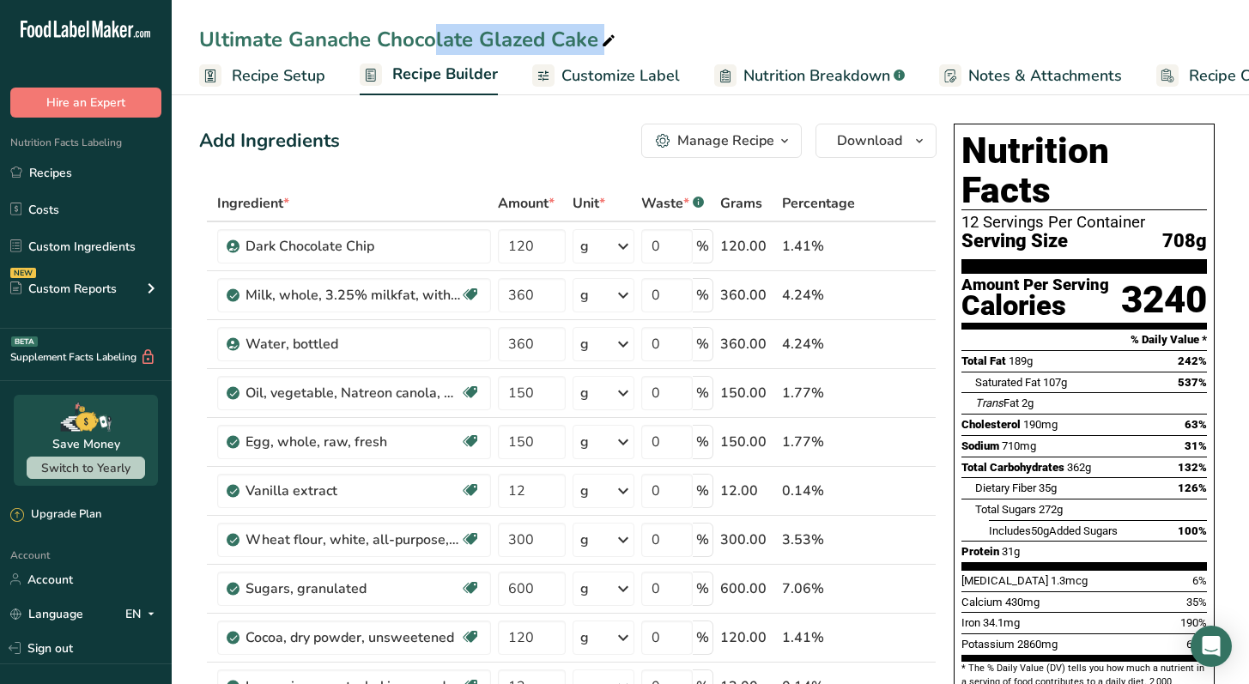
drag, startPoint x: 293, startPoint y: 40, endPoint x: 596, endPoint y: 39, distance: 302.9
click at [596, 39] on div "Ultimate Ganache Chocolate Glazed Cake" at bounding box center [409, 39] width 420 height 31
click at [1192, 77] on span "Recipe Costing" at bounding box center [1241, 75] width 105 height 23
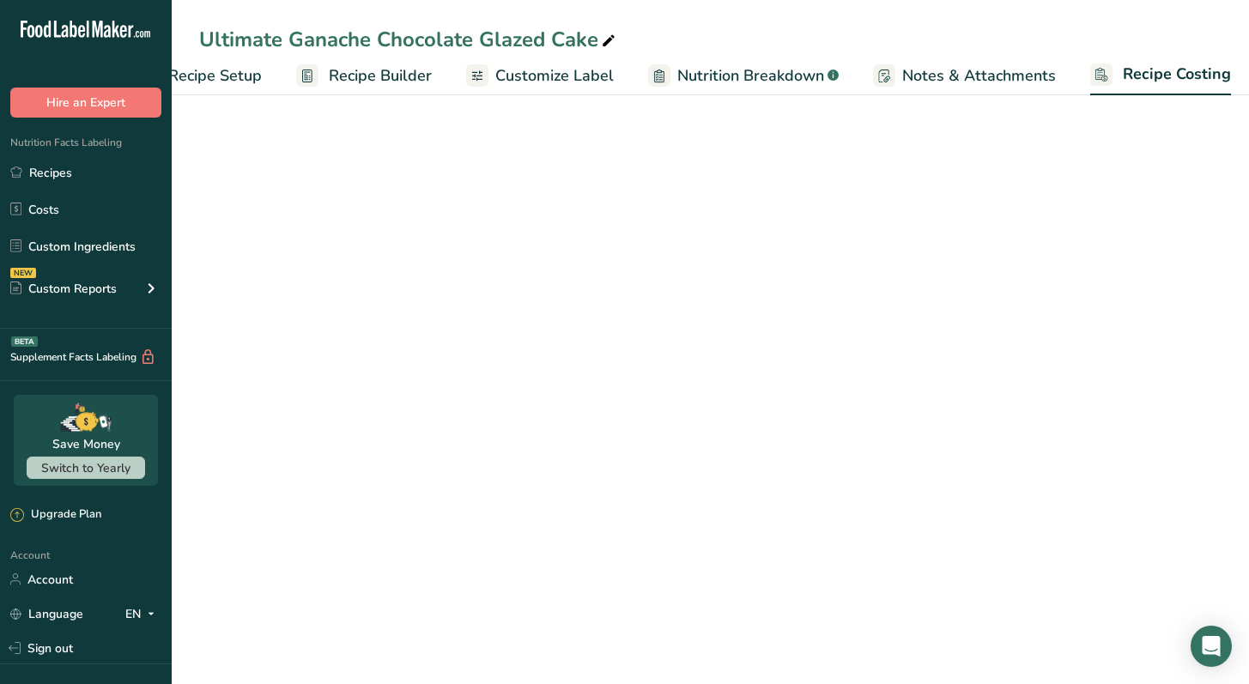
scroll to position [0, 71]
select select "5"
select select "12"
select select "5"
select select "12"
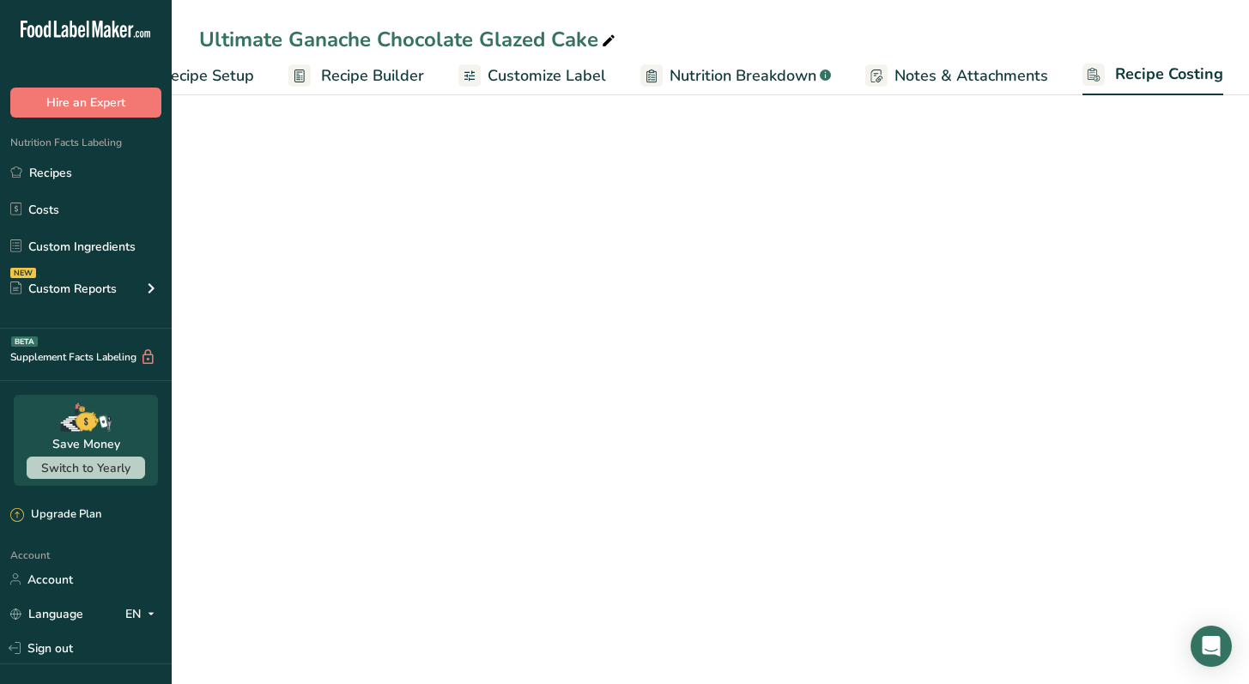
select select "5"
select select "12"
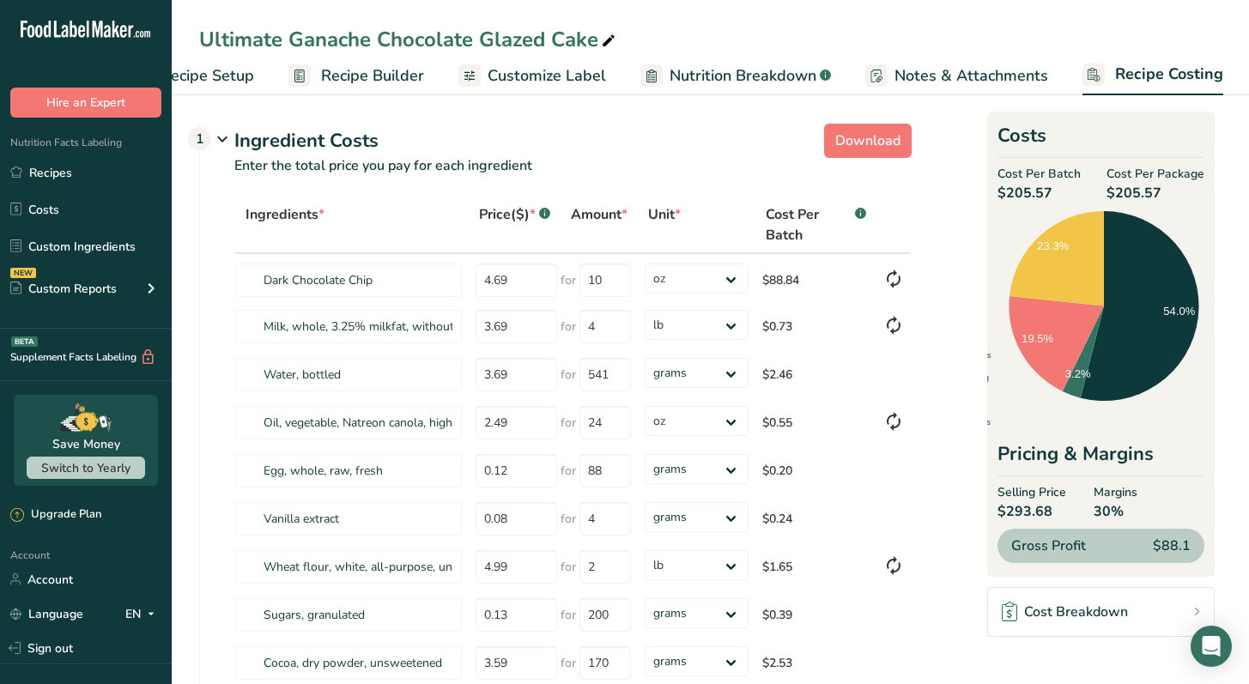
click at [557, 85] on span "Customize Label" at bounding box center [546, 75] width 118 height 23
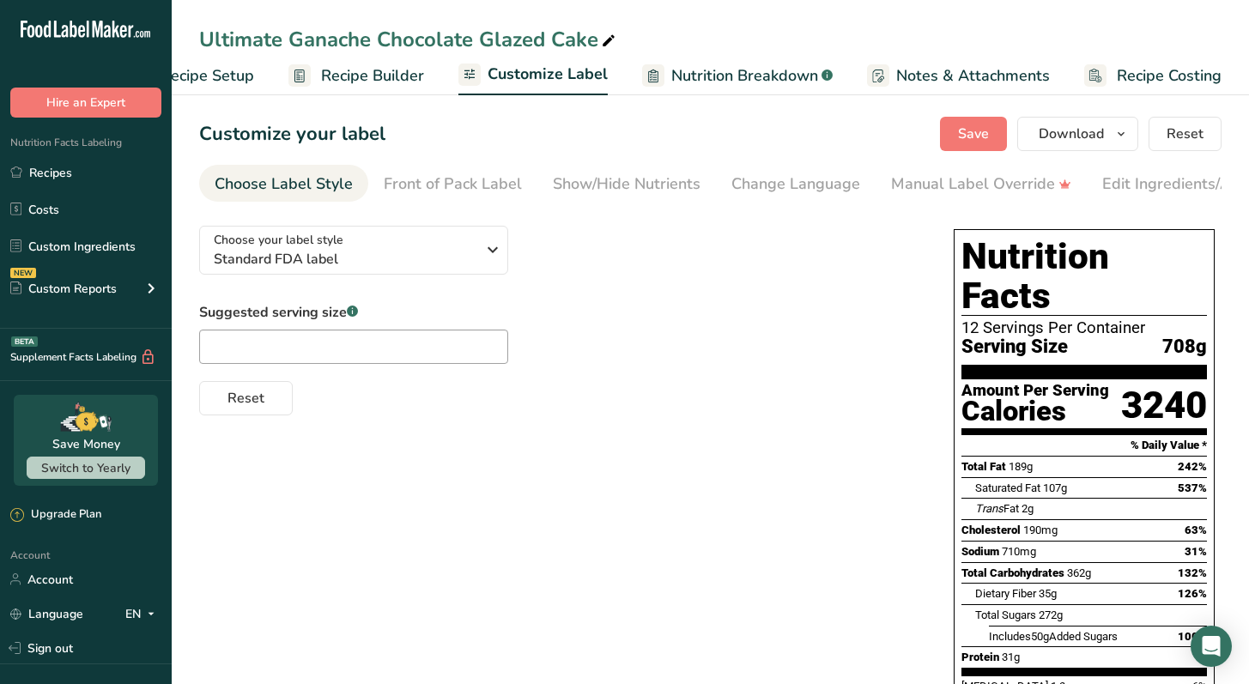
click at [360, 88] on link "Recipe Builder" at bounding box center [356, 76] width 136 height 39
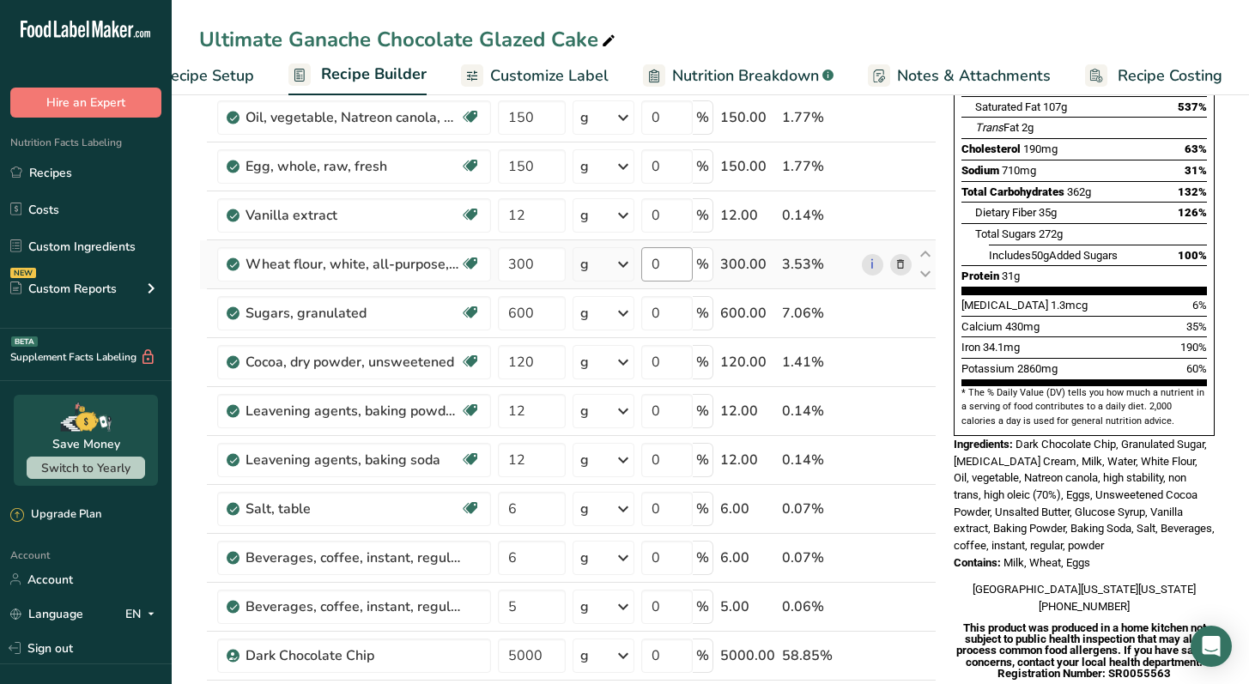
scroll to position [355, 0]
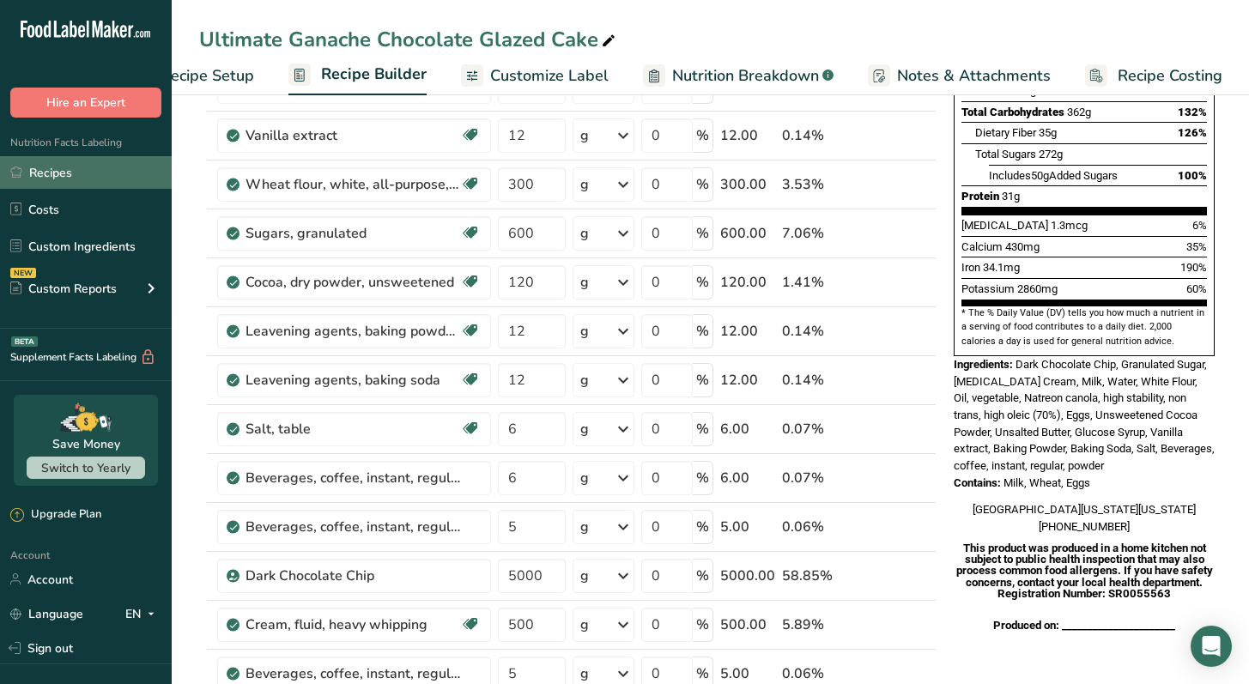
click at [82, 182] on link "Recipes" at bounding box center [86, 172] width 172 height 33
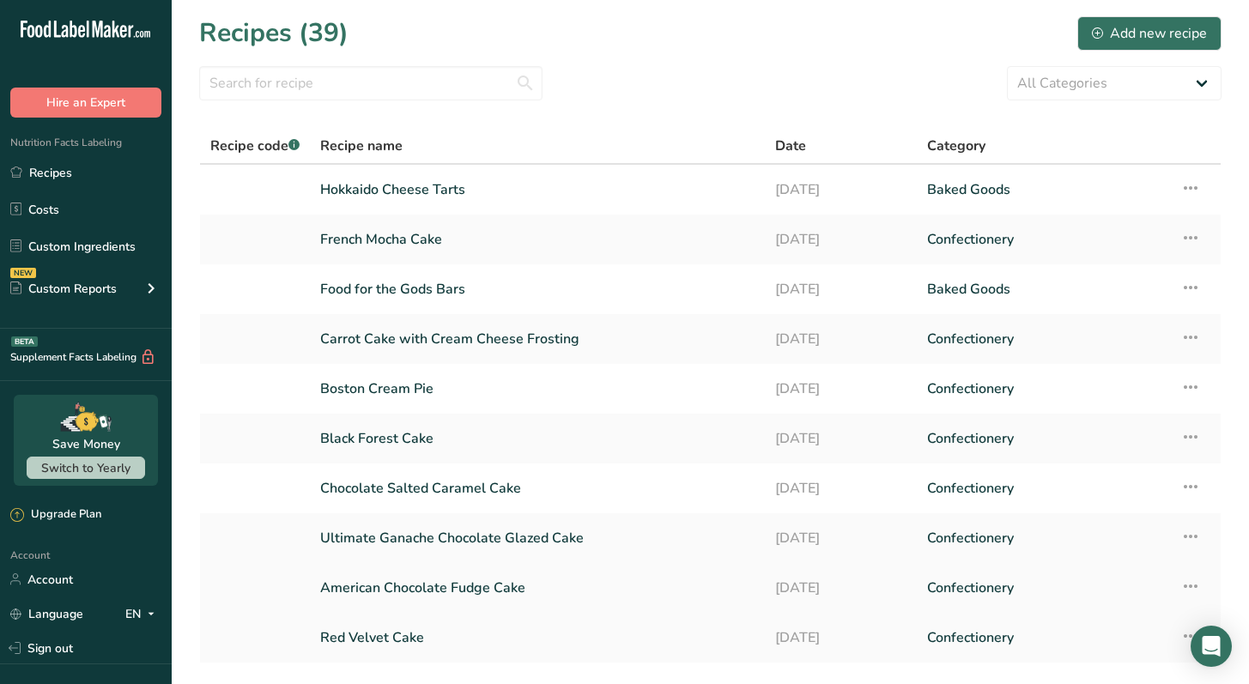
click at [508, 590] on link "American Chocolate Fudge Cake" at bounding box center [537, 588] width 434 height 36
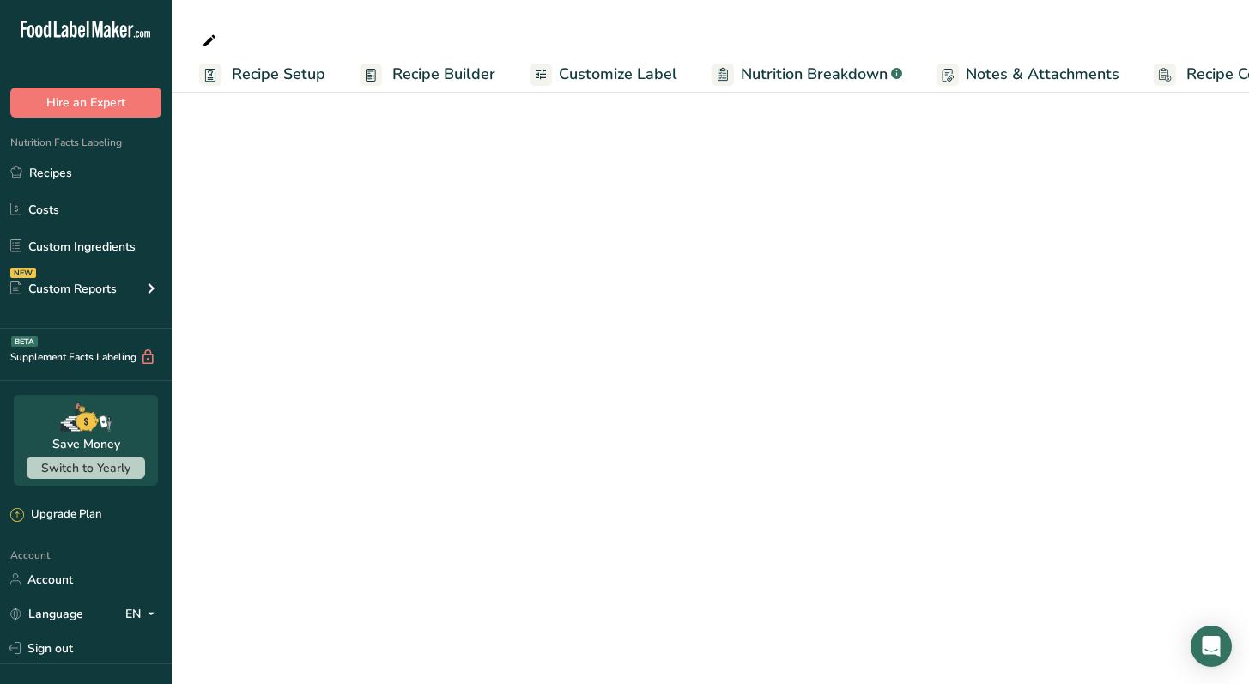
click at [1219, 82] on span "Recipe Costing" at bounding box center [1238, 74] width 105 height 23
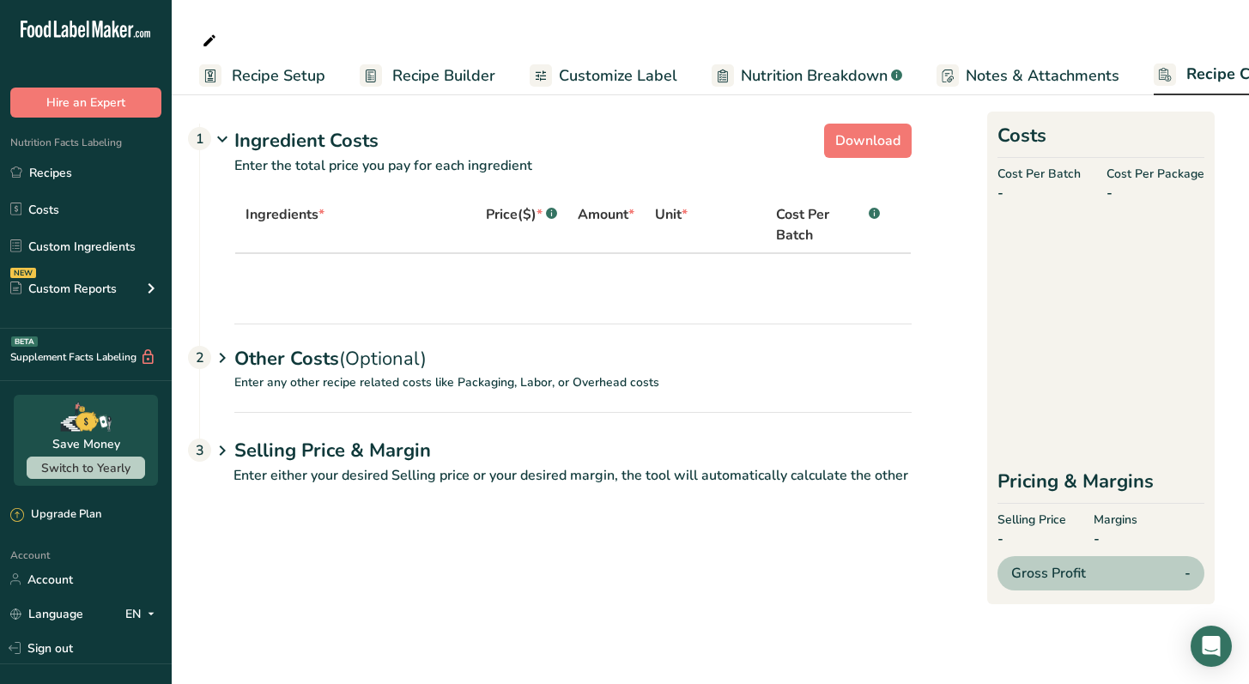
click at [1200, 81] on span "Recipe Costing" at bounding box center [1240, 74] width 108 height 23
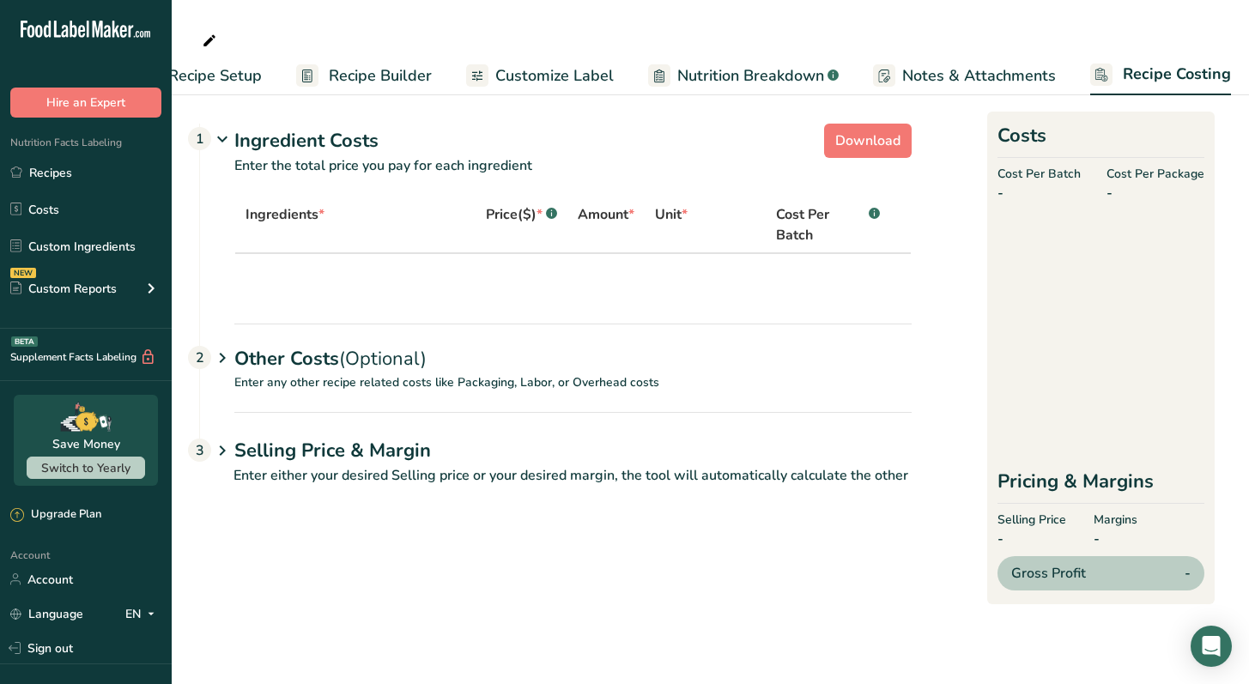
scroll to position [0, 71]
click at [393, 76] on span "Recipe Builder" at bounding box center [372, 75] width 103 height 23
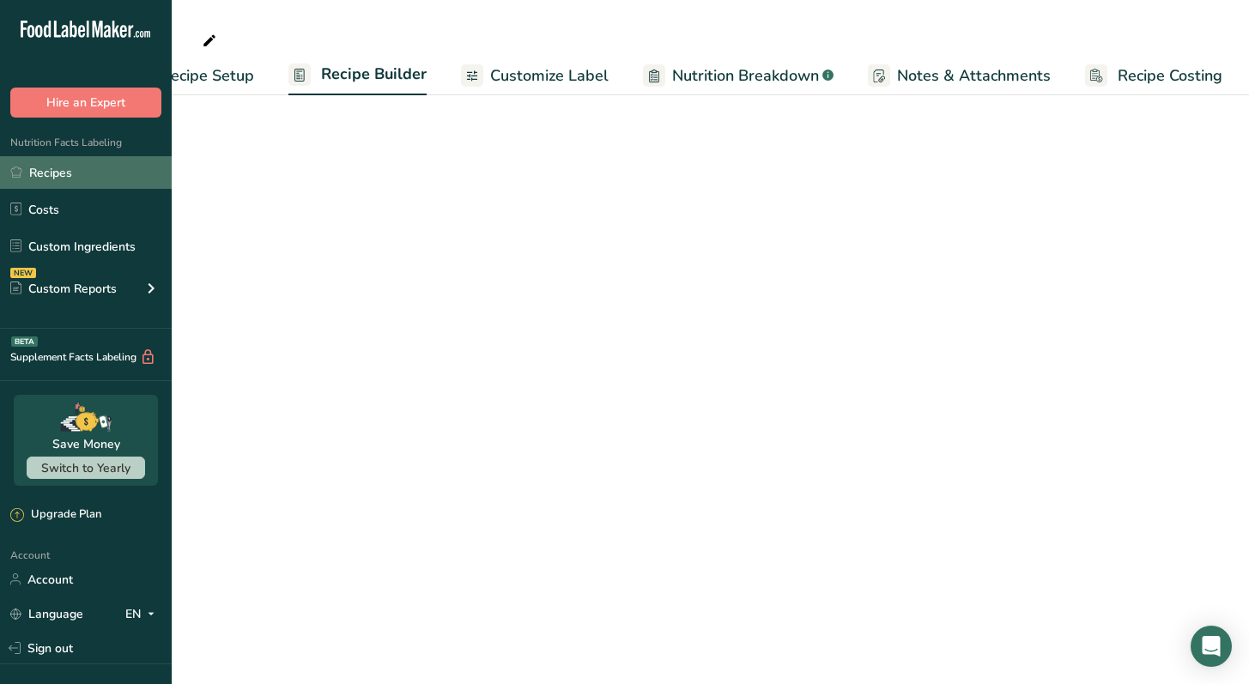
click at [106, 184] on link "Recipes" at bounding box center [86, 172] width 172 height 33
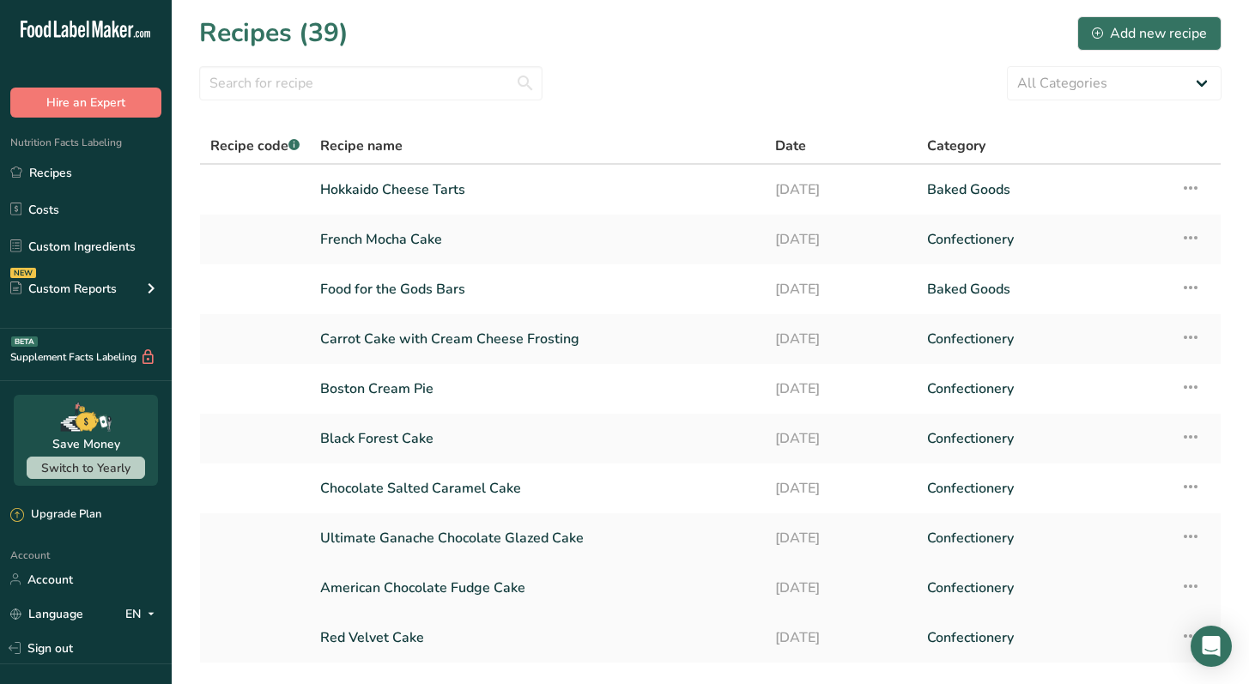
click at [457, 586] on link "American Chocolate Fudge Cake" at bounding box center [537, 588] width 434 height 36
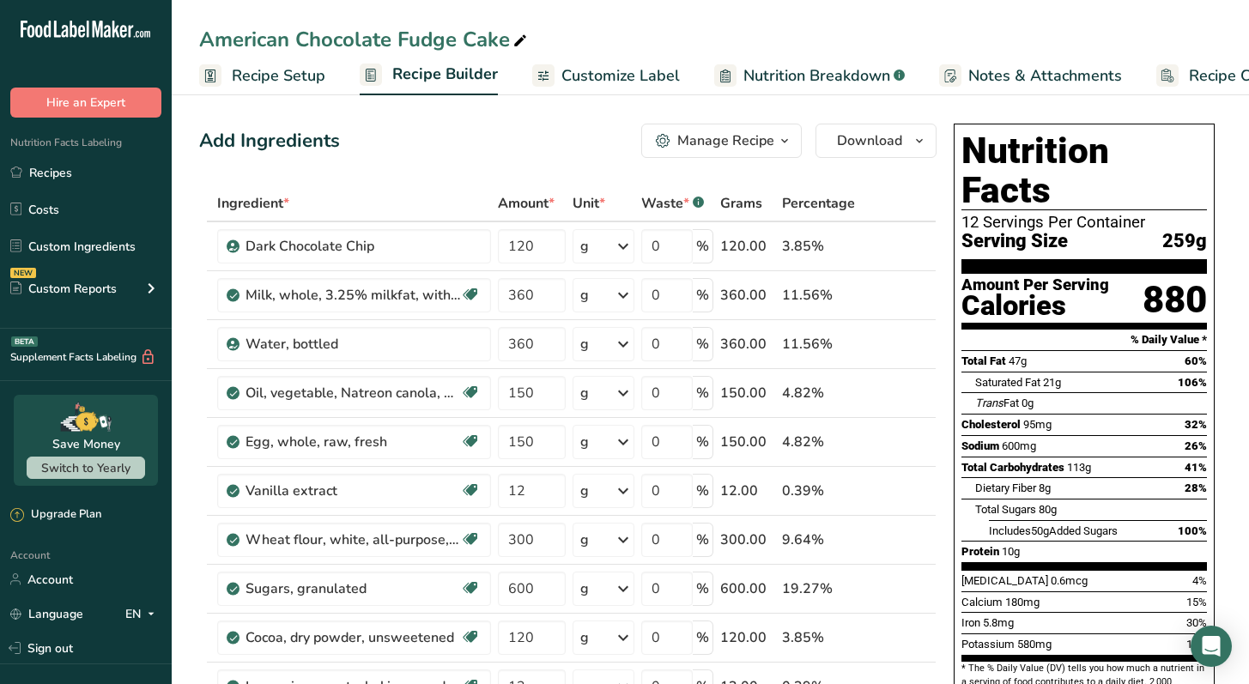
click at [1197, 82] on span "Recipe Costing" at bounding box center [1241, 75] width 105 height 23
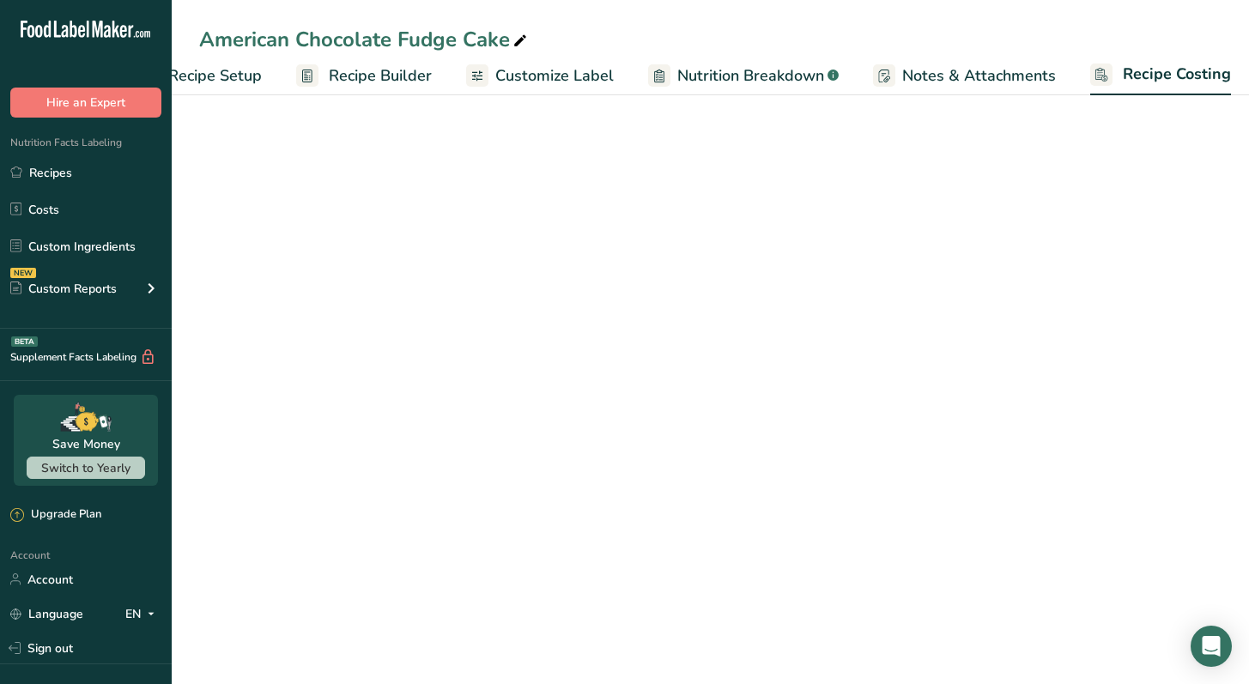
scroll to position [0, 71]
select select "12"
select select "5"
select select "12"
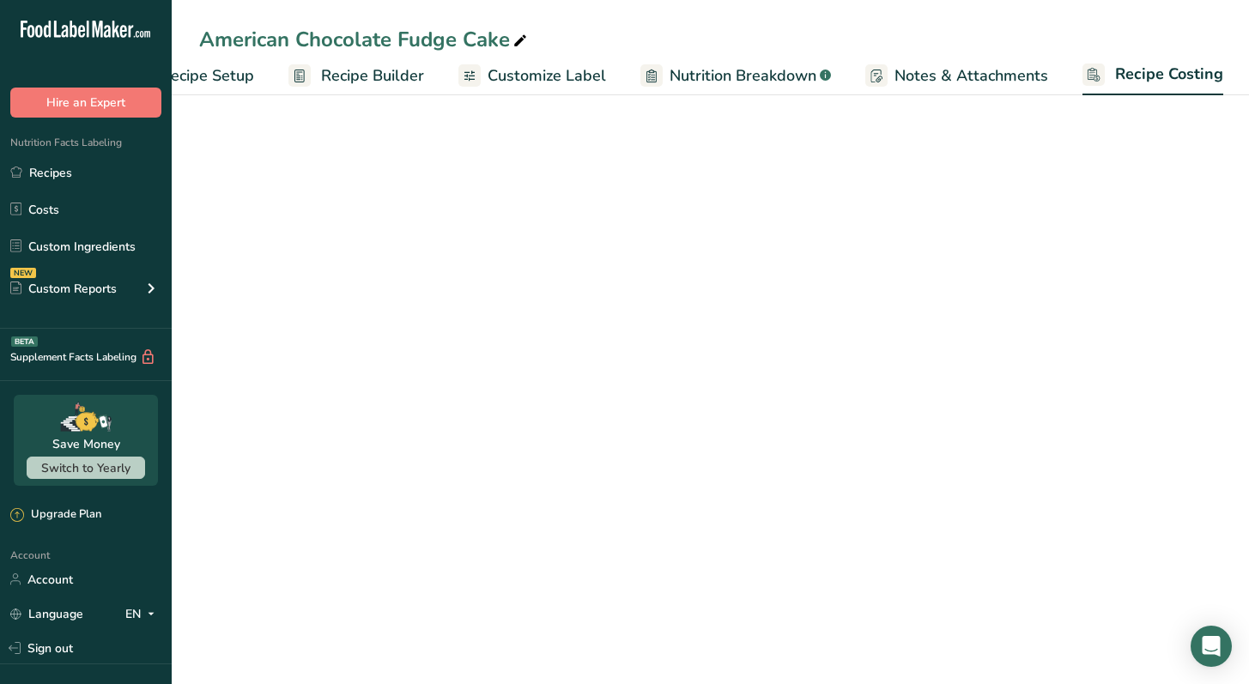
select select "5"
select select "12"
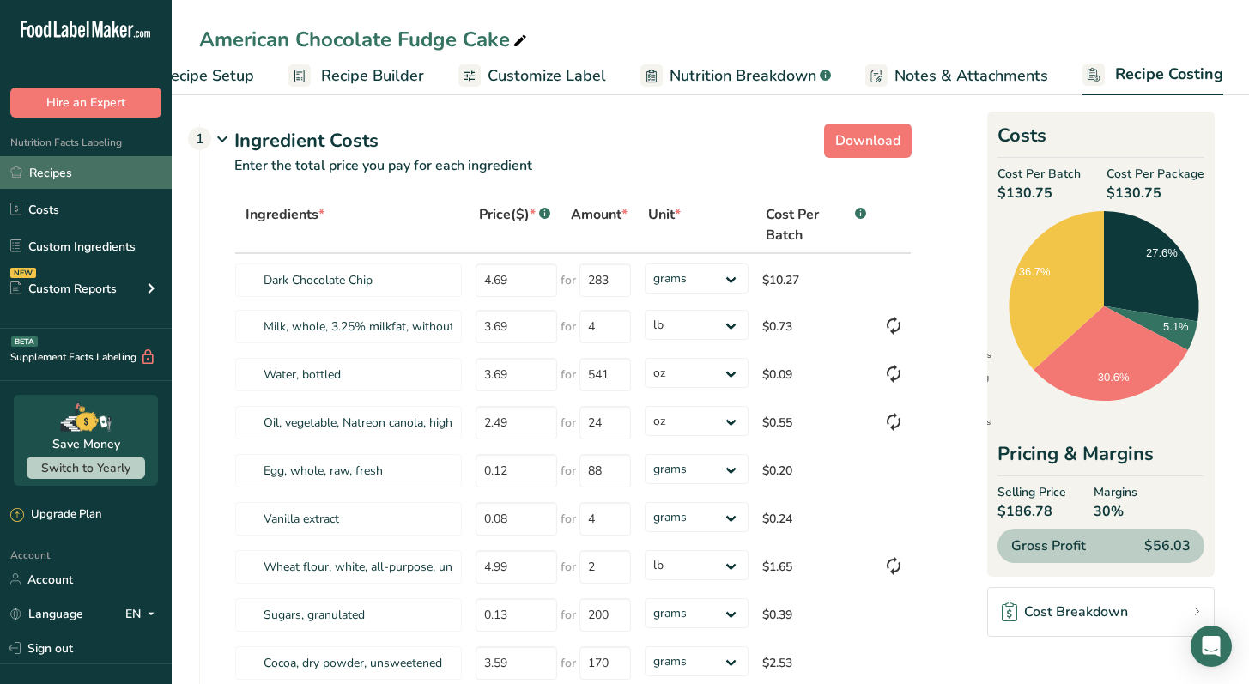
click at [91, 169] on link "Recipes" at bounding box center [86, 172] width 172 height 33
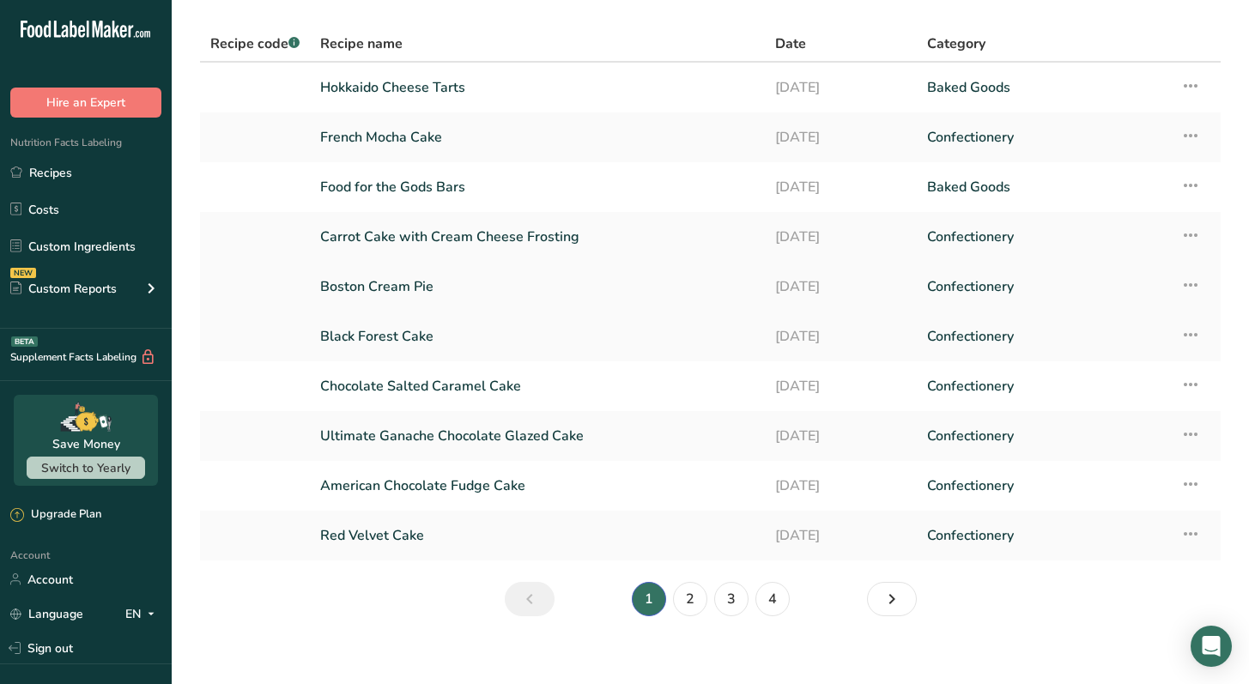
scroll to position [117, 0]
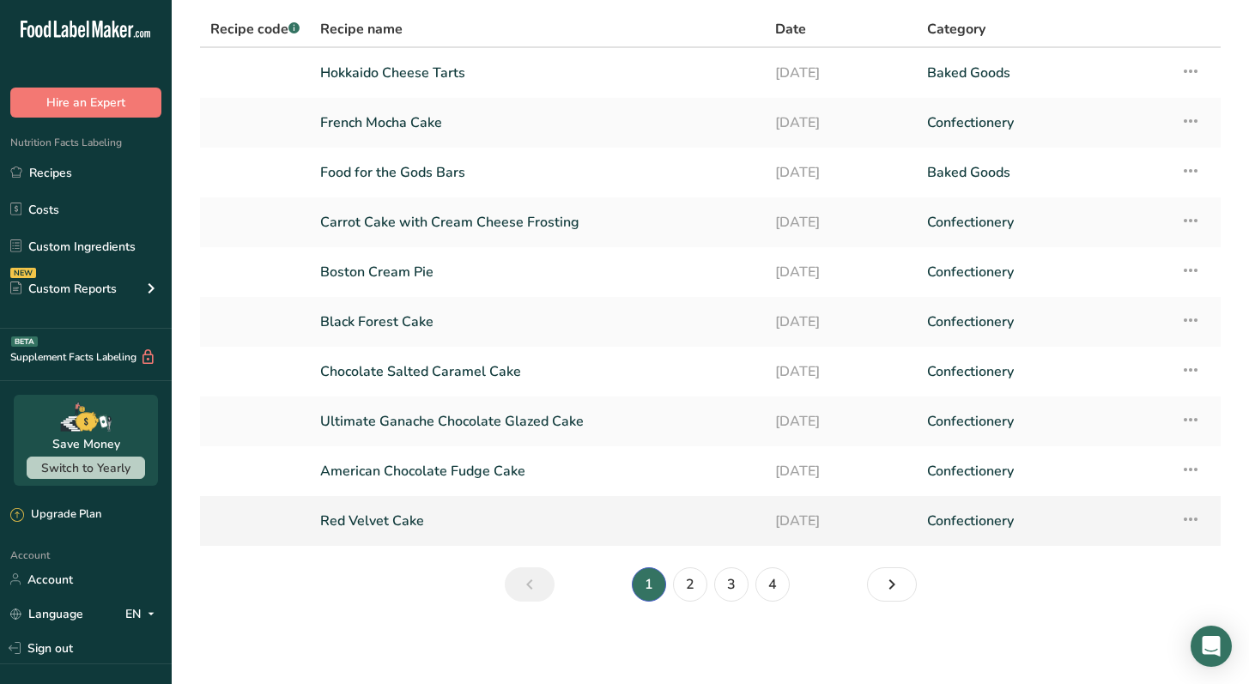
click at [427, 527] on link "Red Velvet Cake" at bounding box center [537, 521] width 434 height 36
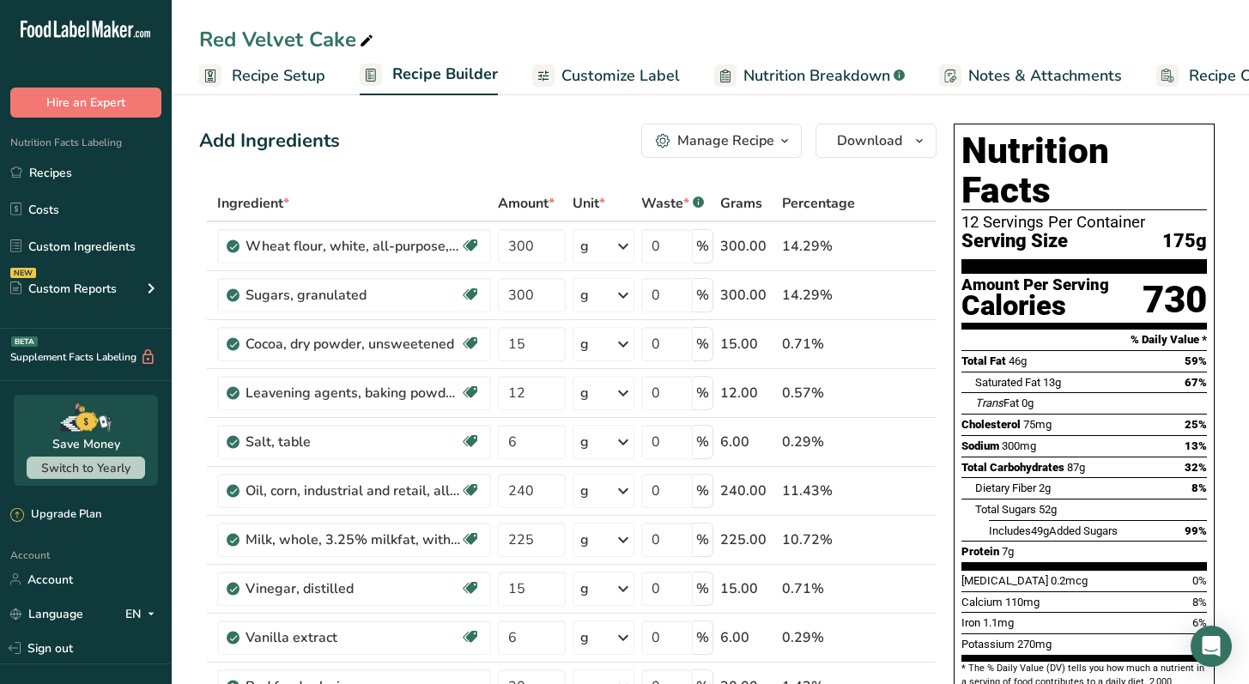
click at [1198, 70] on span "Recipe Costing" at bounding box center [1241, 75] width 105 height 23
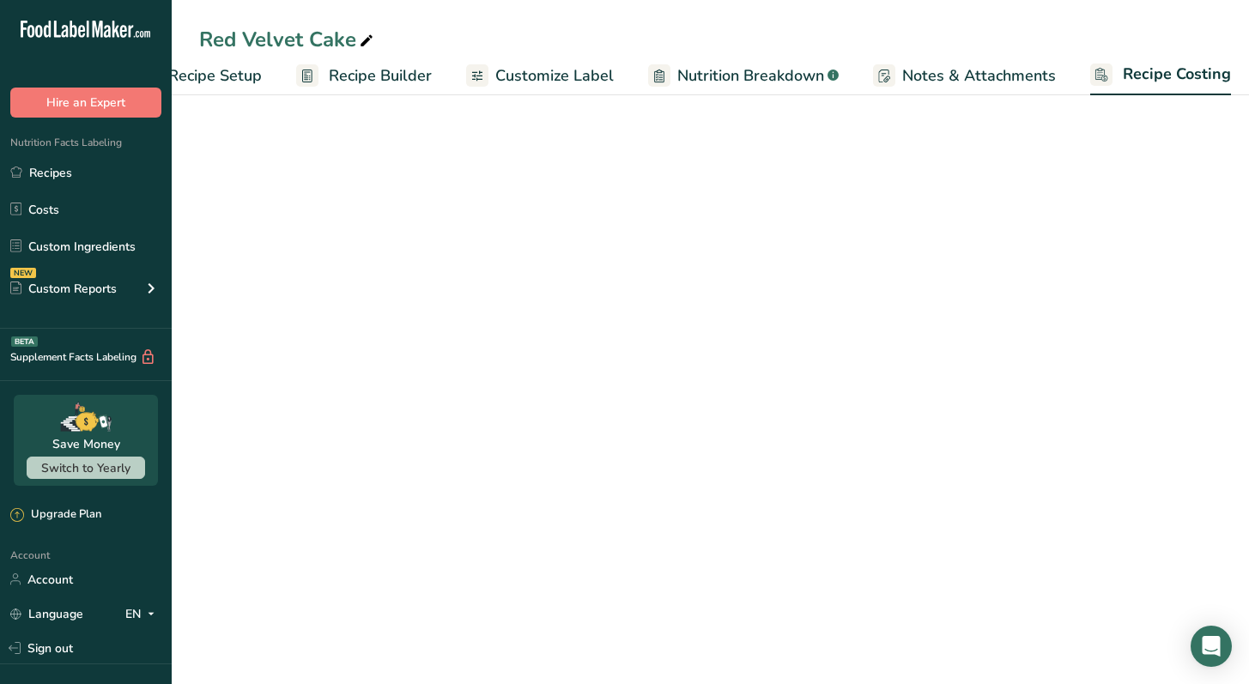
scroll to position [0, 71]
select select "12"
select select "5"
select select "12"
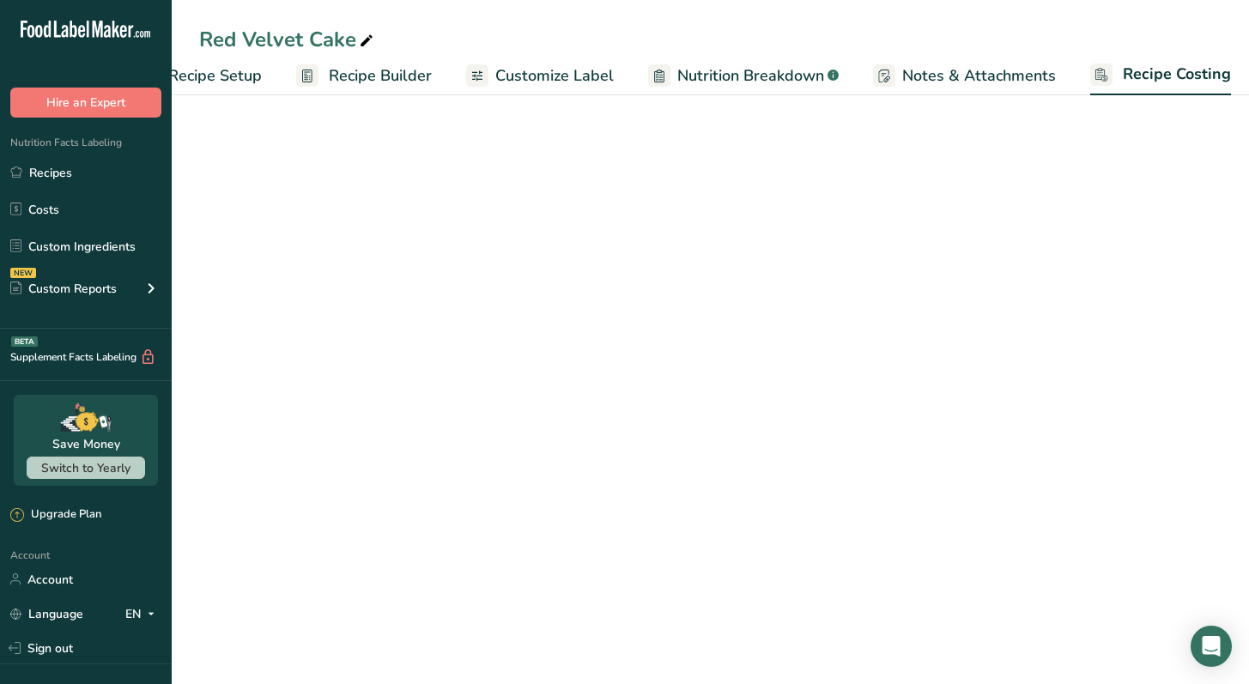
select select "5"
select select "12"
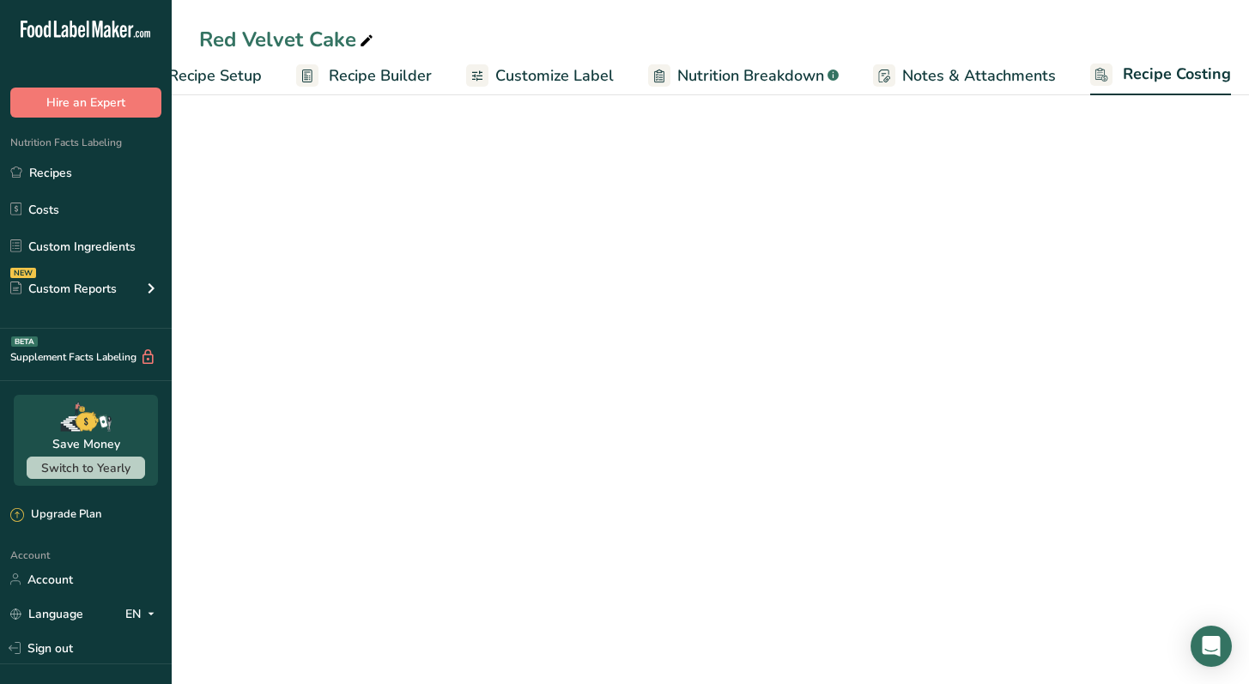
select select "12"
select select "5"
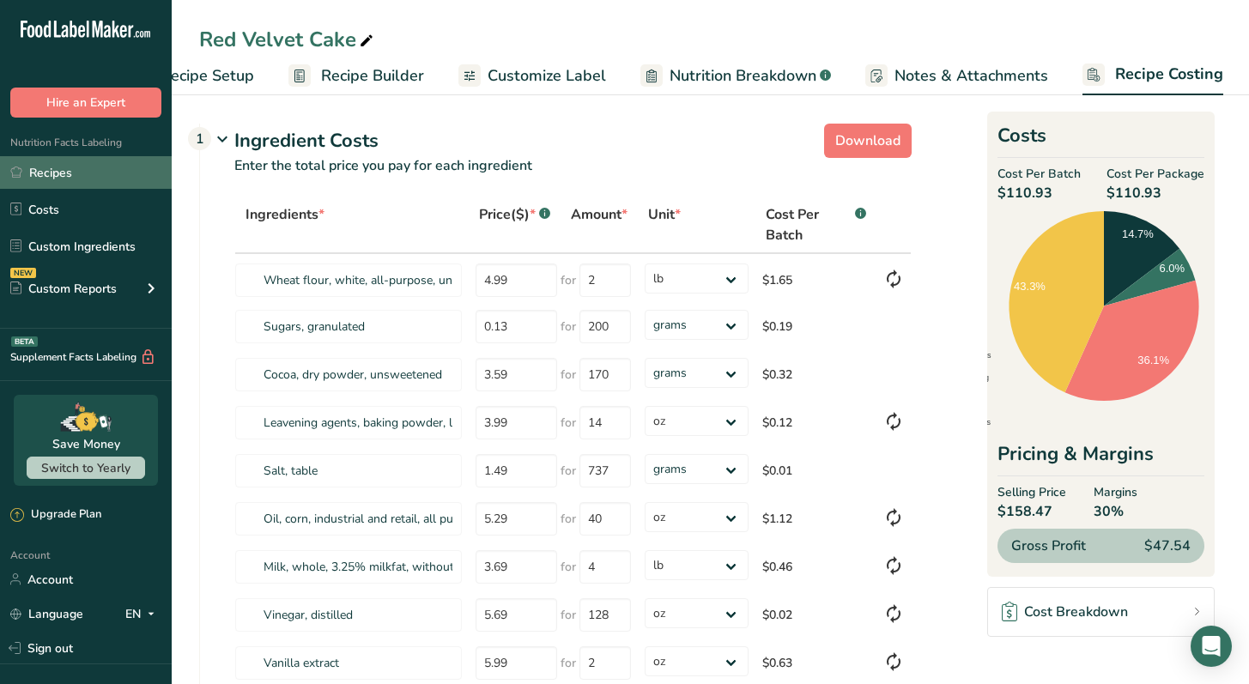
click at [83, 172] on link "Recipes" at bounding box center [86, 172] width 172 height 33
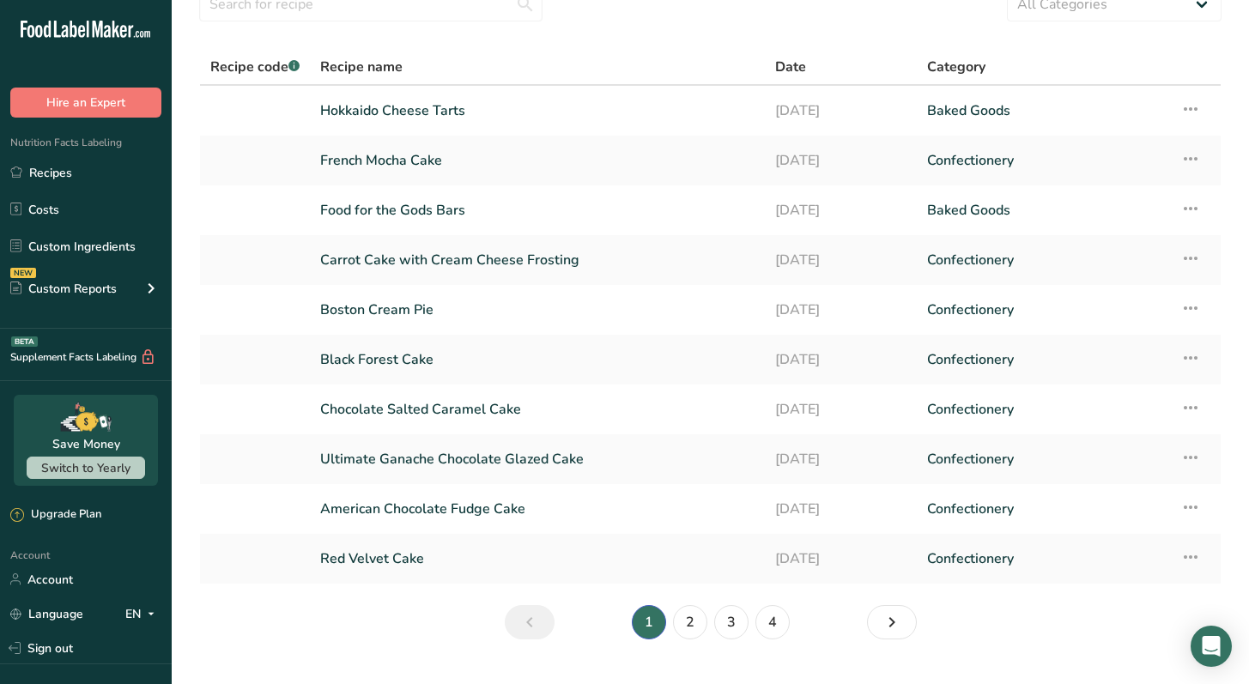
scroll to position [117, 0]
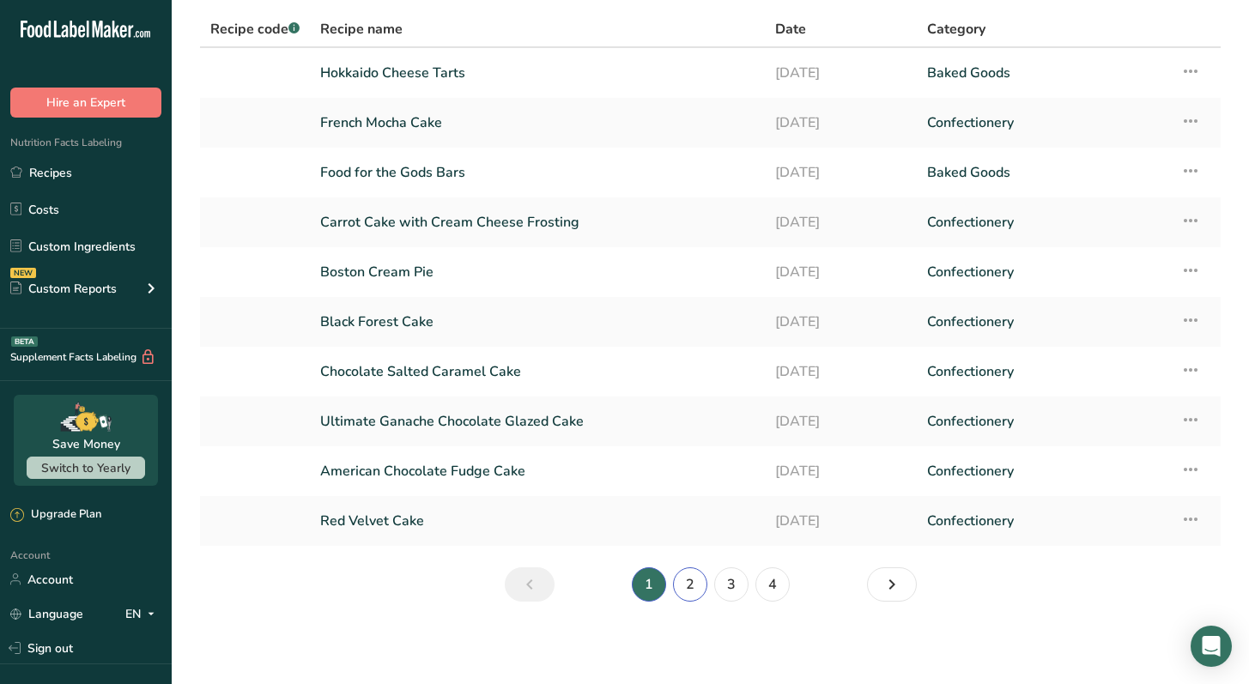
click at [690, 584] on link "2" at bounding box center [690, 584] width 34 height 34
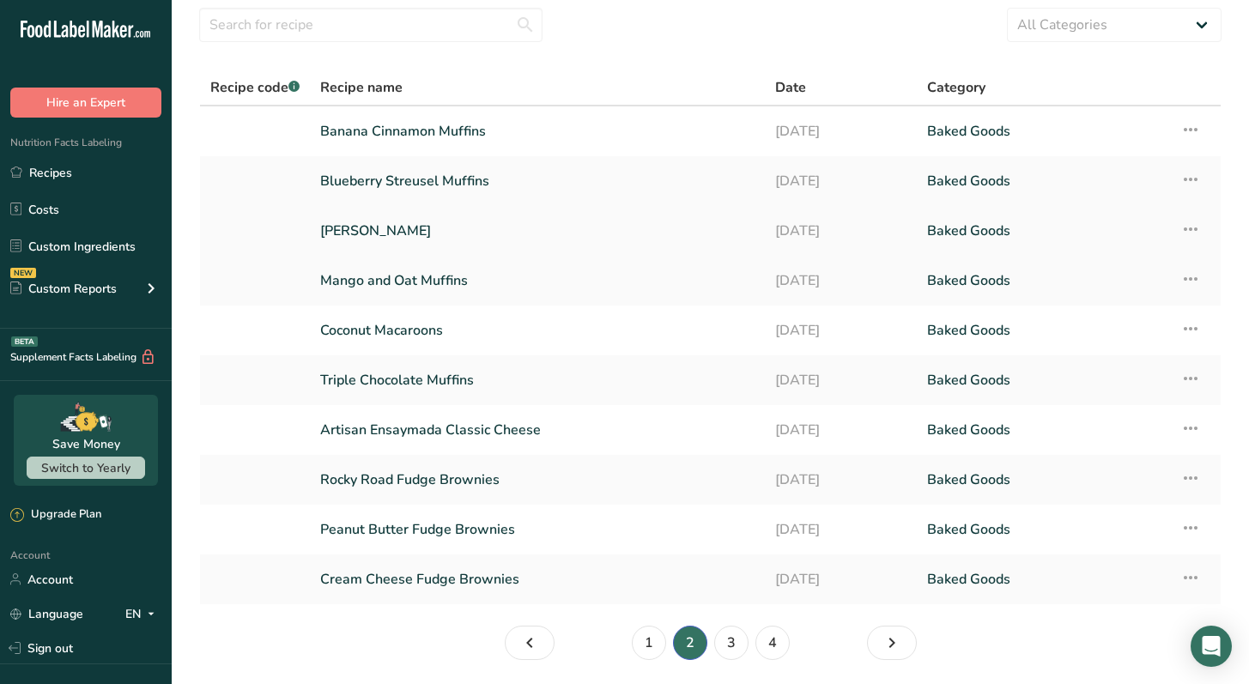
scroll to position [56, 0]
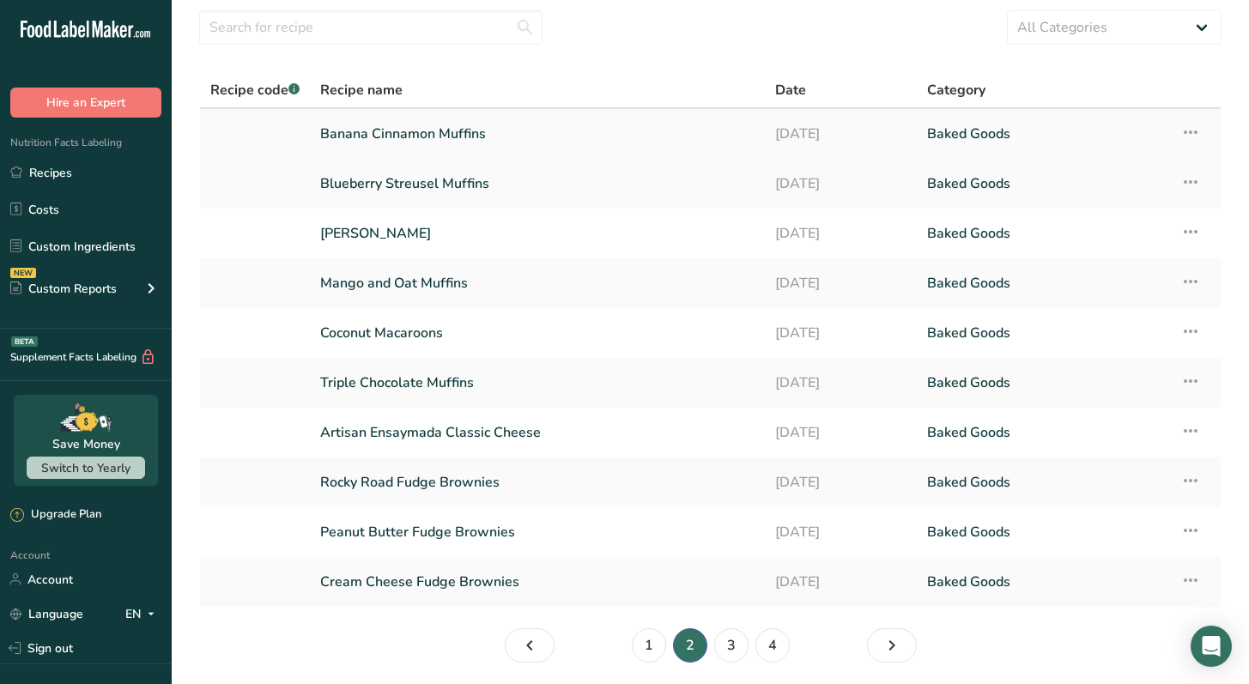
click at [571, 148] on link "Banana Cinnamon Muffins" at bounding box center [537, 134] width 434 height 36
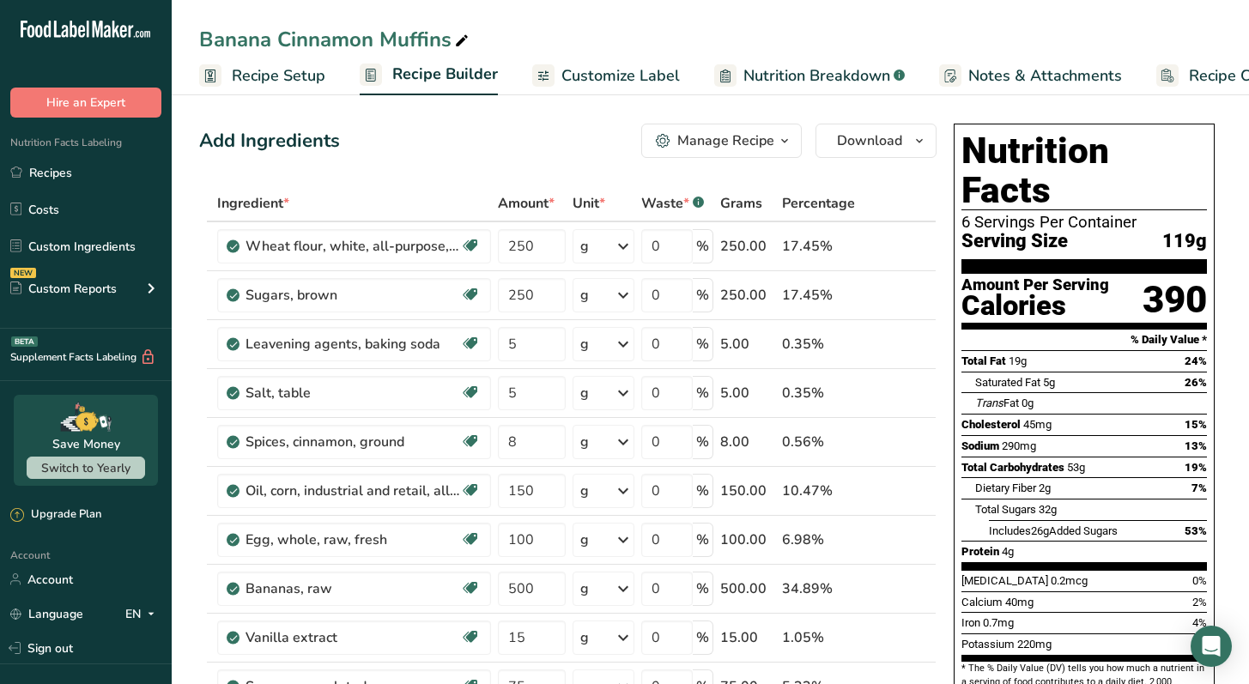
click at [1225, 81] on span "Recipe Costing" at bounding box center [1241, 75] width 105 height 23
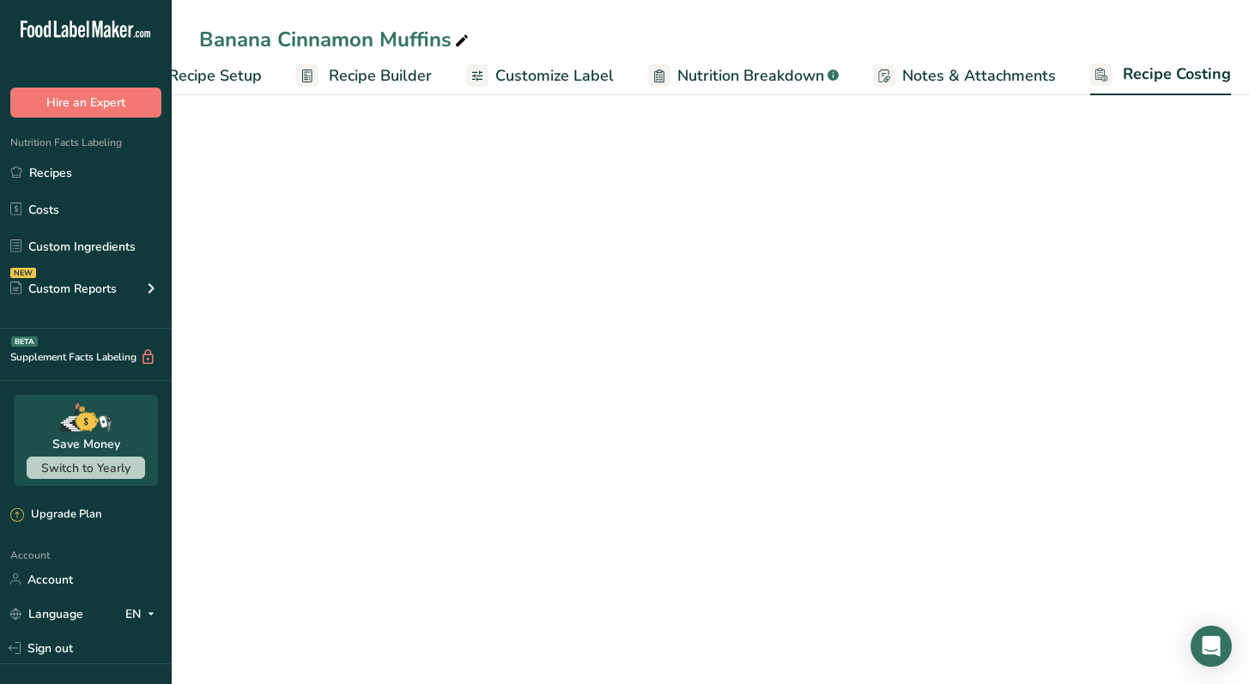
select select "12"
select select "5"
select select "12"
select select "5"
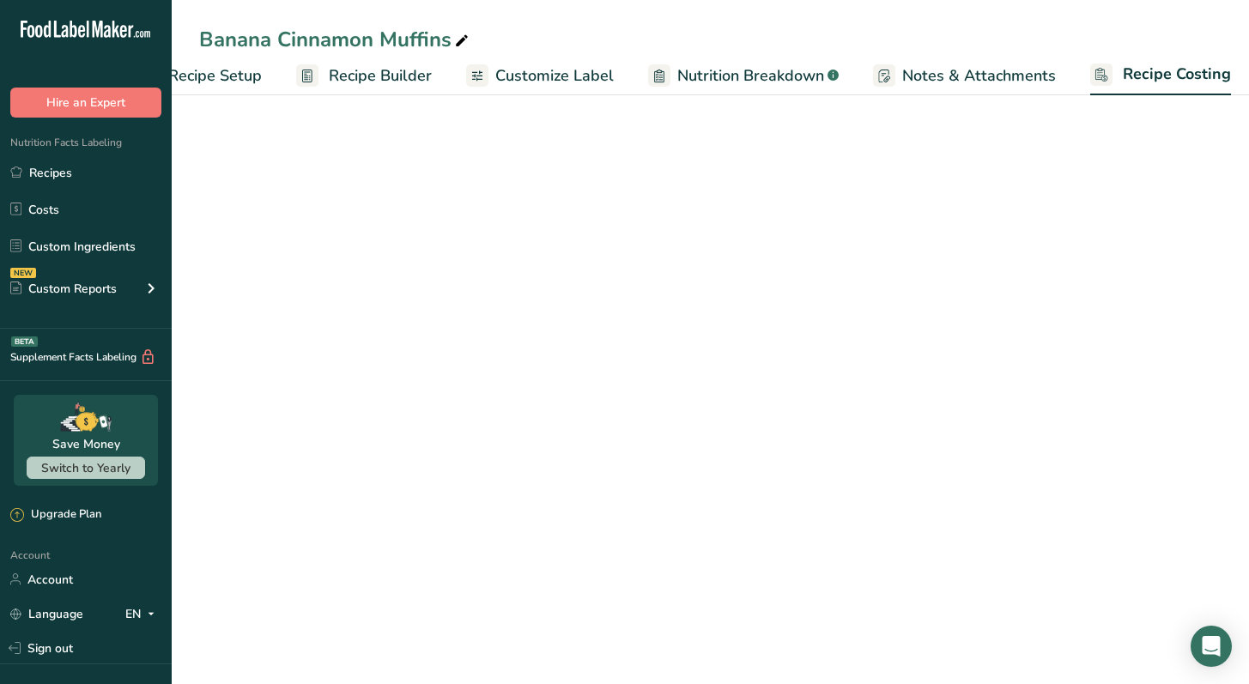
select select "12"
select select "5"
select select "12"
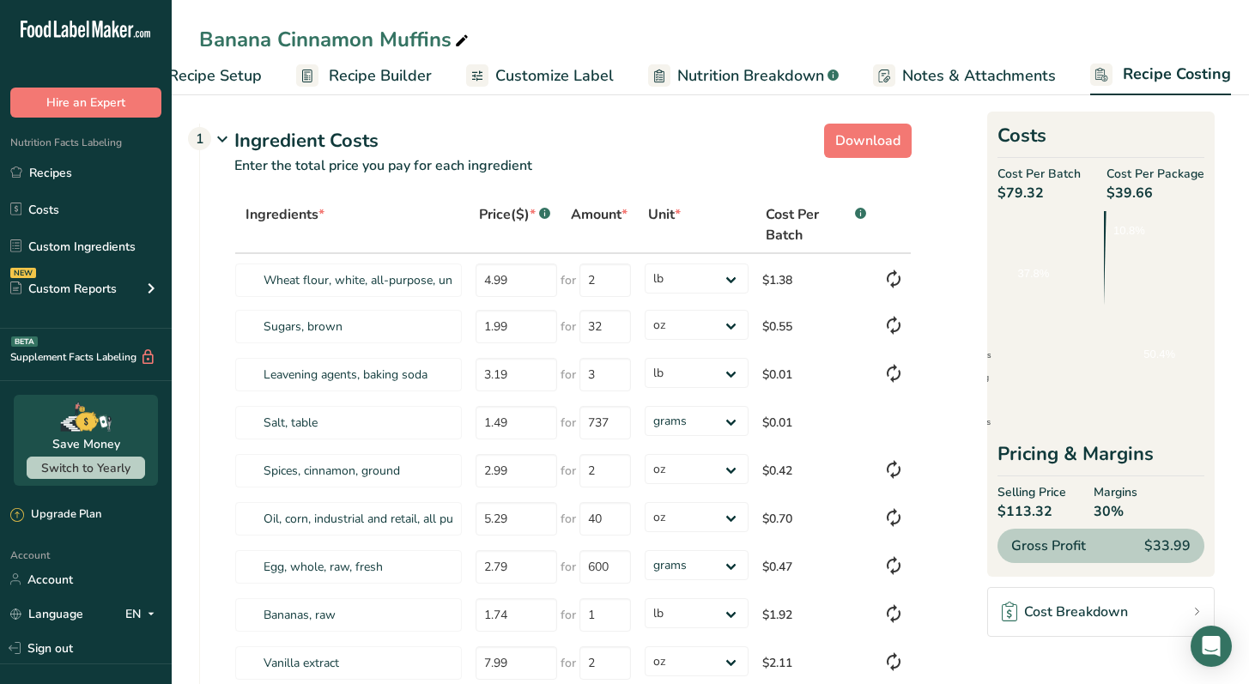
scroll to position [0, 71]
